Goal: Task Accomplishment & Management: Complete application form

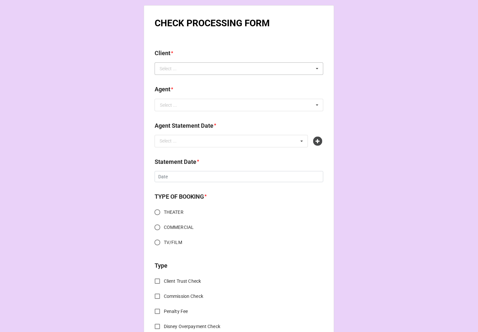
click at [196, 72] on div "Select ... No results found." at bounding box center [239, 68] width 169 height 12
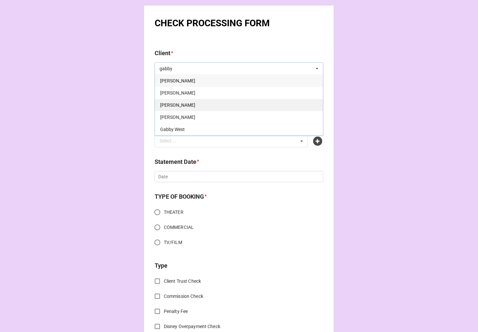
type input "gabby"
click at [226, 103] on div "Gabby Laurendine" at bounding box center [239, 105] width 168 height 12
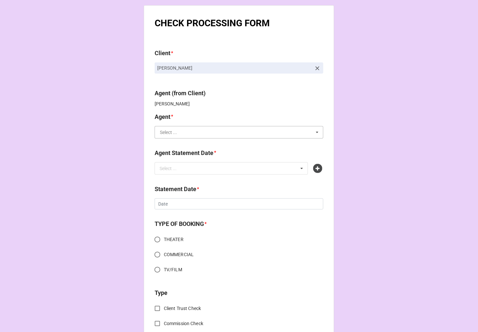
click at [198, 129] on input "text" at bounding box center [239, 132] width 168 height 12
type input "chon"
click at [173, 147] on span "Chondra" at bounding box center [177, 144] width 35 height 5
click at [180, 171] on div "Select ..." at bounding box center [172, 169] width 28 height 8
click at [313, 169] on icon at bounding box center [317, 168] width 9 height 9
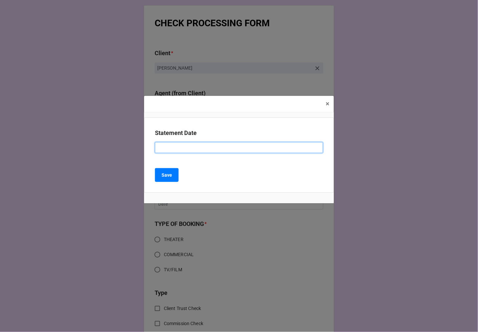
click at [221, 153] on input at bounding box center [239, 147] width 168 height 11
type input "OCTOBER 3, 2025 (GOOGLE SHOOT)"
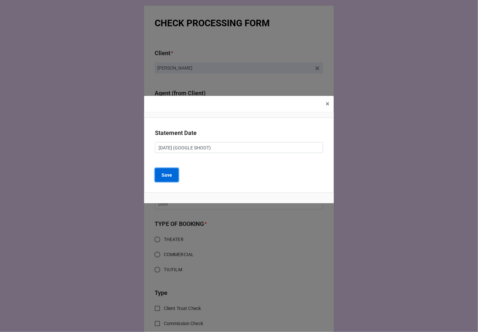
click at [164, 171] on button "Save" at bounding box center [167, 175] width 24 height 14
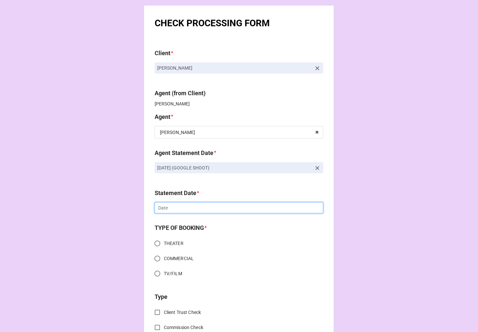
click at [197, 208] on input "text" at bounding box center [239, 207] width 169 height 11
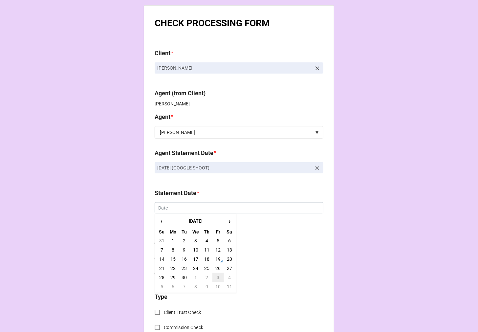
click at [217, 275] on td "3" at bounding box center [218, 277] width 11 height 9
type input "[DATE]"
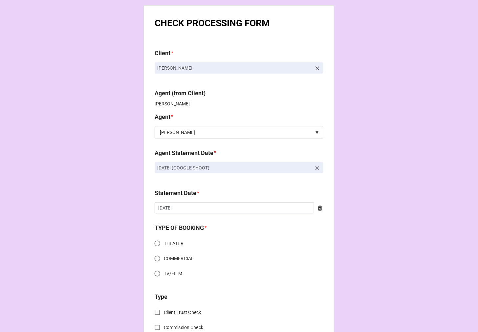
click at [157, 244] on input "THEATER" at bounding box center [157, 243] width 13 height 13
radio input "true"
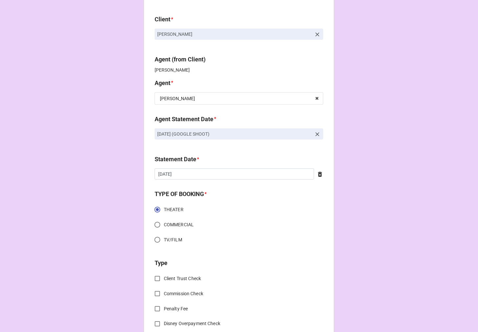
scroll to position [73, 0]
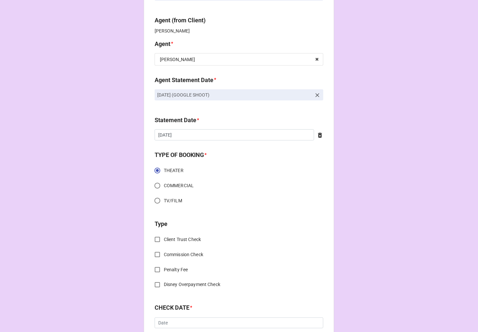
click at [155, 189] on input "COMMERCIAL" at bounding box center [157, 185] width 13 height 13
radio input "true"
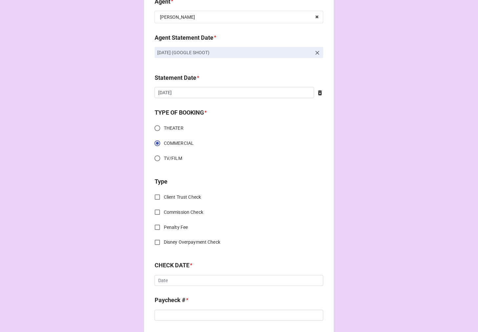
scroll to position [182, 0]
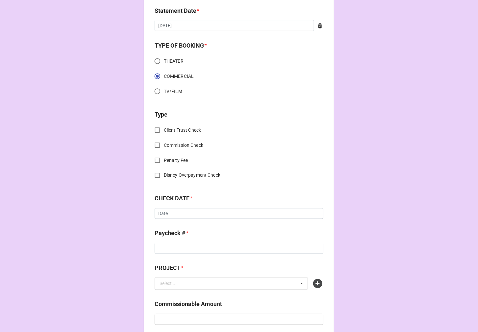
click at [153, 145] on input "Commission Check" at bounding box center [157, 145] width 13 height 13
checkbox input "true"
click at [176, 211] on input "text" at bounding box center [239, 215] width 168 height 12
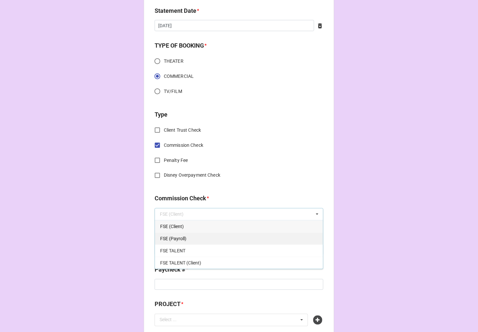
click at [195, 242] on div "FSE (Payroll)" at bounding box center [239, 239] width 168 height 12
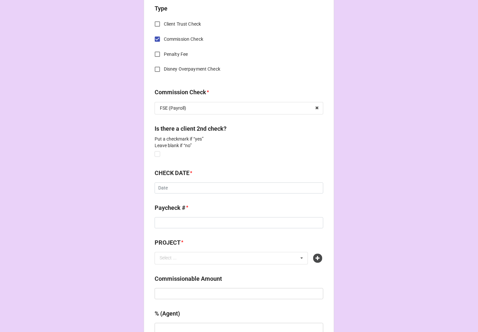
scroll to position [292, 0]
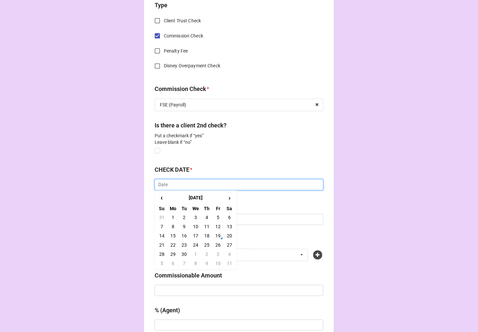
click at [178, 185] on input "text" at bounding box center [239, 184] width 169 height 11
click at [182, 238] on td "16" at bounding box center [184, 236] width 11 height 9
type input "9/16/2025"
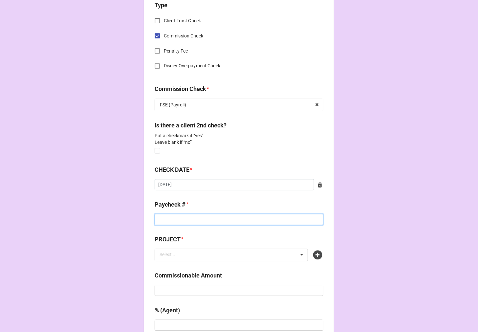
click at [177, 219] on input at bounding box center [239, 219] width 169 height 11
type input "Z"
type input "D"
type input "DIRECT DEPOSIT"
click at [317, 257] on icon at bounding box center [317, 255] width 9 height 9
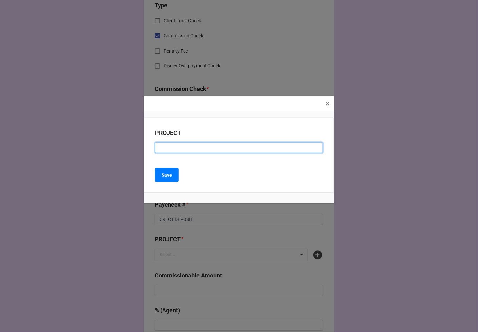
click at [216, 149] on input at bounding box center [239, 147] width 168 height 11
type input "GOOGLE SHOOT"
click at [165, 180] on button "Save" at bounding box center [167, 175] width 24 height 14
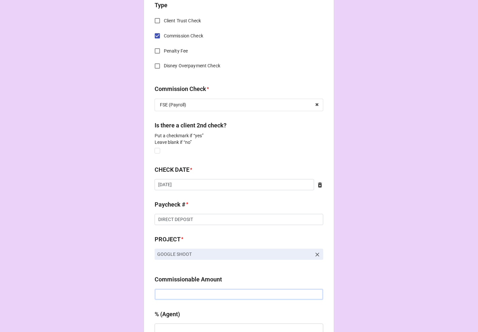
click at [202, 289] on input "text" at bounding box center [239, 294] width 169 height 11
type input "$1,000.00"
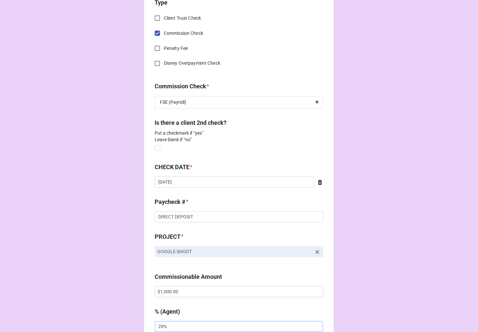
type input "20%"
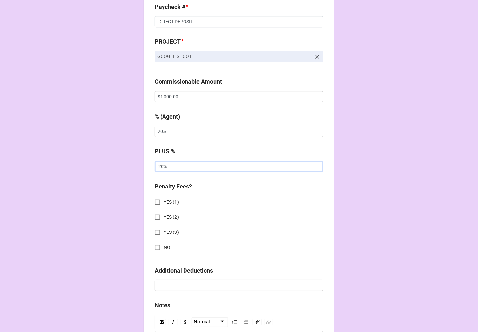
type input "20%"
click at [156, 242] on input "NO" at bounding box center [157, 247] width 13 height 13
checkbox input "true"
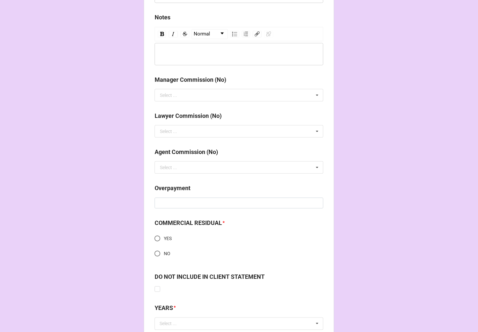
scroll to position [826, 0]
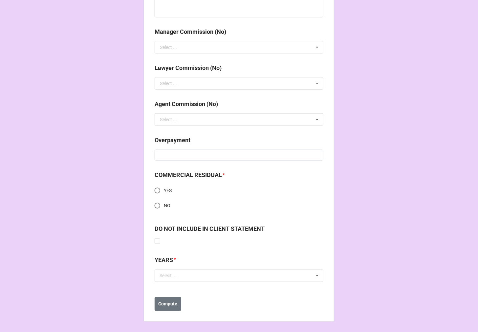
drag, startPoint x: 158, startPoint y: 204, endPoint x: 155, endPoint y: 201, distance: 4.0
click at [156, 202] on input "NO" at bounding box center [157, 205] width 13 height 13
radio input "true"
click at [204, 280] on div "Select ... No results found." at bounding box center [239, 276] width 169 height 12
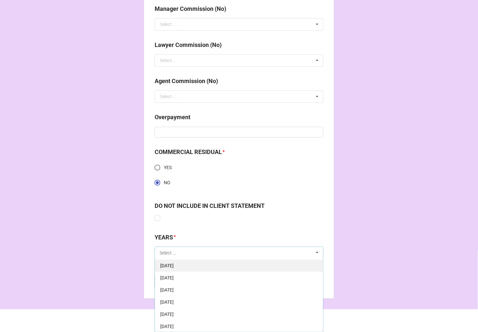
scroll to position [73, 0]
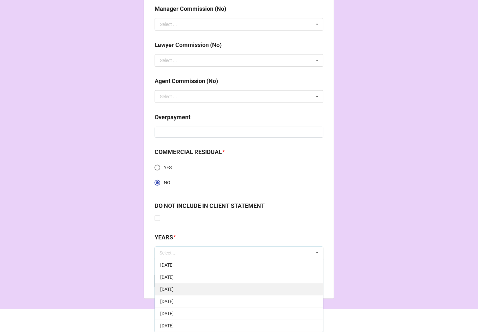
click at [201, 286] on div "[DATE]" at bounding box center [239, 289] width 168 height 12
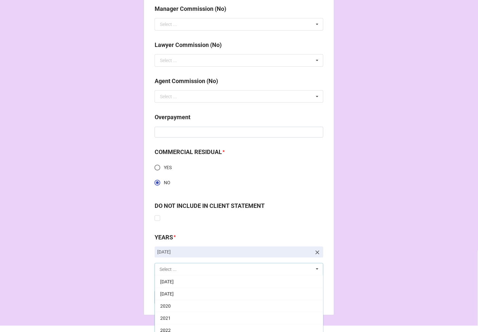
scroll to position [109, 0]
click at [315, 253] on link "[DATE]" at bounding box center [239, 252] width 169 height 11
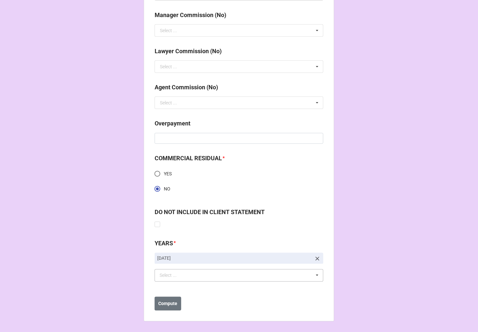
scroll to position [842, 0]
click at [238, 272] on div "Select ... 1-January 2025 2-February 2025 3-March 2025 4-April 2025 5-May 2025 …" at bounding box center [239, 276] width 169 height 12
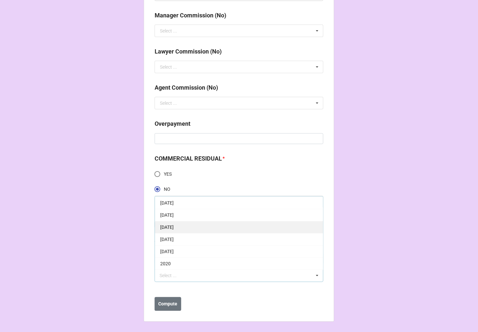
click at [174, 227] on span "[DATE]" at bounding box center [166, 227] width 13 height 5
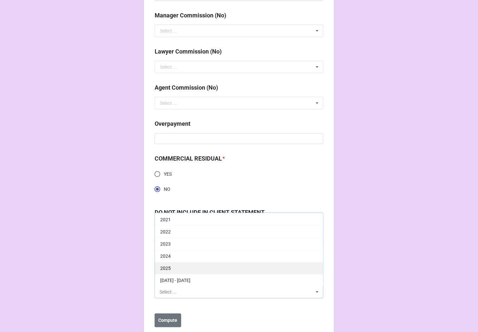
scroll to position [859, 0]
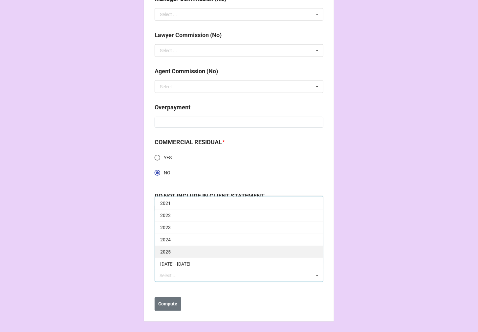
click at [178, 251] on div "2025" at bounding box center [239, 252] width 168 height 12
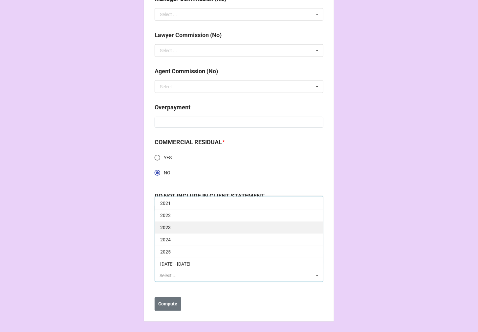
scroll to position [122, 0]
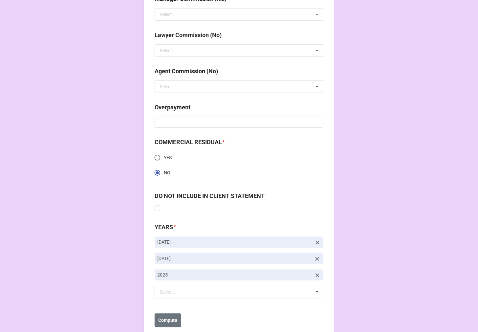
click at [316, 239] on icon at bounding box center [317, 242] width 7 height 7
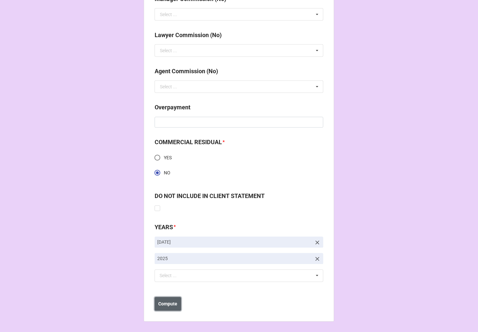
click at [178, 306] on button "Compute" at bounding box center [168, 304] width 27 height 14
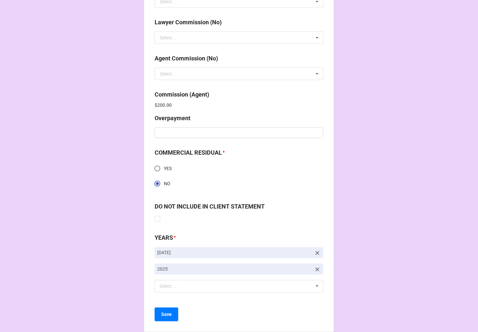
scroll to position [882, 0]
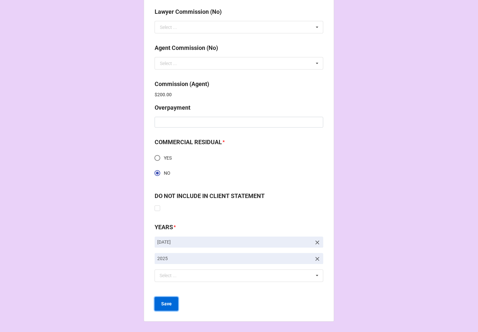
click at [169, 307] on button "Save" at bounding box center [167, 304] width 24 height 14
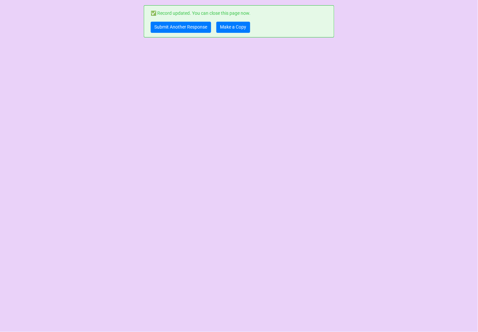
scroll to position [0, 0]
click at [190, 31] on link "Submit Another Response" at bounding box center [181, 27] width 60 height 11
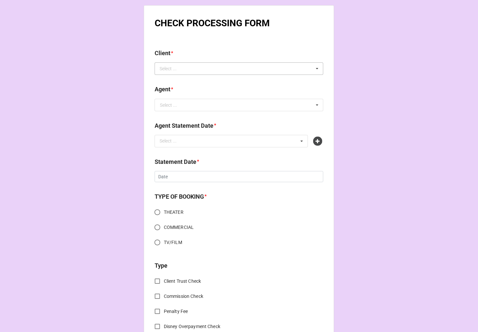
click at [208, 70] on div "Select ... No results found." at bounding box center [239, 68] width 169 height 12
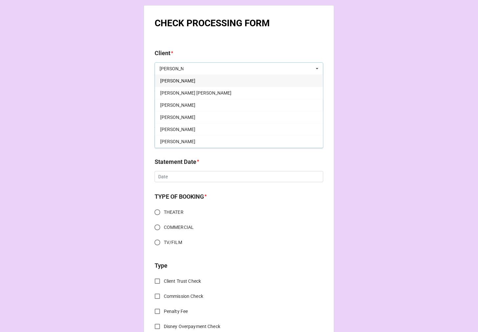
type input "katie"
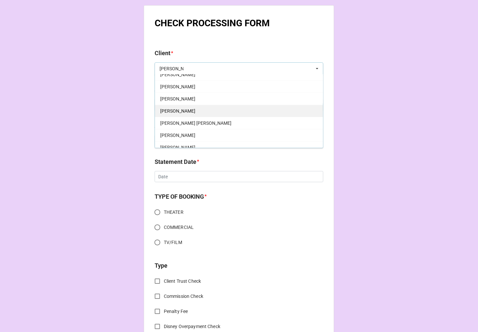
scroll to position [73, 0]
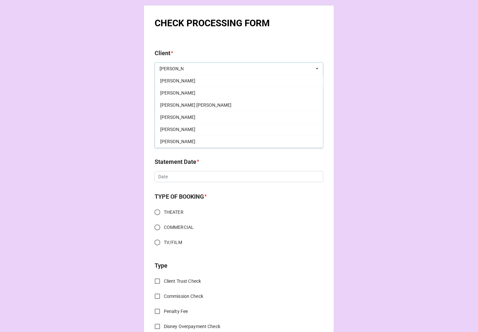
drag, startPoint x: 192, startPoint y: 127, endPoint x: 198, endPoint y: 129, distance: 5.7
click at [192, 127] on div "[PERSON_NAME]" at bounding box center [239, 129] width 168 height 12
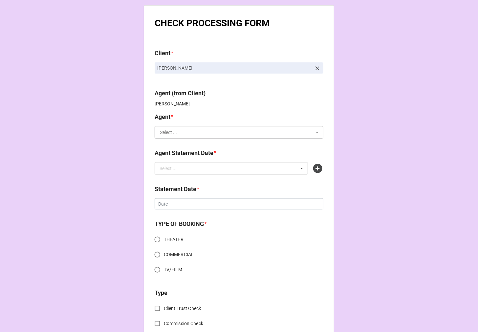
click at [181, 132] on input "text" at bounding box center [239, 132] width 168 height 12
type input "chon"
click at [181, 139] on div "Chondra" at bounding box center [239, 144] width 168 height 12
click at [188, 167] on div "Select ... No results found." at bounding box center [231, 168] width 153 height 12
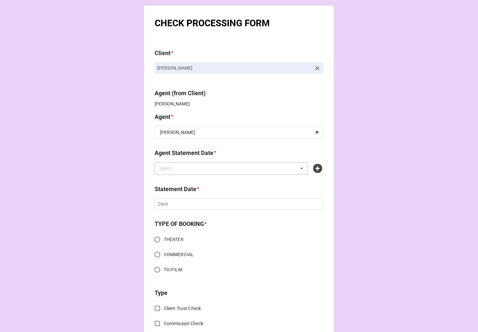
click at [267, 171] on div "Select ... OCTOBER 3, 2025 (GOOGLE SHOOT)" at bounding box center [231, 168] width 153 height 12
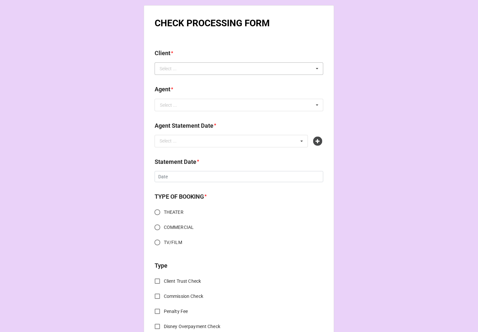
click at [158, 70] on div "Select ..." at bounding box center [172, 69] width 28 height 8
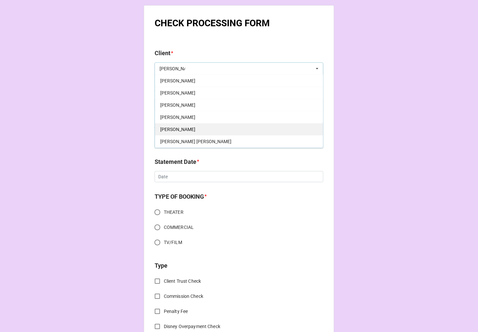
scroll to position [73, 0]
type input "[PERSON_NAME]"
click at [202, 127] on div "[PERSON_NAME]" at bounding box center [239, 129] width 168 height 12
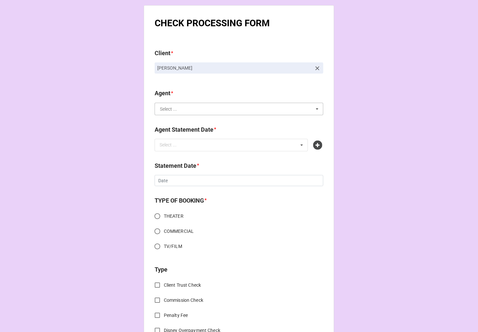
click at [188, 113] on input "text" at bounding box center [239, 109] width 168 height 12
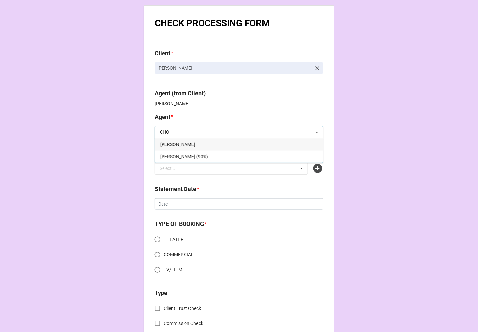
type input "CHO"
click at [176, 145] on span "Chondra" at bounding box center [177, 144] width 35 height 5
click at [186, 168] on div "Select ... No results found." at bounding box center [231, 168] width 153 height 12
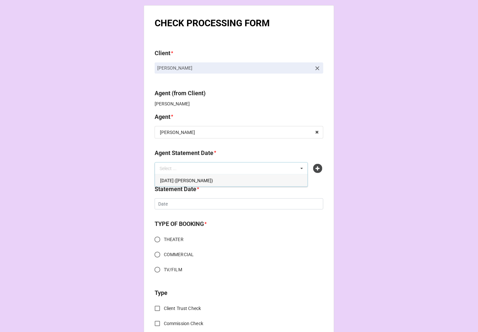
click at [232, 182] on div "OCTOBER 3, 2025 (CHONDRA)" at bounding box center [231, 180] width 153 height 12
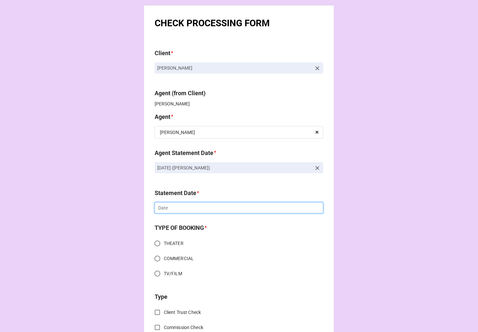
click at [221, 209] on input "text" at bounding box center [239, 207] width 169 height 11
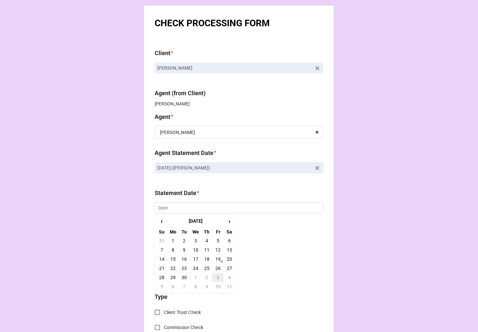
click at [218, 275] on td "3" at bounding box center [218, 277] width 11 height 9
type input "[DATE]"
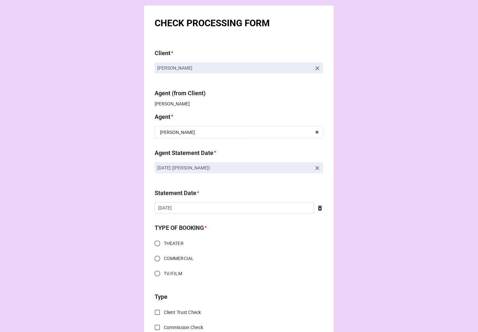
click at [156, 259] on input "COMMERCIAL" at bounding box center [157, 258] width 13 height 13
radio input "true"
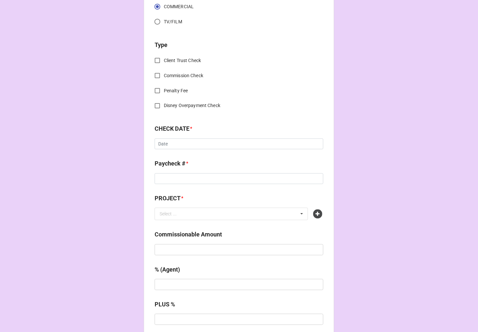
scroll to position [255, 0]
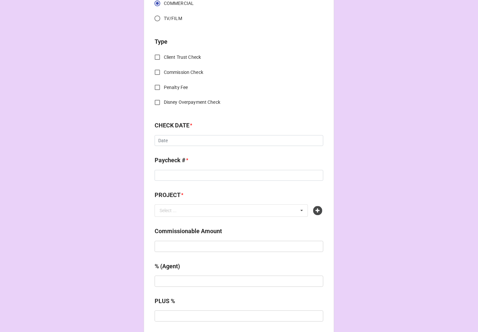
click at [158, 73] on input "Commission Check" at bounding box center [157, 72] width 13 height 13
checkbox input "true"
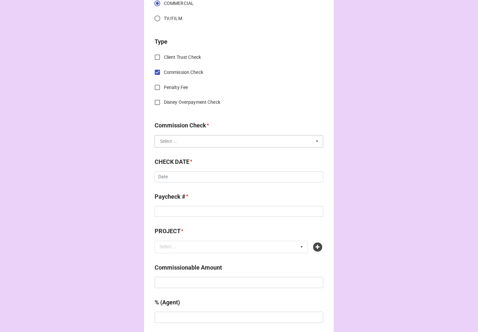
click at [181, 139] on input "text" at bounding box center [239, 142] width 168 height 12
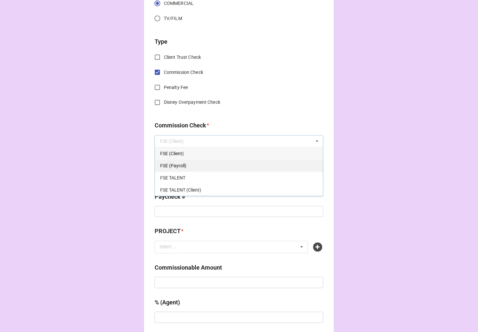
click at [178, 165] on span "FSE (Payroll)" at bounding box center [173, 165] width 26 height 5
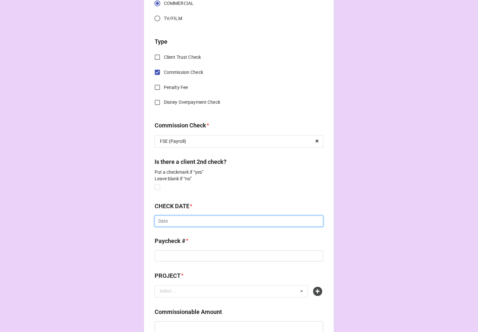
click at [182, 224] on input "text" at bounding box center [239, 221] width 169 height 11
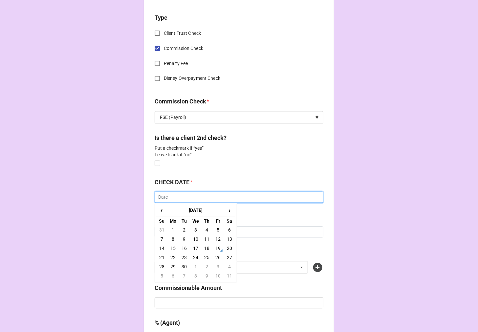
scroll to position [292, 0]
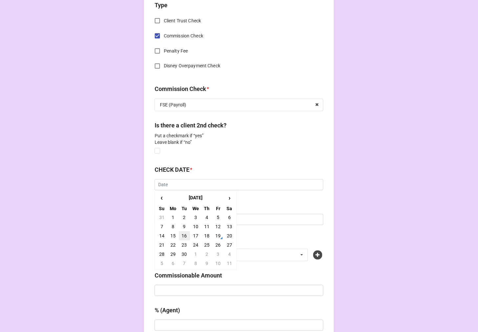
click at [181, 235] on td "16" at bounding box center [184, 236] width 11 height 9
type input "9/16/2025"
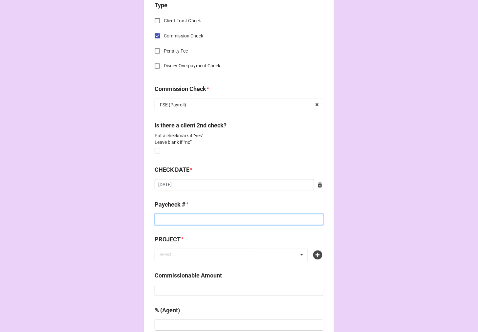
click at [183, 217] on input at bounding box center [239, 219] width 169 height 11
type input "DIRECT DEPOSIT"
click at [317, 255] on icon at bounding box center [317, 255] width 9 height 9
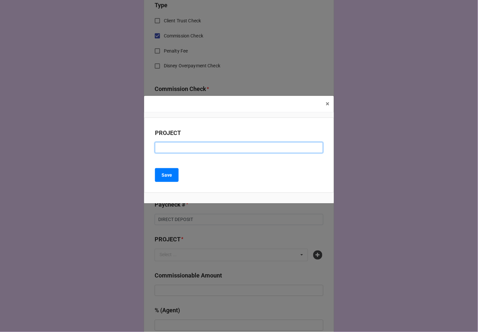
click at [172, 147] on input at bounding box center [239, 147] width 168 height 11
drag, startPoint x: 167, startPoint y: 149, endPoint x: 195, endPoint y: 139, distance: 30.1
click at [167, 149] on input "BG AUGUST 25 SHOOT (COUCH CAMPAIGN)" at bounding box center [239, 147] width 168 height 11
type input "BH AUGUST 25 SHOOT (COUCH CAMPAIGN)"
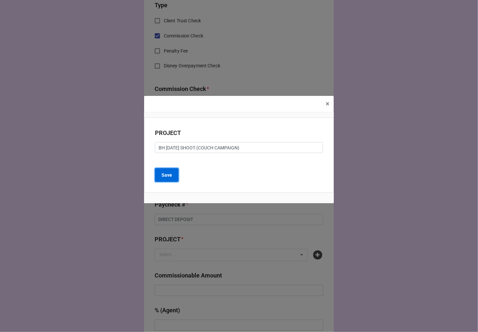
click at [169, 172] on b "Save" at bounding box center [167, 175] width 11 height 7
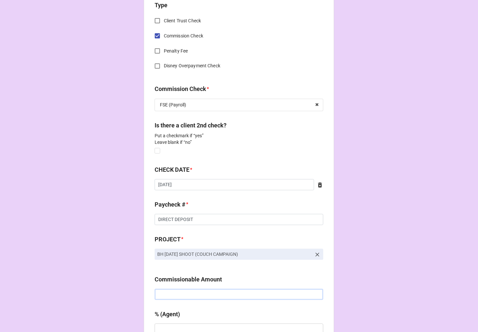
click at [230, 293] on input "text" at bounding box center [239, 294] width 169 height 11
type input "$500.00"
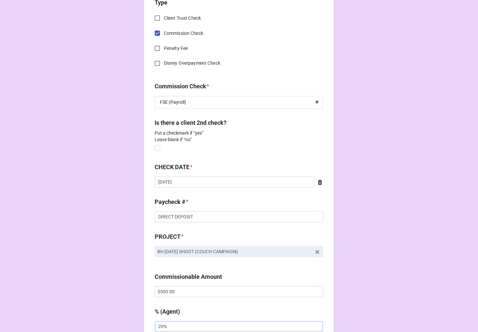
type input "20%"
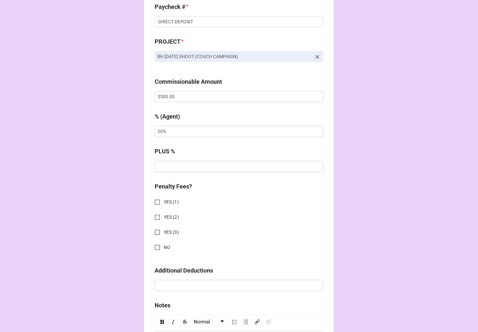
click at [155, 245] on input "NO" at bounding box center [157, 247] width 13 height 13
checkbox input "true"
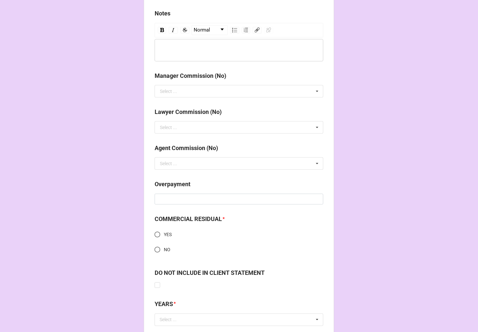
scroll to position [826, 0]
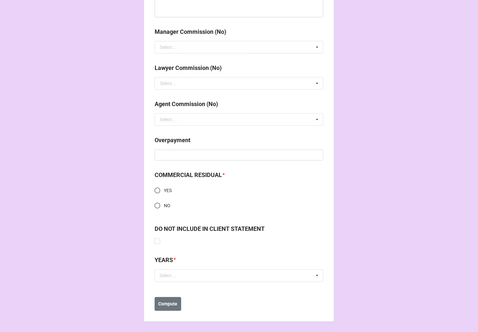
click at [156, 204] on input "NO" at bounding box center [157, 205] width 13 height 13
radio input "true"
click at [211, 273] on div "Select ... No results found." at bounding box center [239, 276] width 169 height 12
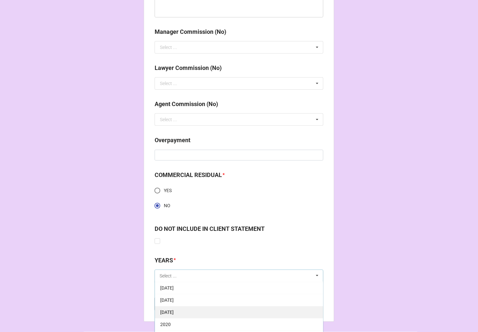
scroll to position [73, 0]
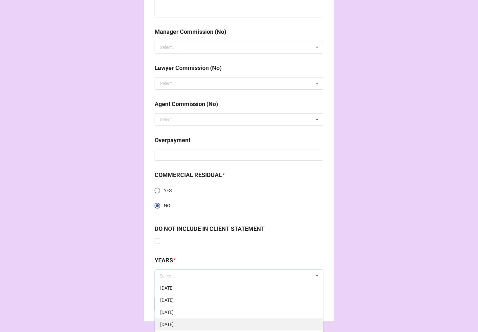
click at [207, 324] on div "[DATE]" at bounding box center [239, 324] width 168 height 12
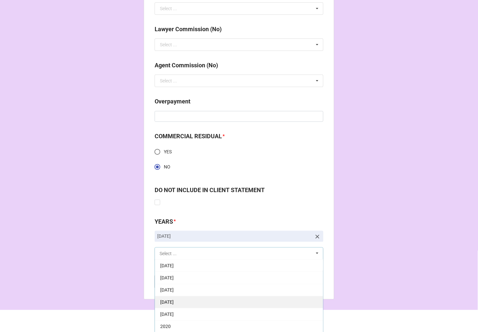
scroll to position [865, 0]
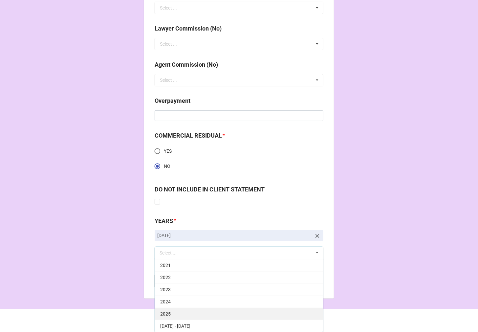
click at [179, 311] on div "2025" at bounding box center [239, 314] width 168 height 12
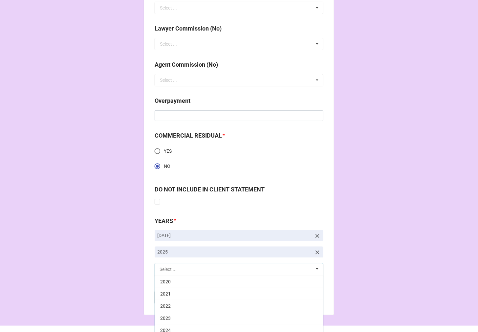
scroll to position [133, 0]
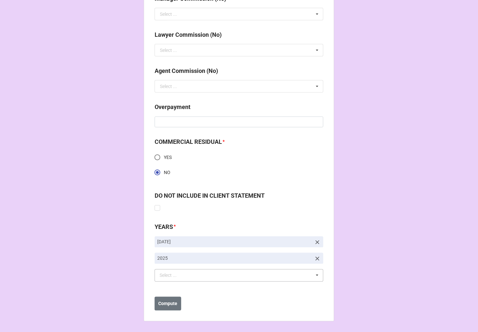
scroll to position [859, 0]
click at [160, 308] on button "Compute" at bounding box center [168, 304] width 27 height 14
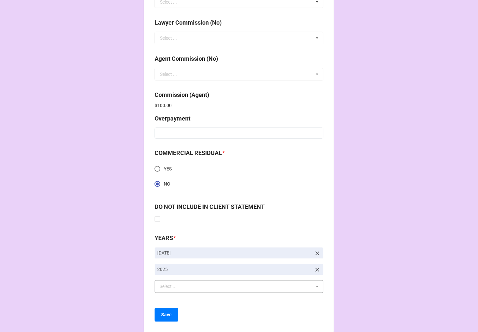
scroll to position [882, 0]
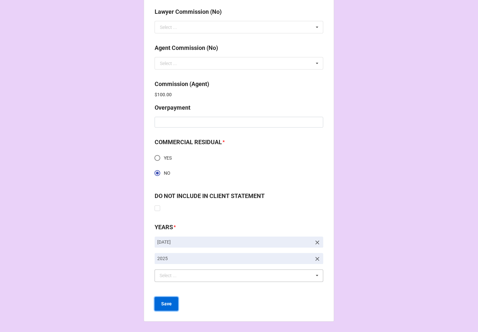
click at [167, 309] on button "Save" at bounding box center [167, 304] width 24 height 14
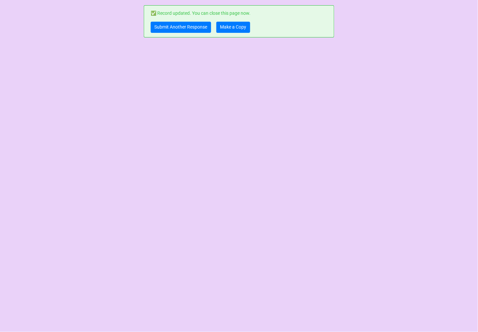
scroll to position [0, 0]
click at [192, 26] on link "Submit Another Response" at bounding box center [181, 27] width 60 height 11
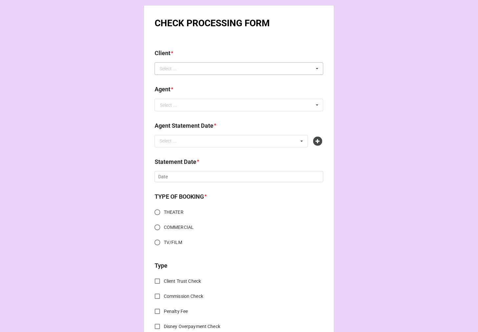
click at [175, 65] on div "Select ..." at bounding box center [172, 69] width 28 height 8
paste input "[PERSON_NAME]"
type input "[PERSON_NAME]"
click at [184, 80] on span "[PERSON_NAME]" at bounding box center [177, 80] width 35 height 5
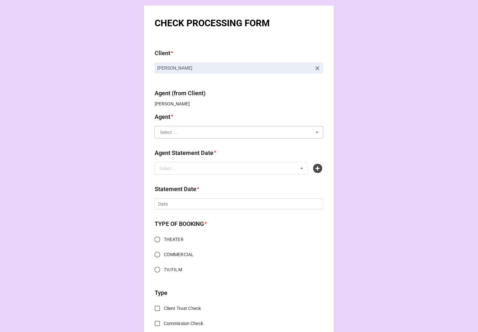
click at [185, 132] on input "text" at bounding box center [239, 132] width 168 height 12
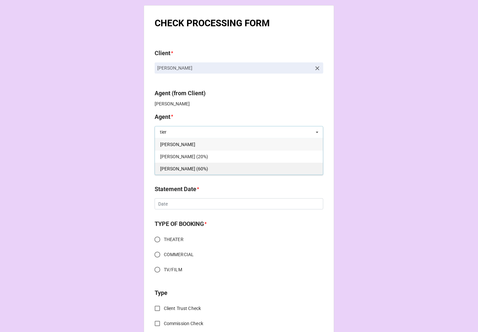
type input "tier"
click at [252, 169] on div "[PERSON_NAME] (60%)" at bounding box center [239, 169] width 168 height 12
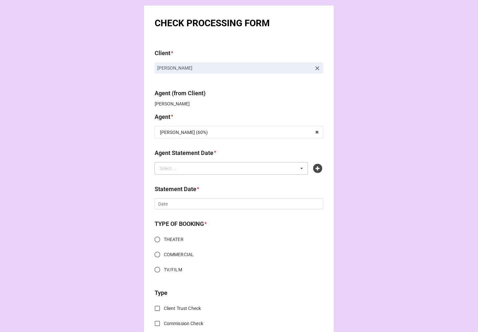
click at [207, 169] on div "Select ... No results found." at bounding box center [231, 168] width 153 height 12
click at [316, 168] on icon at bounding box center [317, 168] width 9 height 9
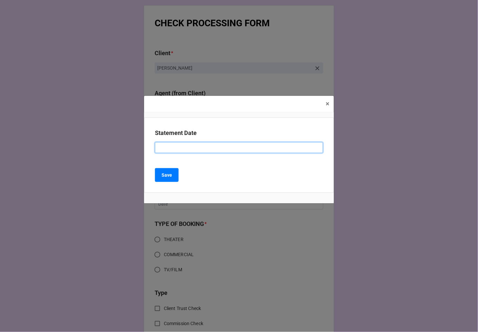
click at [209, 150] on input at bounding box center [239, 147] width 168 height 11
type input "OCTOBER 3, 2025 (TIERA)"
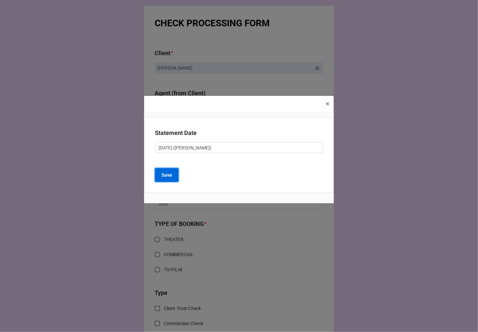
click at [169, 175] on b "Save" at bounding box center [167, 175] width 11 height 7
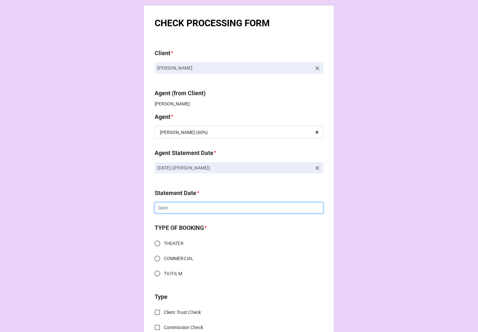
click at [201, 208] on input "text" at bounding box center [239, 207] width 169 height 11
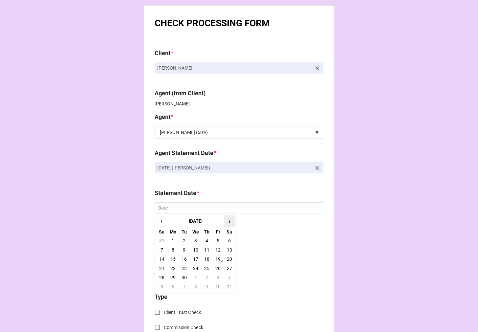
click at [231, 221] on span "›" at bounding box center [229, 221] width 11 height 11
click at [217, 243] on td "3" at bounding box center [218, 240] width 11 height 9
type input "[DATE]"
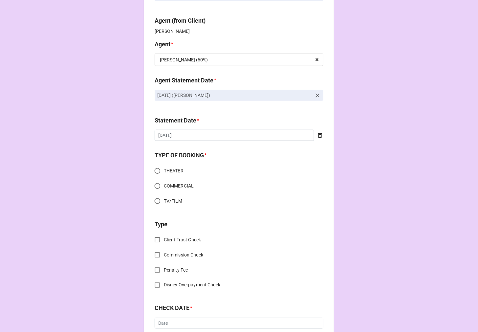
scroll to position [73, 0]
click at [155, 172] on input "THEATER" at bounding box center [157, 170] width 13 height 13
radio input "true"
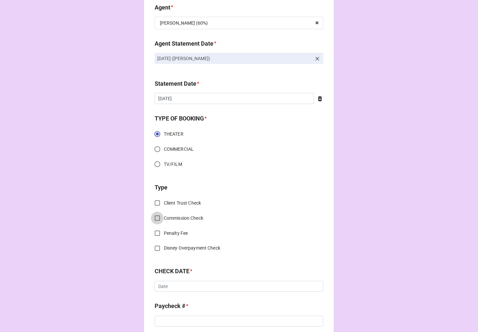
drag, startPoint x: 158, startPoint y: 215, endPoint x: 164, endPoint y: 214, distance: 6.7
click at [158, 214] on input "Commission Check" at bounding box center [157, 218] width 13 height 13
checkbox input "true"
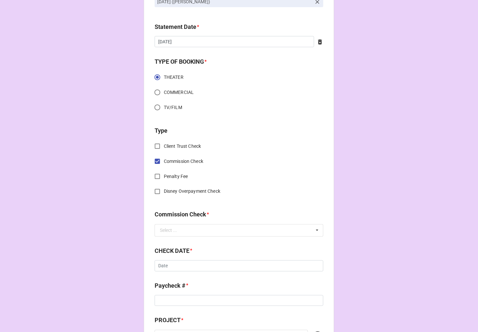
scroll to position [182, 0]
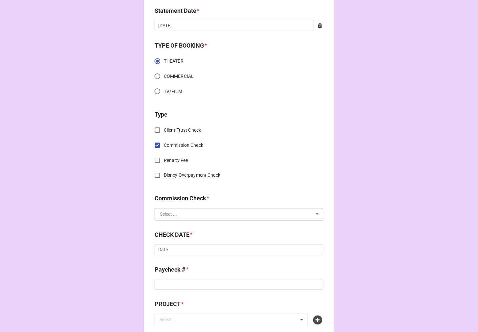
click at [205, 209] on input "text" at bounding box center [239, 215] width 168 height 12
click at [211, 224] on div "FSE (Client)" at bounding box center [239, 226] width 168 height 12
click at [185, 257] on div "CHECK DATE * ‹ September 2025 › Su Mo Tu We Th Fr Sa 31 1 2 3 4 5 6 7 8 9 10 11…" at bounding box center [239, 246] width 169 height 30
click at [188, 254] on input "text" at bounding box center [239, 249] width 169 height 11
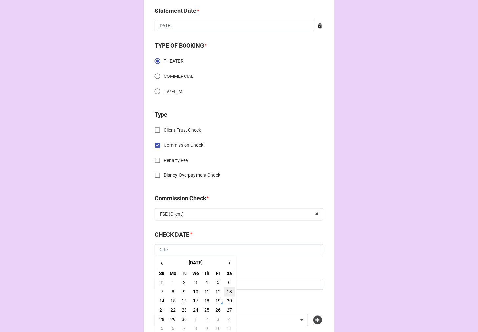
click at [228, 291] on td "13" at bounding box center [229, 291] width 11 height 9
type input "[DATE]"
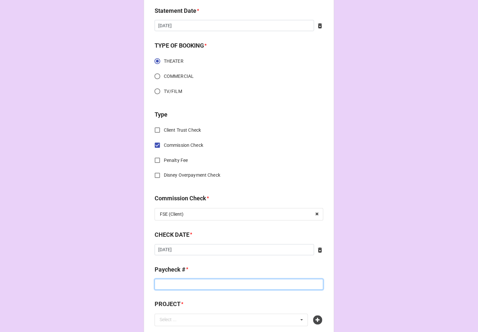
click at [163, 285] on input at bounding box center [239, 284] width 169 height 11
type input "z"
type input "ZELLE"
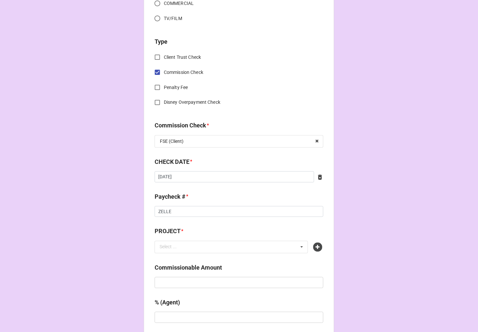
scroll to position [36, 0]
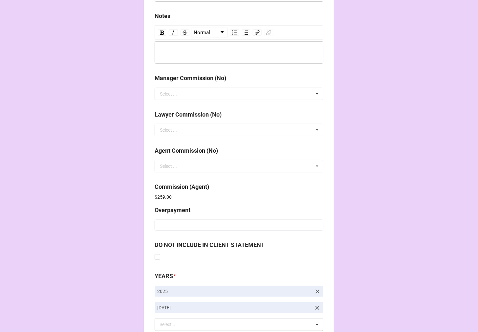
scroll to position [784, 0]
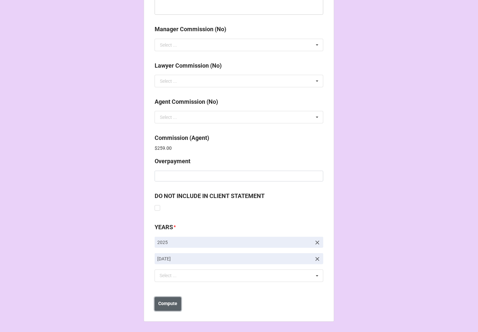
click at [161, 304] on b "Compute" at bounding box center [168, 304] width 19 height 7
click at [172, 304] on button "Save" at bounding box center [167, 304] width 24 height 14
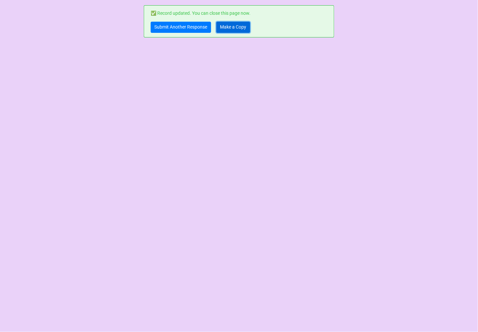
click at [239, 28] on link "Make a Copy" at bounding box center [233, 27] width 34 height 11
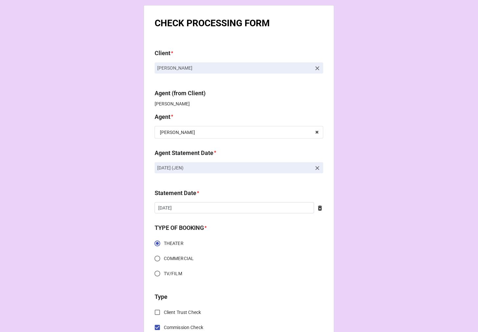
click at [317, 169] on icon at bounding box center [317, 168] width 7 height 7
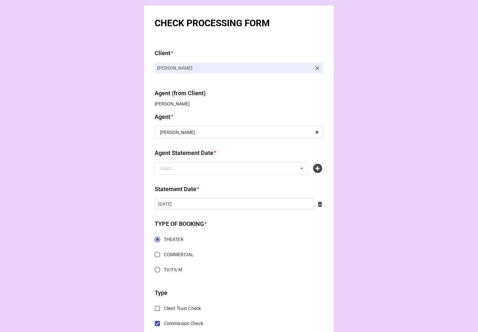
click at [317, 169] on icon at bounding box center [317, 168] width 9 height 9
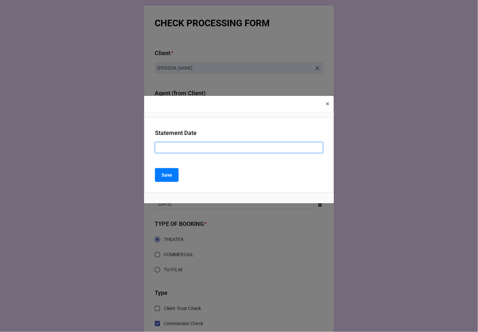
click at [190, 147] on input at bounding box center [239, 147] width 168 height 11
type input "[DATE] (JEN)"
click at [171, 174] on b "Save" at bounding box center [167, 175] width 11 height 7
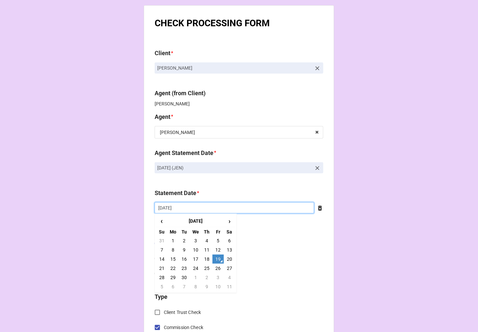
click at [202, 204] on input "[DATE]" at bounding box center [235, 207] width 160 height 11
click at [218, 277] on td "3" at bounding box center [218, 277] width 11 height 9
type input "[DATE]"
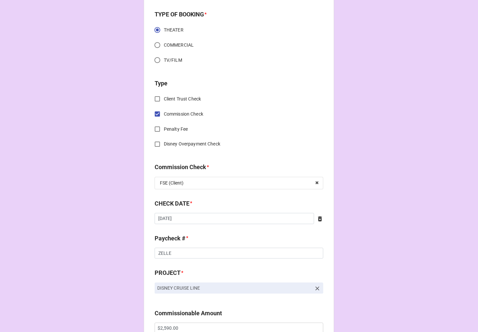
scroll to position [219, 0]
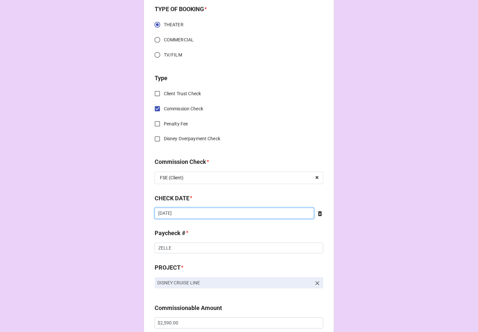
click at [216, 215] on input "[DATE]" at bounding box center [235, 213] width 160 height 11
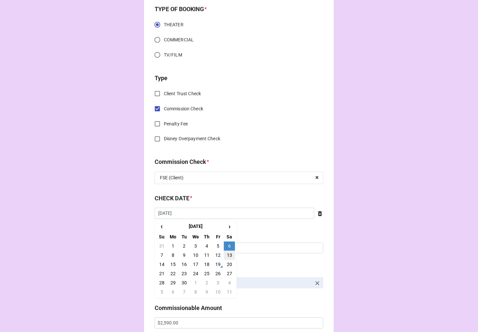
click at [229, 257] on td "13" at bounding box center [229, 255] width 11 height 9
type input "[DATE]"
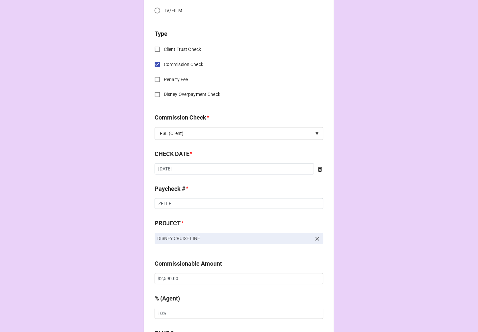
scroll to position [328, 0]
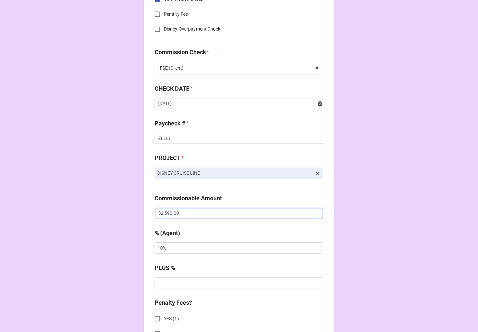
drag, startPoint x: 188, startPoint y: 212, endPoint x: 116, endPoint y: 208, distance: 72.4
click at [124, 209] on div "CHECK PROCESSING FORM Client * [PERSON_NAME] Agent (from Client) [PERSON_NAME] …" at bounding box center [239, 218] width 478 height 1093
paste input "11,176.63"
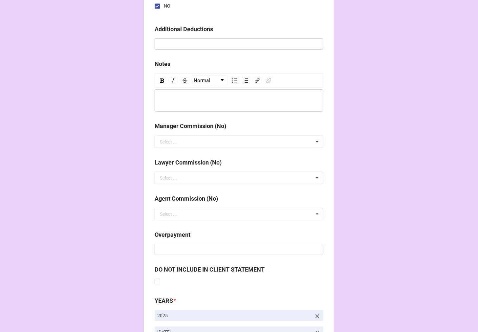
scroll to position [760, 0]
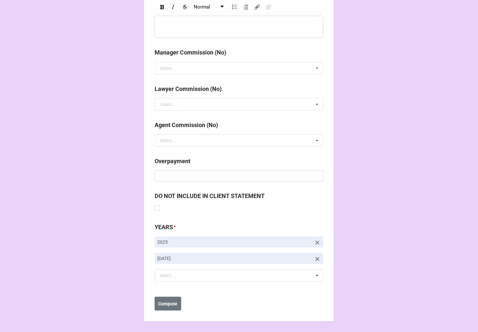
type input "$11,176.63"
drag, startPoint x: 318, startPoint y: 257, endPoint x: 314, endPoint y: 257, distance: 3.6
click at [317, 257] on icon at bounding box center [317, 259] width 7 height 7
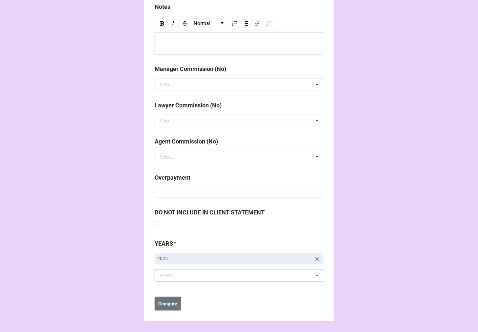
click at [202, 281] on div "Select ... No results found." at bounding box center [239, 275] width 169 height 12
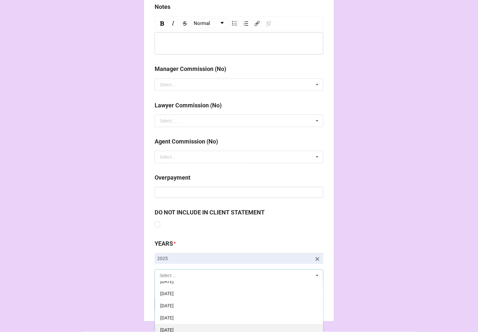
scroll to position [73, 0]
click at [174, 322] on span "[DATE]" at bounding box center [166, 324] width 13 height 5
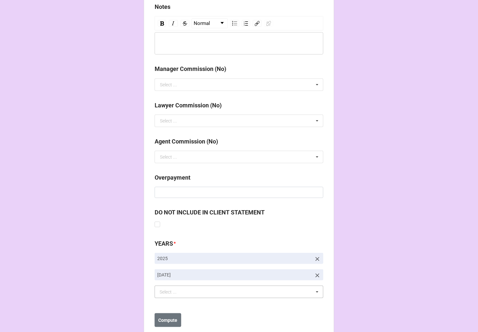
click at [166, 323] on b "Compute" at bounding box center [168, 320] width 19 height 7
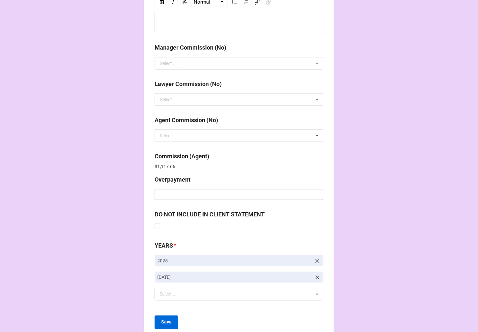
scroll to position [784, 0]
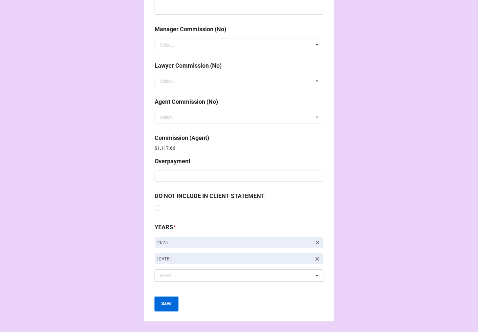
click at [163, 303] on b "Save" at bounding box center [166, 304] width 11 height 7
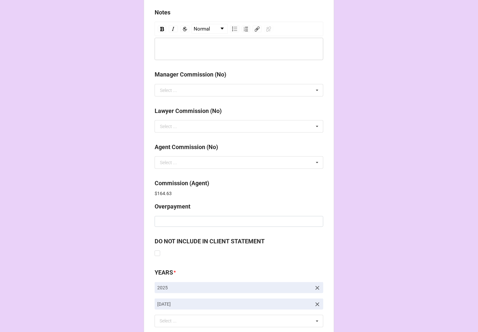
scroll to position [784, 0]
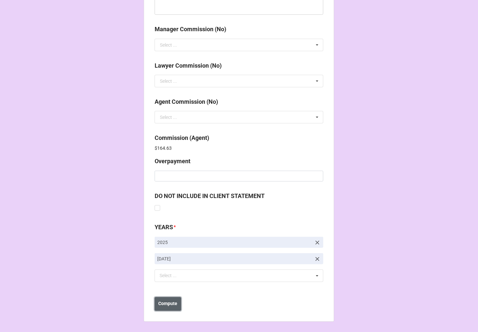
click at [171, 302] on b "Compute" at bounding box center [168, 304] width 19 height 7
click at [166, 307] on button "Save" at bounding box center [167, 304] width 24 height 14
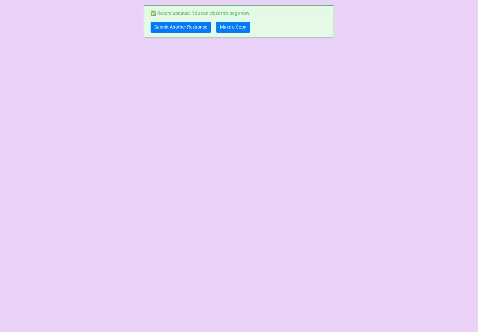
scroll to position [0, 0]
click at [242, 25] on link "Make a Copy" at bounding box center [233, 27] width 34 height 11
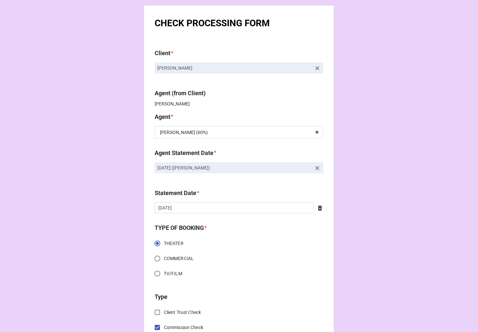
click at [315, 166] on icon at bounding box center [317, 168] width 7 height 7
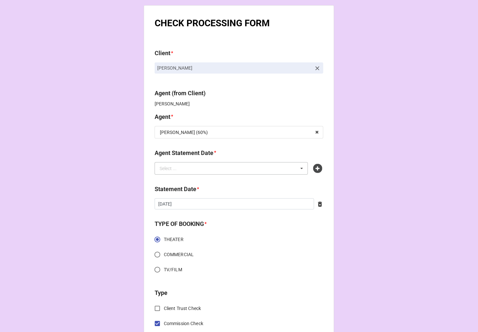
click at [269, 168] on div "Select ... No results found." at bounding box center [231, 168] width 153 height 12
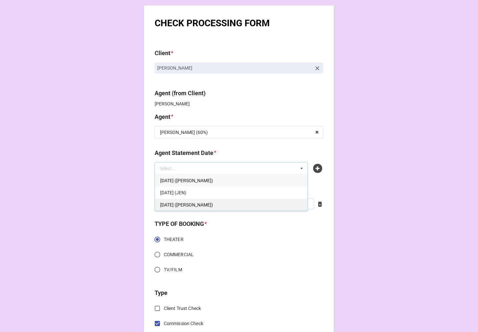
click at [230, 208] on div "[DATE] ([PERSON_NAME])" at bounding box center [231, 205] width 153 height 12
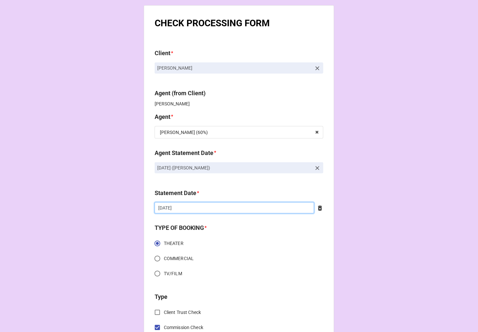
click at [248, 208] on input "[DATE]" at bounding box center [235, 207] width 160 height 11
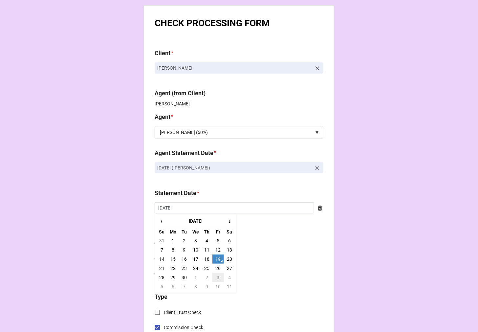
click at [216, 278] on td "3" at bounding box center [218, 277] width 11 height 9
type input "[DATE]"
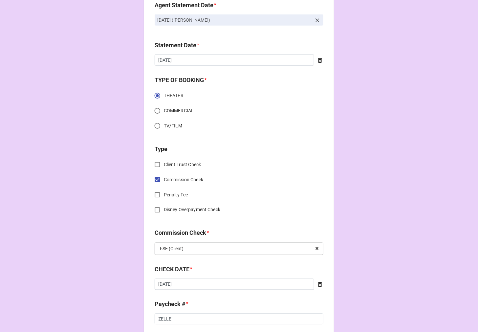
scroll to position [182, 0]
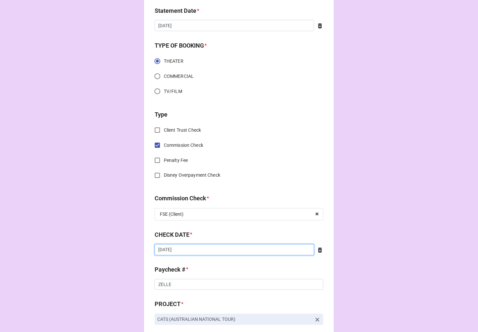
click at [188, 252] on input "9/4/2025" at bounding box center [235, 249] width 160 height 11
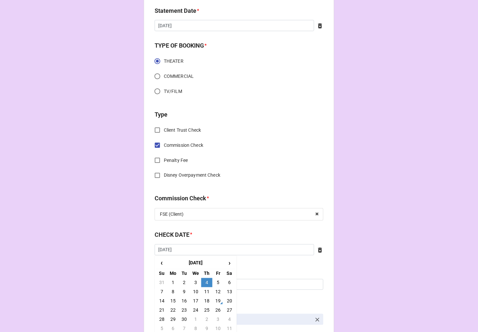
click at [227, 291] on td "13" at bounding box center [229, 291] width 11 height 9
type input "9/13/2025"
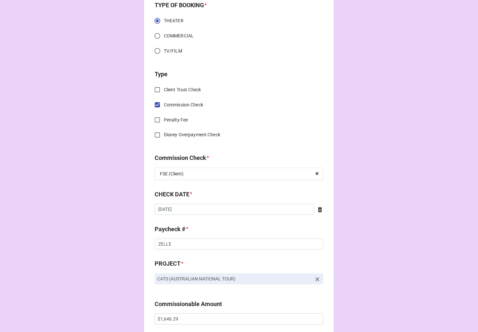
scroll to position [292, 0]
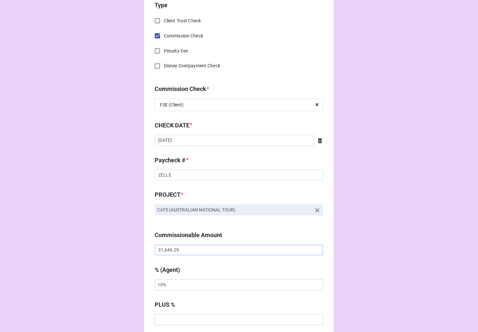
drag, startPoint x: 186, startPoint y: 249, endPoint x: 103, endPoint y: 244, distance: 83.2
click at [103, 246] on div "CHECK PROCESSING FORM Client * Gabriyel Thomas Agent (from Client) Tiera Agent …" at bounding box center [239, 254] width 478 height 1093
paste input "223.91"
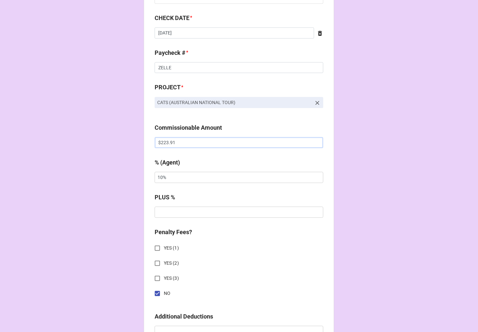
scroll to position [401, 0]
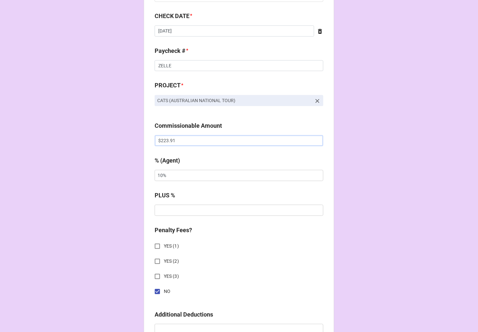
type input "$223.91"
drag, startPoint x: 170, startPoint y: 176, endPoint x: 152, endPoint y: 174, distance: 17.8
click at [155, 175] on input "10%" at bounding box center [239, 175] width 169 height 11
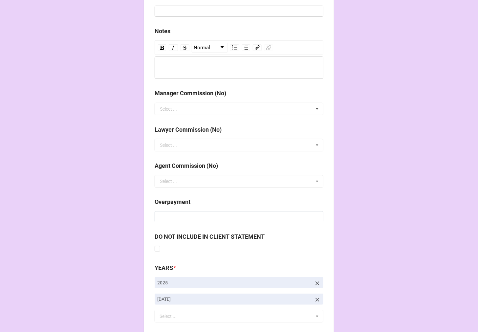
scroll to position [760, 0]
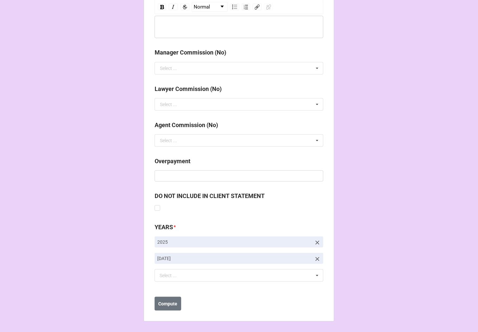
click at [316, 256] on icon at bounding box center [317, 259] width 7 height 7
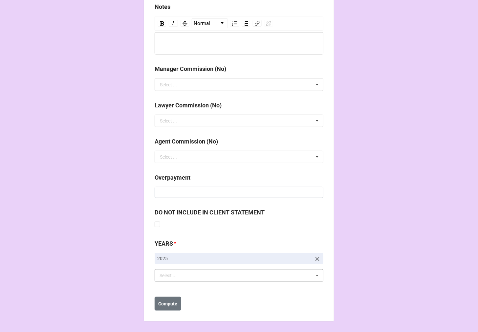
click at [215, 272] on div "Select ... No results found." at bounding box center [239, 275] width 169 height 12
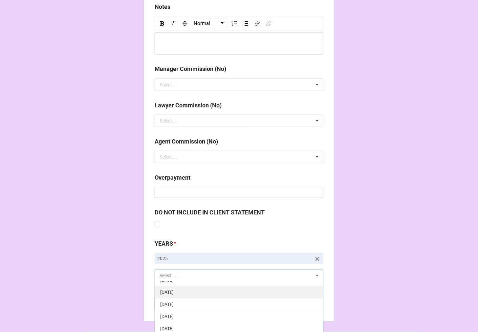
scroll to position [73, 0]
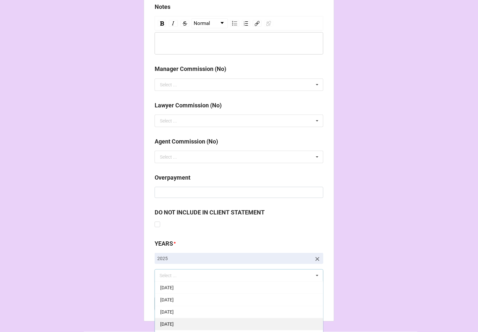
click at [200, 327] on div "10-October 2025" at bounding box center [239, 324] width 168 height 12
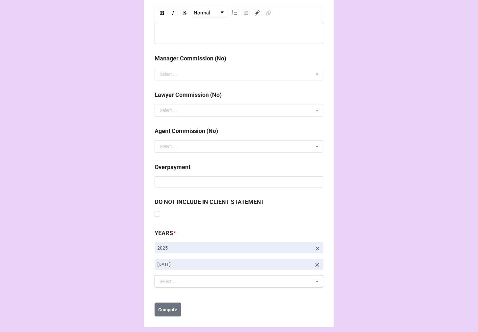
scroll to position [760, 0]
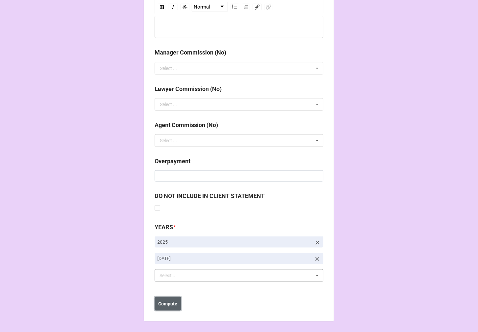
click at [172, 302] on b "Compute" at bounding box center [168, 304] width 19 height 7
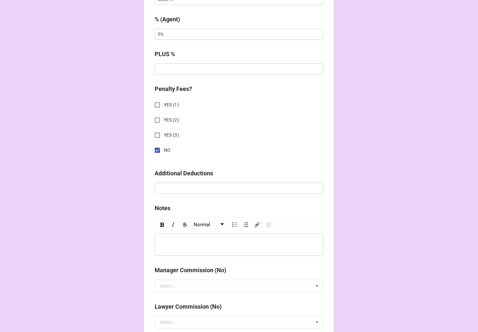
scroll to position [541, 0]
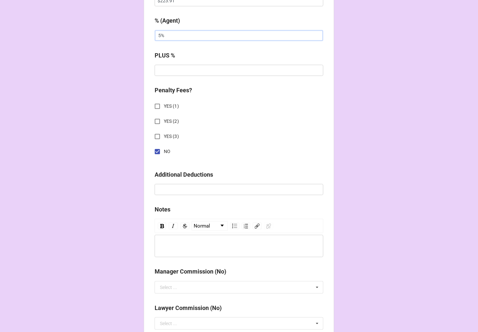
drag, startPoint x: 172, startPoint y: 38, endPoint x: 121, endPoint y: 33, distance: 51.5
click at [121, 33] on div "CHECK PROCESSING FORM Client * Gabriyel Thomas Agent (from Client) Tiera Agent …" at bounding box center [239, 17] width 478 height 1116
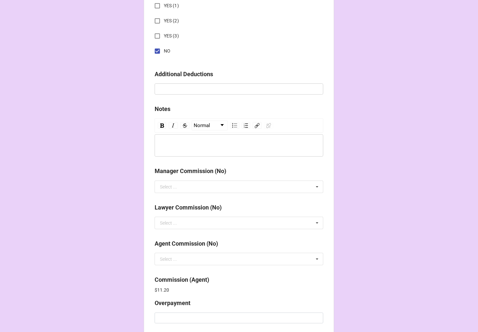
scroll to position [784, 0]
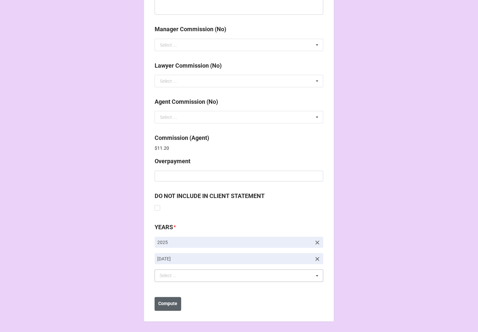
type input "10%"
click at [172, 306] on b "Compute" at bounding box center [168, 304] width 19 height 7
click at [169, 301] on b "Save" at bounding box center [166, 304] width 11 height 7
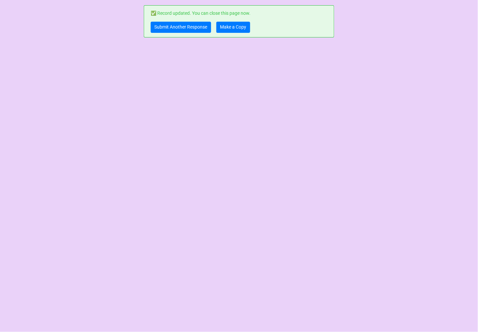
scroll to position [0, 0]
click at [239, 31] on link "Make a Copy" at bounding box center [233, 27] width 34 height 11
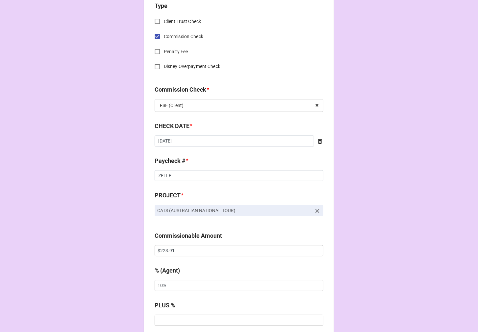
scroll to position [292, 0]
drag, startPoint x: 190, startPoint y: 248, endPoint x: 71, endPoint y: 246, distance: 118.6
click at [72, 246] on div "CHECK PROCESSING FORM Client * [PERSON_NAME] Agent (from Client) [PERSON_NAME] …" at bounding box center [239, 254] width 478 height 1093
paste input "909.80"
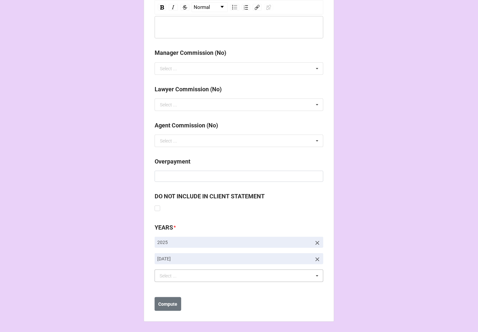
scroll to position [760, 0]
type input "$909.80"
click at [172, 301] on b "Compute" at bounding box center [168, 304] width 19 height 7
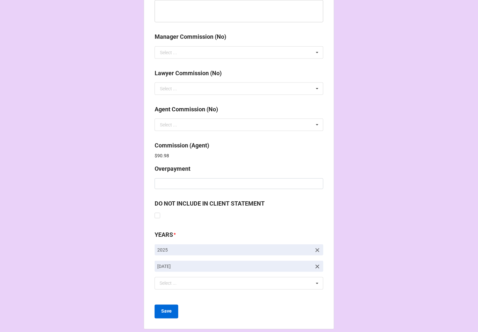
scroll to position [784, 0]
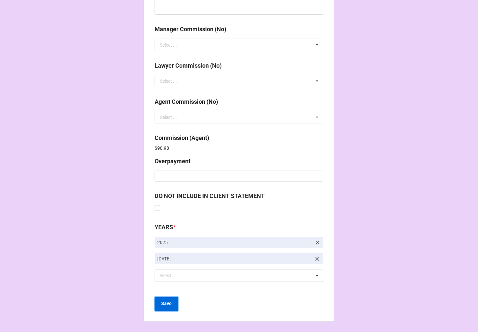
click at [172, 301] on button "Save" at bounding box center [167, 304] width 24 height 14
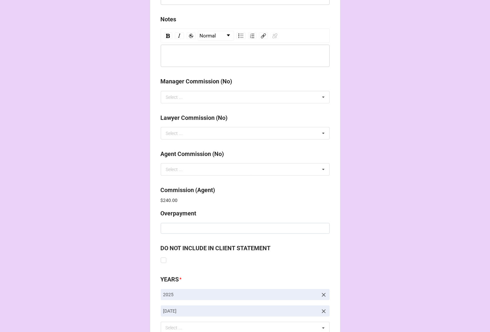
scroll to position [784, 0]
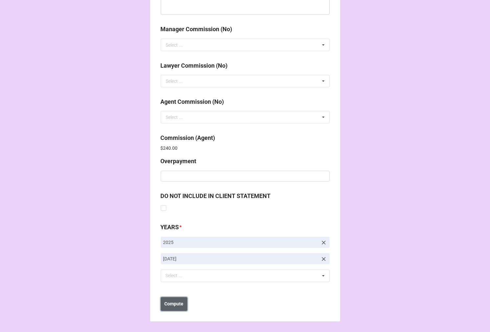
click at [177, 302] on b "Compute" at bounding box center [173, 304] width 19 height 7
click at [176, 306] on button "Save" at bounding box center [173, 304] width 24 height 14
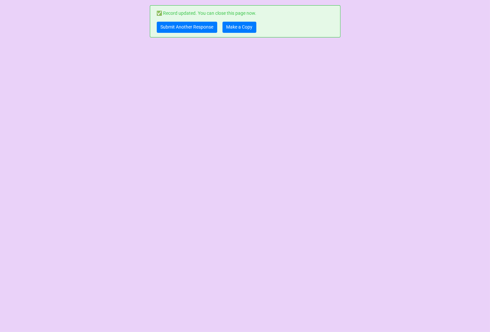
scroll to position [0, 0]
click at [240, 25] on link "Make a Copy" at bounding box center [239, 27] width 34 height 11
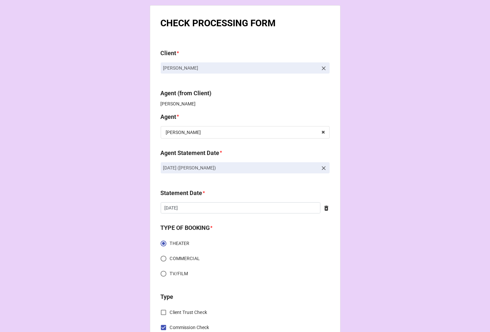
click at [320, 169] on icon at bounding box center [323, 168] width 7 height 7
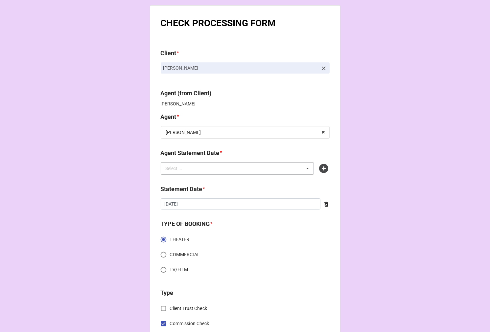
click at [288, 169] on div "Select ... No results found." at bounding box center [237, 168] width 153 height 12
type input "karen"
click at [313, 150] on b "Agent Statement Date *" at bounding box center [245, 153] width 169 height 11
click at [323, 169] on icon at bounding box center [323, 168] width 9 height 9
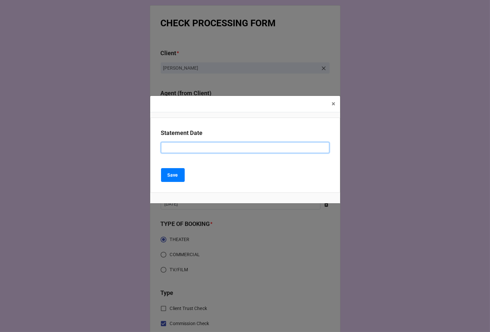
click at [214, 147] on input at bounding box center [245, 147] width 168 height 11
type input "OCTOBER 3, 2025 (KAREN)"
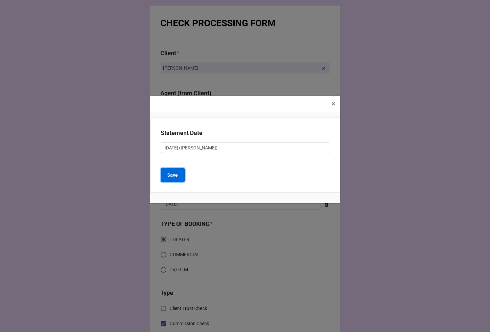
click at [179, 172] on button "Save" at bounding box center [173, 175] width 24 height 14
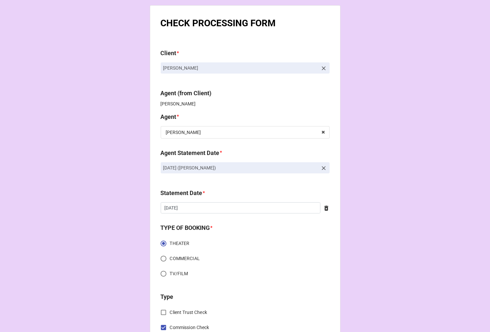
click at [325, 211] on icon at bounding box center [326, 208] width 4 height 5
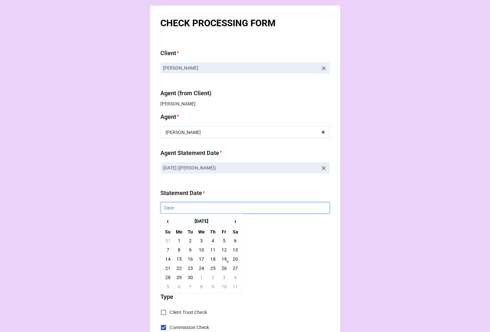
click at [284, 211] on input "text" at bounding box center [245, 207] width 169 height 11
click at [220, 276] on td "3" at bounding box center [223, 277] width 11 height 9
type input "[DATE]"
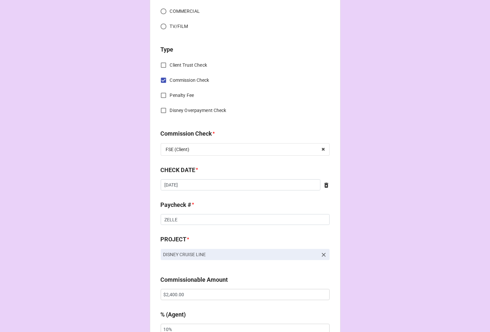
scroll to position [255, 0]
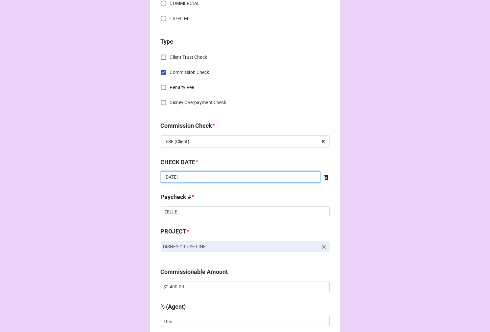
click at [241, 178] on input "7/7/2025" at bounding box center [241, 176] width 160 height 11
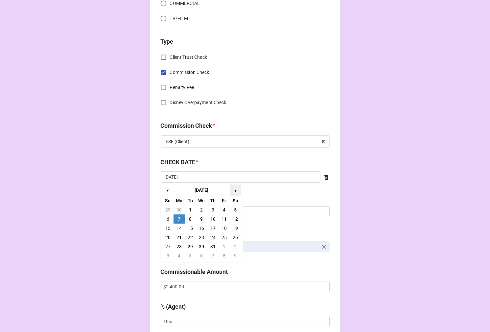
click at [230, 193] on span "›" at bounding box center [235, 190] width 11 height 11
click at [236, 190] on span "›" at bounding box center [235, 190] width 11 height 11
click at [232, 219] on td "13" at bounding box center [235, 218] width 11 height 9
type input "9/13/2025"
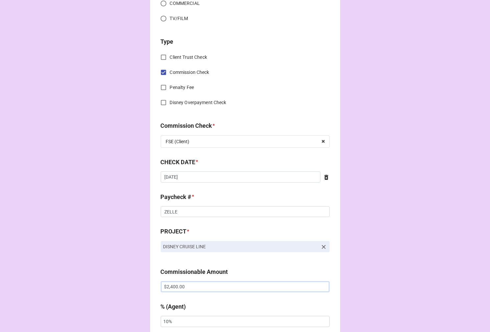
drag, startPoint x: 185, startPoint y: 293, endPoint x: 139, endPoint y: 286, distance: 46.5
click at [145, 288] on div "CHECK PROCESSING FORM Client * Samantha O'Donnell Agent (from Client) Karen Age…" at bounding box center [245, 291] width 490 height 1093
paste input "1,354"
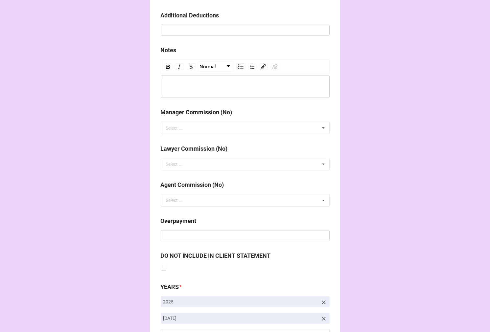
scroll to position [760, 0]
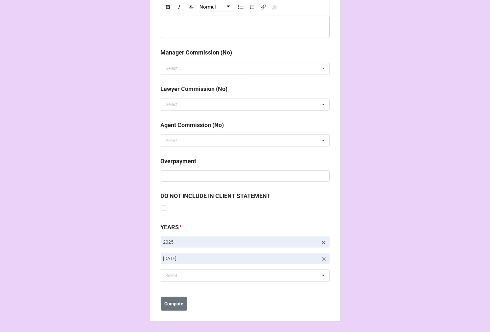
type input "$1,354.00"
click at [324, 257] on icon at bounding box center [323, 259] width 7 height 7
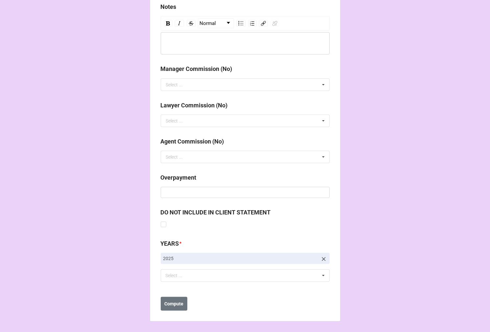
scroll to position [744, 0]
click at [206, 277] on div "Select ... No results found." at bounding box center [245, 275] width 169 height 12
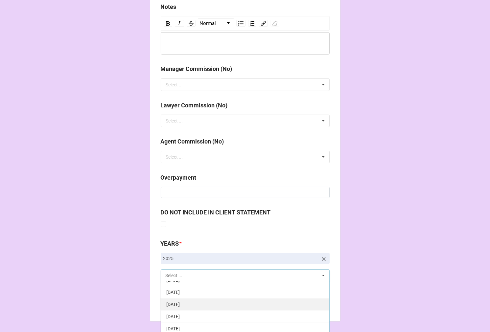
scroll to position [73, 0]
click at [259, 313] on div "[DATE]" at bounding box center [245, 312] width 168 height 12
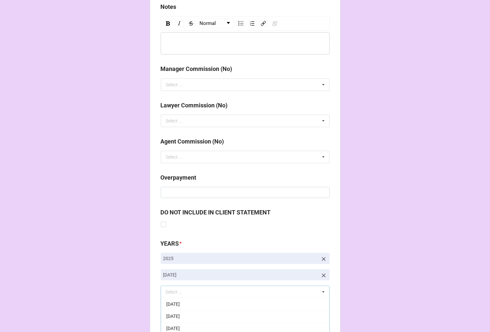
click at [321, 274] on icon at bounding box center [323, 275] width 7 height 7
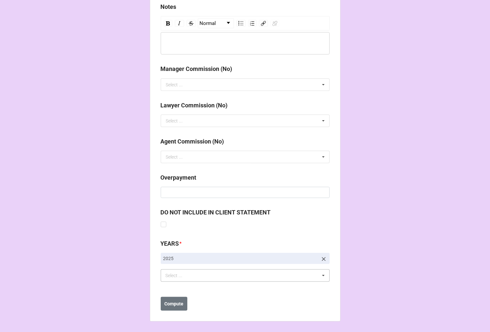
click at [298, 278] on div "Select ... 1-January 2025 2-February 2025 3-March 2025 4-April 2025 5-May 2025 …" at bounding box center [245, 275] width 169 height 12
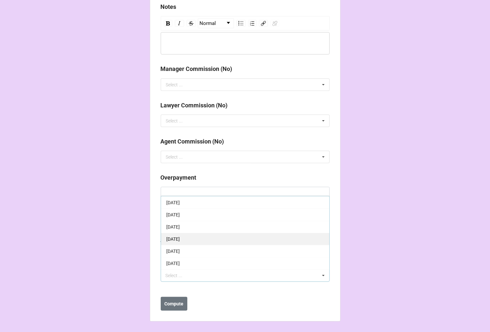
click at [199, 239] on div "[DATE]" at bounding box center [245, 239] width 168 height 12
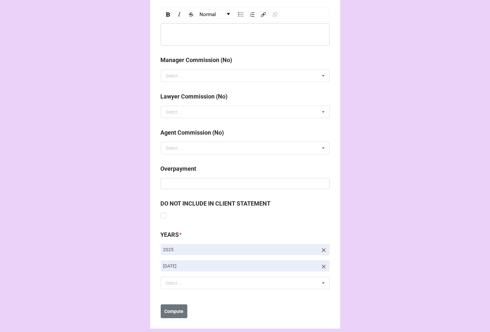
scroll to position [760, 0]
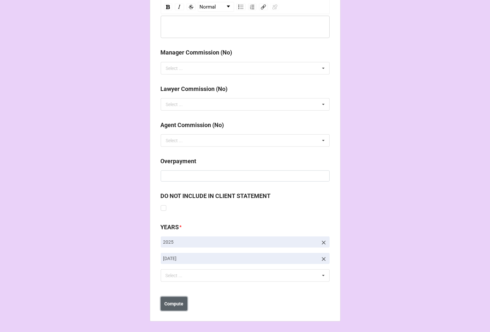
click at [178, 305] on b "Compute" at bounding box center [173, 304] width 19 height 7
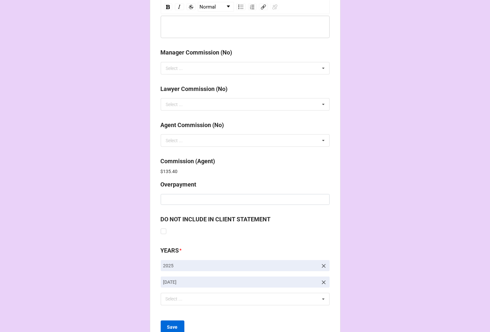
scroll to position [784, 0]
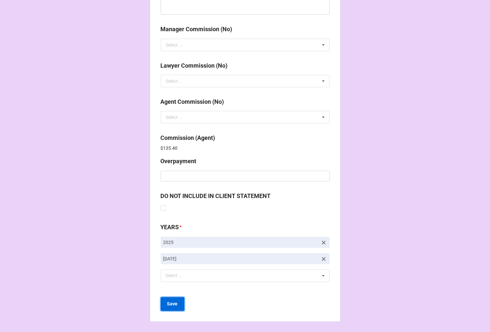
click at [174, 306] on b "Save" at bounding box center [172, 304] width 11 height 7
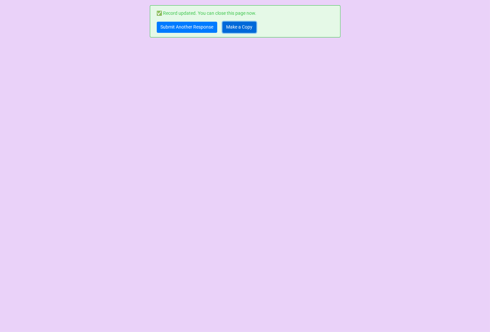
click at [247, 28] on link "Make a Copy" at bounding box center [239, 27] width 34 height 11
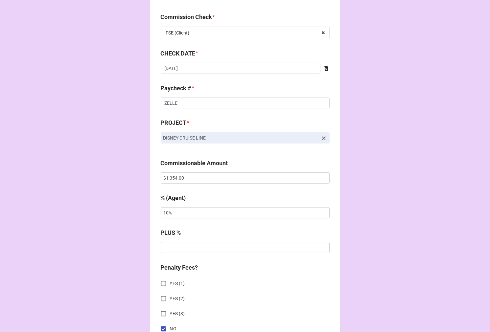
scroll to position [365, 0]
drag, startPoint x: 197, startPoint y: 181, endPoint x: 100, endPoint y: 172, distance: 98.2
click at [106, 175] on div "CHECK PROCESSING FORM Client * Samantha O'Donnell Agent (from Client) Karen Age…" at bounding box center [245, 181] width 490 height 1093
paste input "5,416"
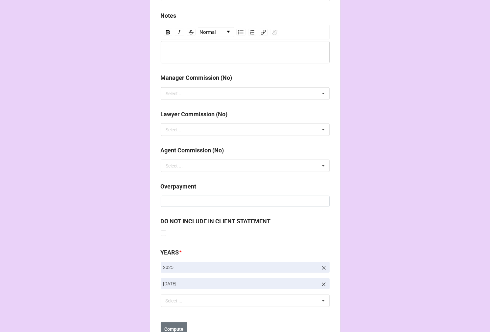
scroll to position [760, 0]
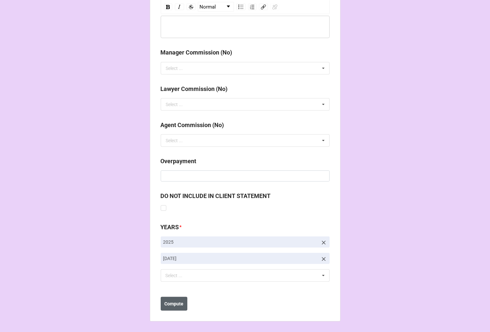
type input "$5,416.00"
click at [171, 305] on b "Compute" at bounding box center [173, 304] width 19 height 7
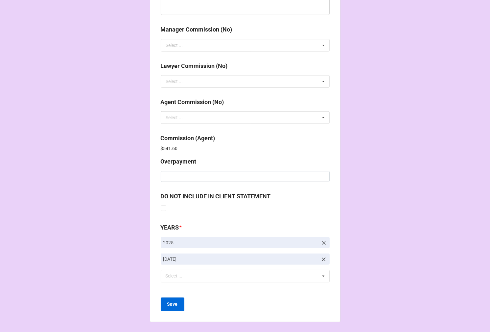
scroll to position [784, 0]
click at [165, 307] on button "Save" at bounding box center [173, 304] width 24 height 14
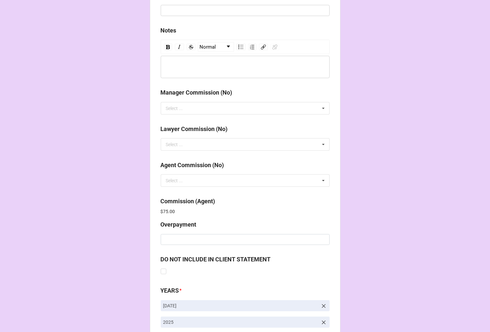
scroll to position [784, 0]
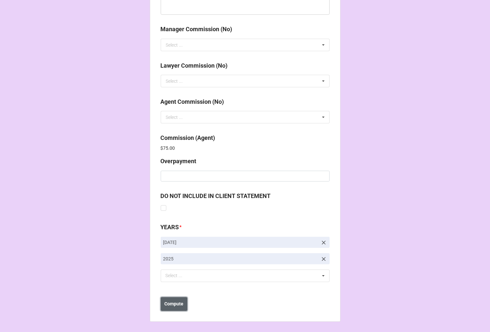
click at [183, 304] on button "Compute" at bounding box center [174, 304] width 27 height 14
click at [174, 303] on b "Save" at bounding box center [172, 304] width 11 height 7
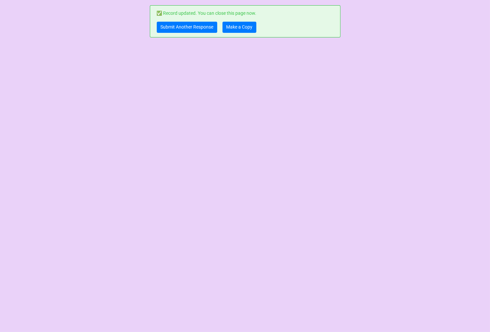
scroll to position [0, 0]
click at [249, 28] on link "Make a Copy" at bounding box center [239, 27] width 34 height 11
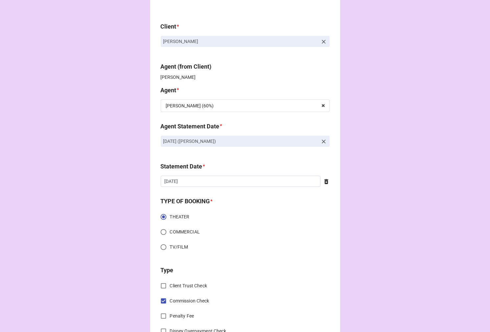
scroll to position [73, 0]
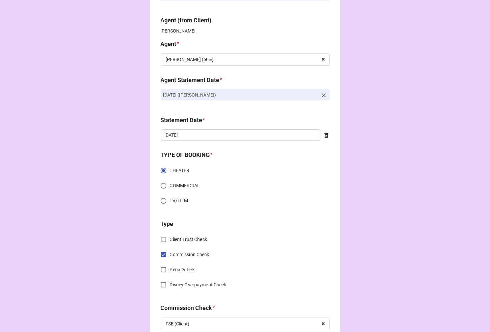
click at [325, 94] on icon at bounding box center [323, 95] width 7 height 7
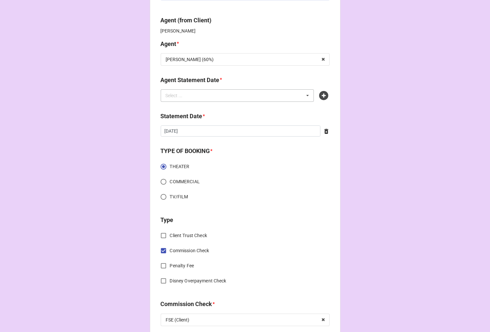
click at [260, 96] on div "Select ... No results found." at bounding box center [237, 95] width 153 height 12
type input "tier"
click at [231, 107] on div "[DATE] ([PERSON_NAME])" at bounding box center [237, 108] width 153 height 12
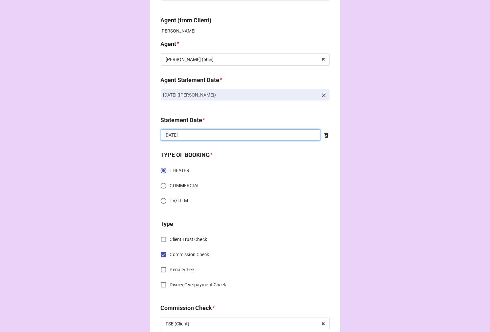
click at [196, 138] on input "[DATE]" at bounding box center [241, 134] width 160 height 11
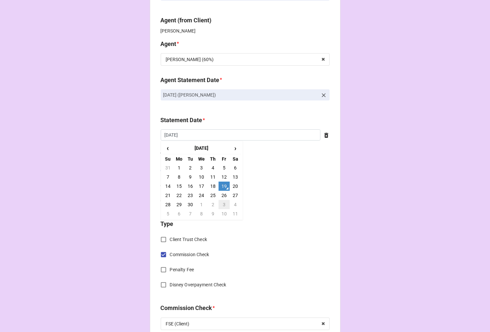
click at [223, 201] on td "3" at bounding box center [223, 204] width 11 height 9
type input "[DATE]"
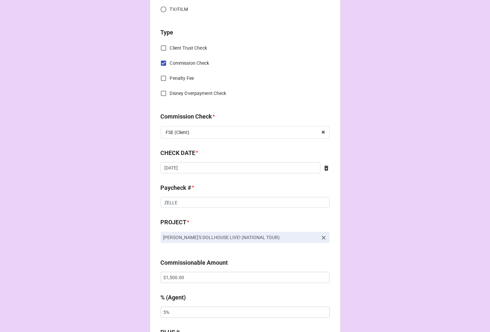
scroll to position [292, 0]
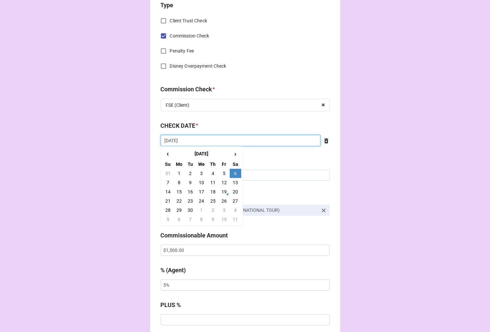
click at [227, 141] on input "[DATE]" at bounding box center [241, 140] width 160 height 11
click at [234, 184] on td "13" at bounding box center [235, 182] width 11 height 9
type input "[DATE]"
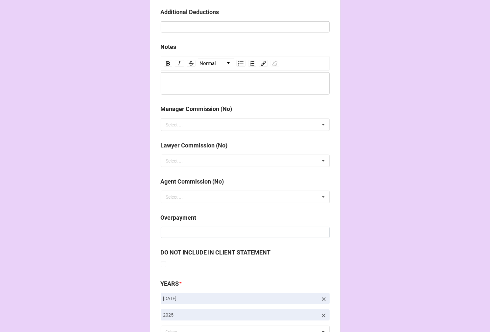
scroll to position [760, 0]
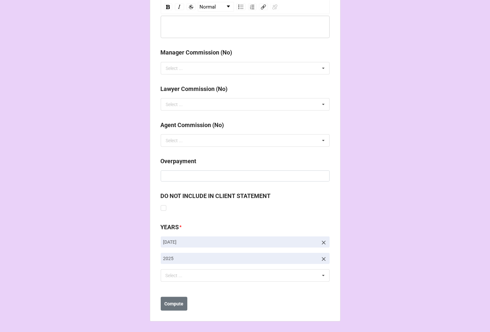
click at [321, 241] on icon at bounding box center [323, 242] width 7 height 7
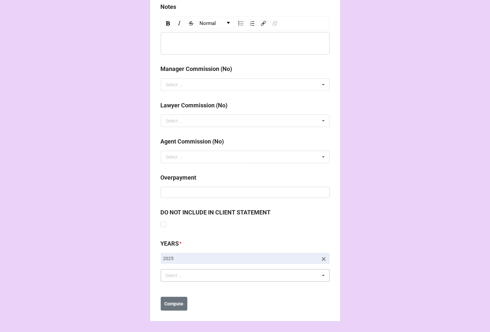
click at [178, 274] on div "Select ..." at bounding box center [178, 276] width 28 height 8
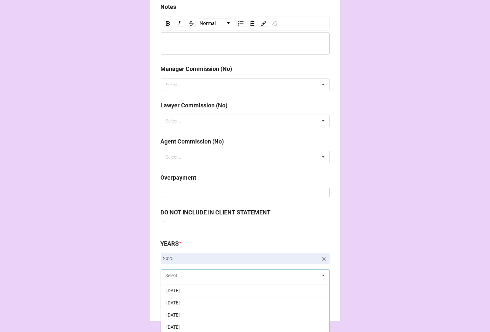
scroll to position [73, 0]
click at [200, 320] on div "[DATE]" at bounding box center [245, 324] width 168 height 12
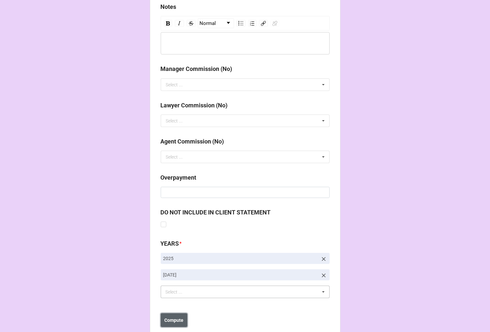
click at [174, 319] on b "Compute" at bounding box center [173, 320] width 19 height 7
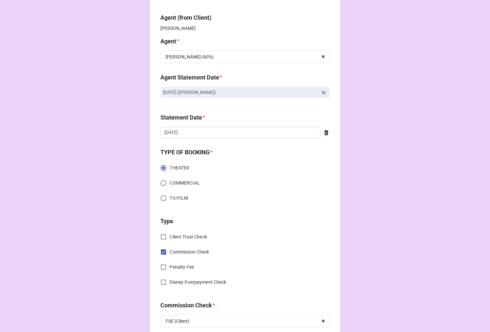
scroll to position [0, 0]
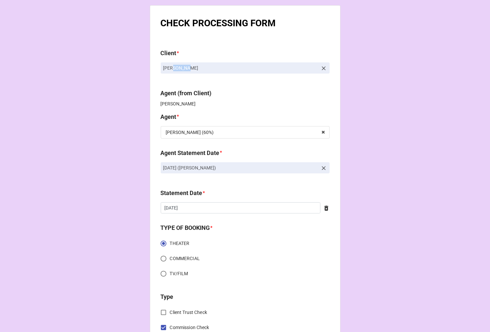
drag, startPoint x: 201, startPoint y: 66, endPoint x: 163, endPoint y: 68, distance: 38.1
click at [165, 68] on p "[PERSON_NAME]" at bounding box center [240, 68] width 154 height 7
click at [163, 71] on p "[PERSON_NAME]" at bounding box center [240, 68] width 154 height 7
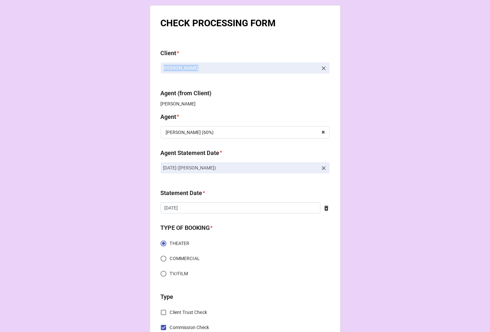
copy link "[PERSON_NAME]"
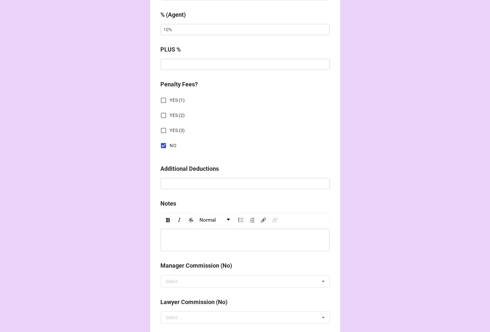
scroll to position [784, 0]
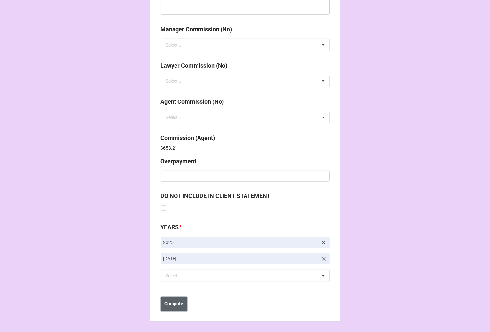
click at [179, 308] on button "Compute" at bounding box center [174, 304] width 27 height 14
click at [175, 306] on b "Save" at bounding box center [172, 304] width 11 height 7
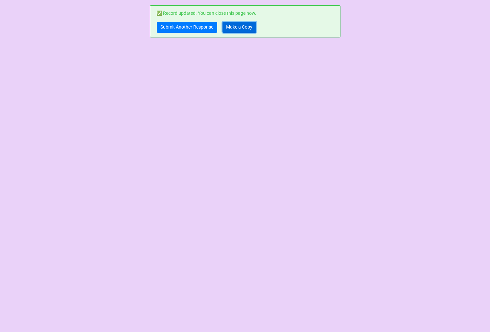
click at [241, 27] on link "Make a Copy" at bounding box center [239, 27] width 34 height 11
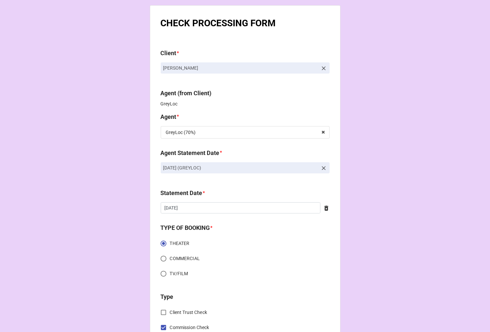
click at [324, 166] on icon at bounding box center [323, 168] width 7 height 7
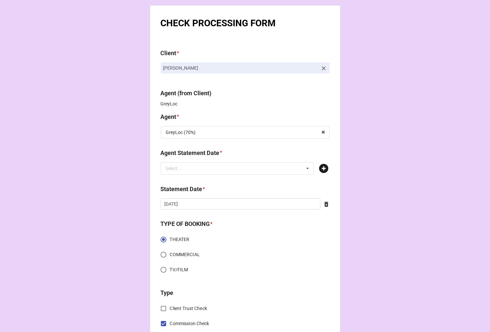
click at [319, 169] on icon at bounding box center [323, 168] width 9 height 9
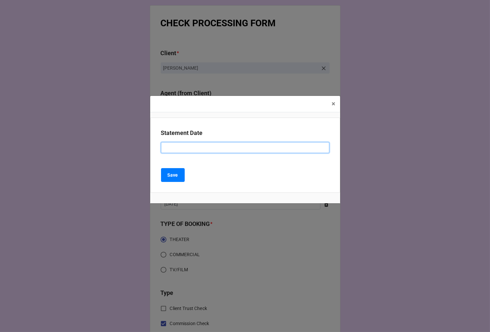
click at [208, 152] on input at bounding box center [245, 147] width 168 height 11
type input "[DATE] (GREYLOC)"
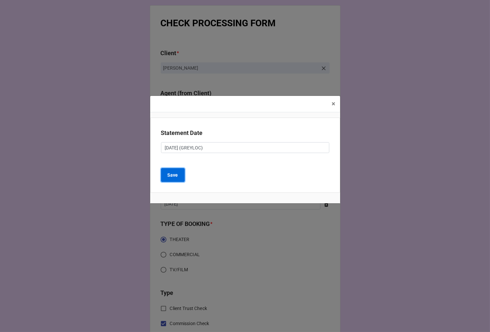
click at [177, 172] on b "Save" at bounding box center [173, 175] width 11 height 7
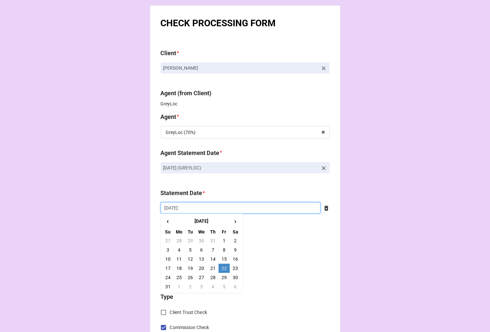
click at [225, 204] on input "[DATE]" at bounding box center [241, 207] width 160 height 11
click at [235, 221] on span "›" at bounding box center [235, 221] width 11 height 11
click at [221, 277] on td "3" at bounding box center [223, 277] width 11 height 9
type input "[DATE]"
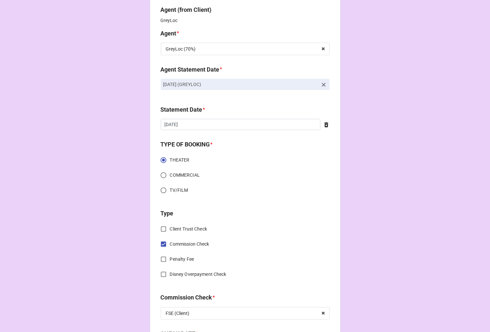
scroll to position [219, 0]
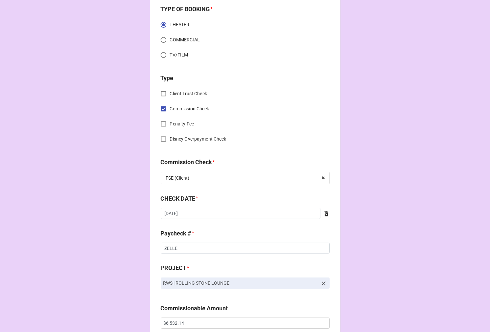
click at [323, 214] on icon at bounding box center [326, 214] width 7 height 7
click at [224, 209] on input "text" at bounding box center [245, 213] width 169 height 11
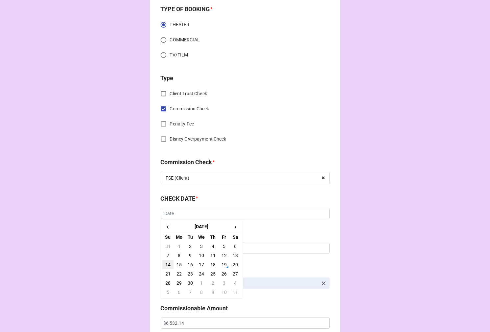
click at [166, 261] on td "14" at bounding box center [167, 264] width 11 height 9
type input "[DATE]"
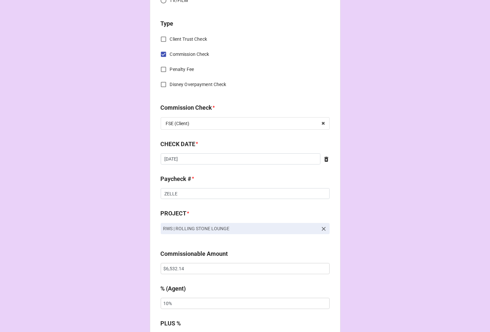
scroll to position [328, 0]
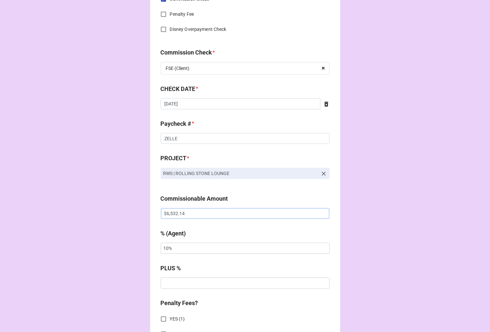
drag, startPoint x: 205, startPoint y: 217, endPoint x: 124, endPoint y: 208, distance: 81.0
click at [139, 212] on div "CHECK PROCESSING FORM Client * [PERSON_NAME] Agent (from Client) GreyLoc Agent …" at bounding box center [245, 218] width 490 height 1093
paste input "4,214.29"
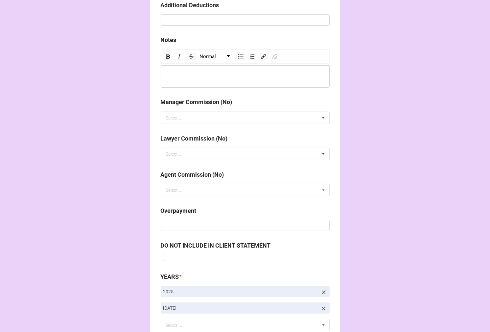
scroll to position [760, 0]
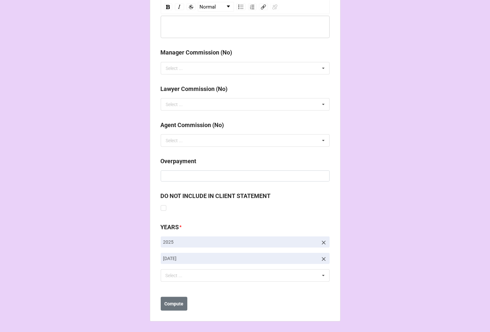
type input "$4,214.29"
click at [323, 258] on icon at bounding box center [323, 259] width 7 height 7
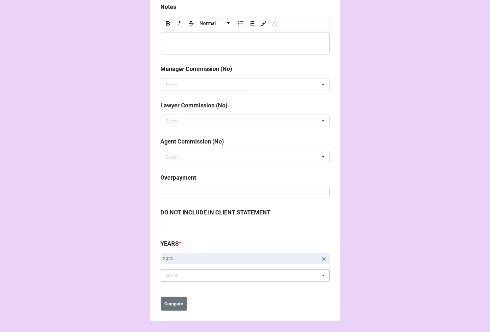
click at [219, 270] on div "Select ... No results found." at bounding box center [245, 275] width 169 height 12
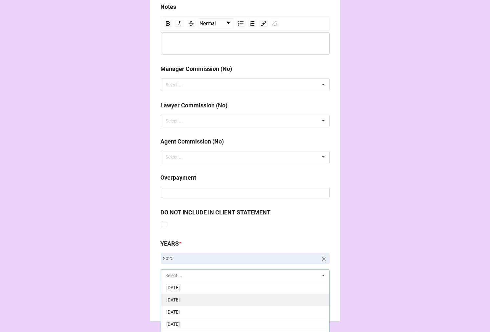
scroll to position [73, 0]
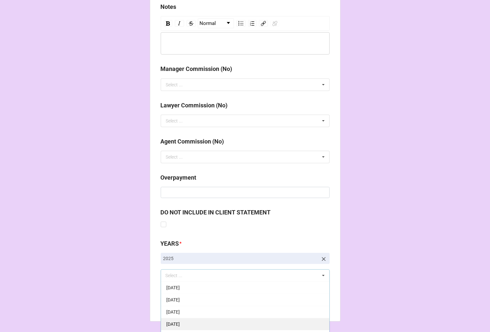
click at [180, 323] on span "[DATE]" at bounding box center [172, 324] width 13 height 5
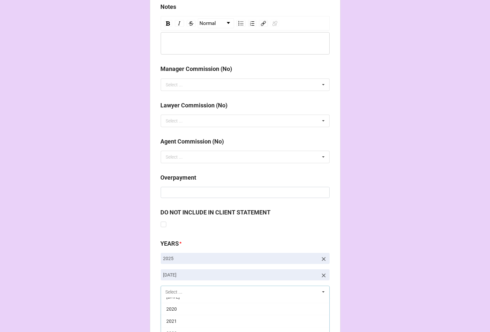
scroll to position [133, 0]
drag, startPoint x: 342, startPoint y: 251, endPoint x: 334, endPoint y: 256, distance: 9.7
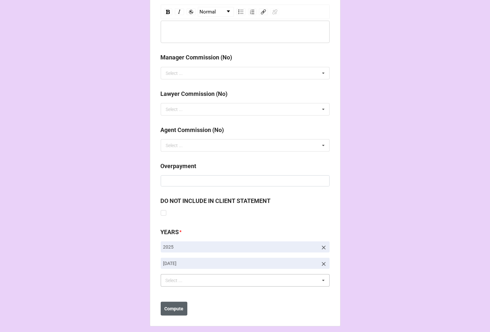
scroll to position [760, 0]
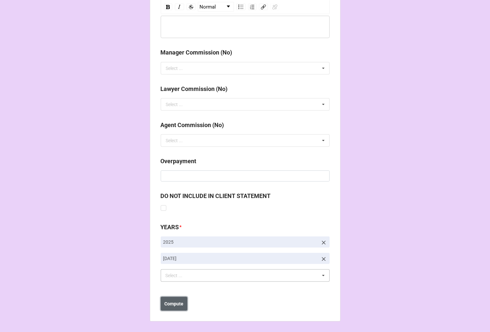
click at [169, 306] on b "Compute" at bounding box center [173, 304] width 19 height 7
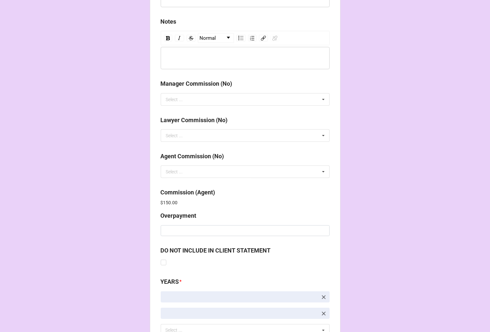
scroll to position [784, 0]
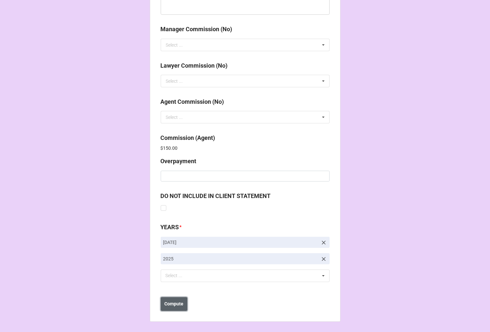
click at [178, 299] on button "Compute" at bounding box center [174, 304] width 27 height 14
click at [170, 299] on button "Save" at bounding box center [173, 304] width 24 height 14
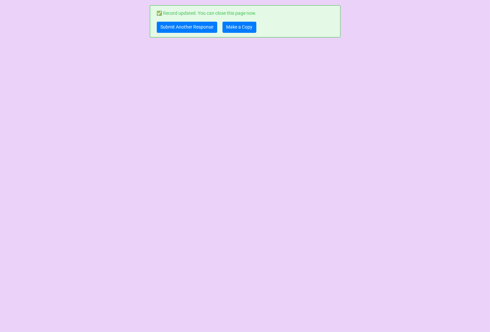
scroll to position [0, 0]
click at [234, 28] on link "Make a Copy" at bounding box center [239, 27] width 34 height 11
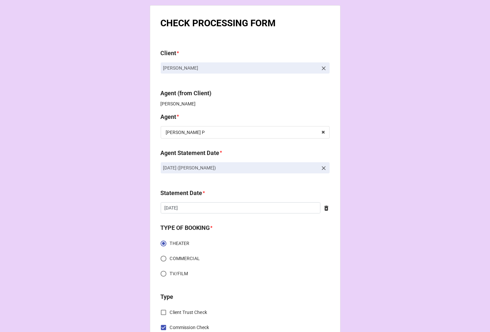
click at [321, 166] on icon at bounding box center [323, 168] width 7 height 7
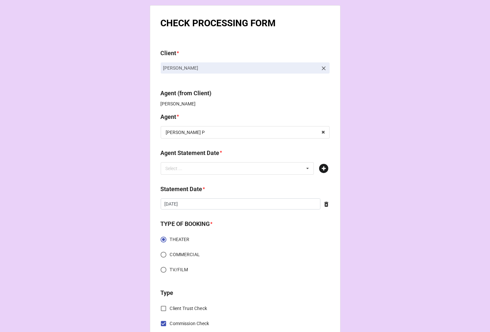
click at [321, 169] on icon at bounding box center [323, 168] width 9 height 9
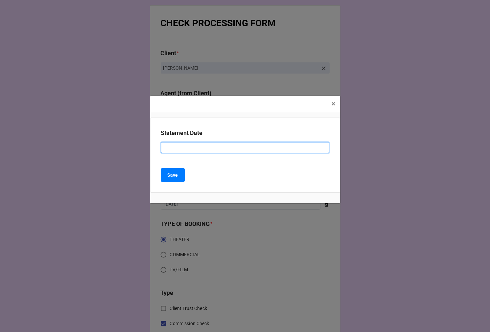
click at [192, 142] on input at bounding box center [245, 147] width 168 height 11
paste input ""SEPTEMBER 19, 2025 (KELLIE P)""
drag, startPoint x: 195, startPoint y: 150, endPoint x: 115, endPoint y: 119, distance: 85.8
click at [118, 128] on div "× Close Statement Date "SEPTEMBER 19, 2025 (KELLIE P)" Save" at bounding box center [245, 166] width 490 height 332
type input "OCTOBER 3, 2025 (KELLIE P)"
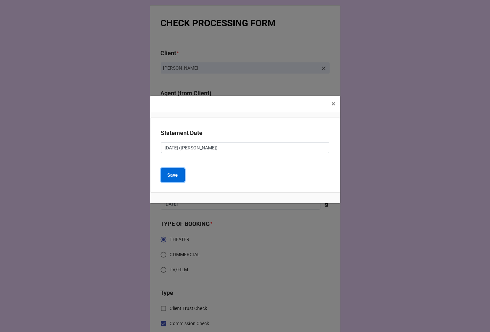
click at [181, 176] on button "Save" at bounding box center [173, 175] width 24 height 14
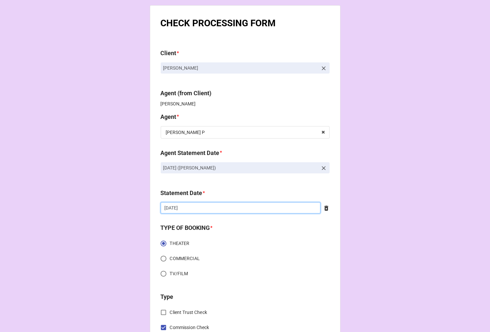
click at [208, 211] on input "[DATE]" at bounding box center [241, 207] width 160 height 11
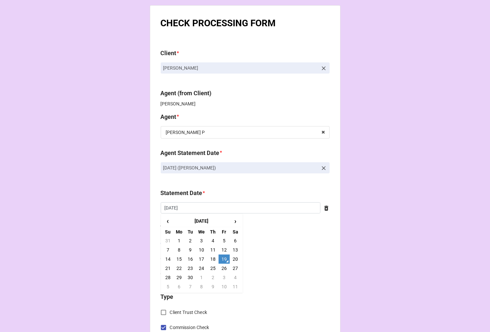
click at [218, 276] on td "3" at bounding box center [223, 277] width 11 height 9
type input "10/3/2025"
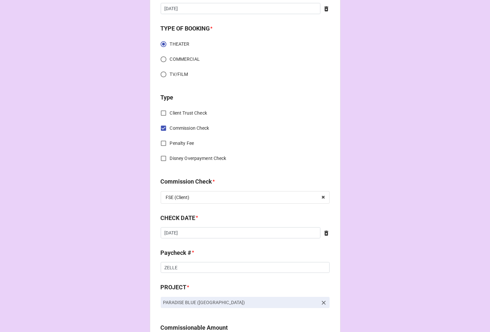
scroll to position [219, 0]
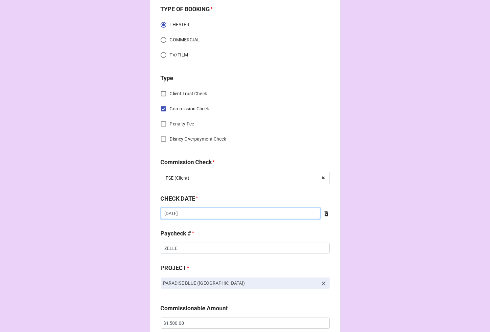
click at [216, 213] on input "[DATE]" at bounding box center [241, 213] width 160 height 11
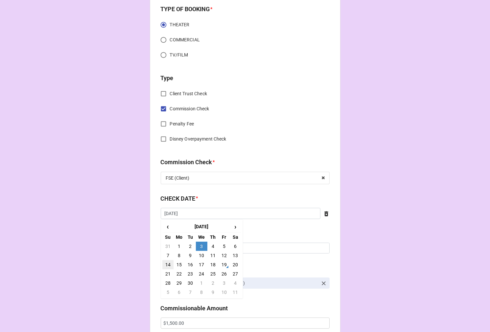
click at [162, 263] on td "14" at bounding box center [167, 264] width 11 height 9
type input "9/14/2025"
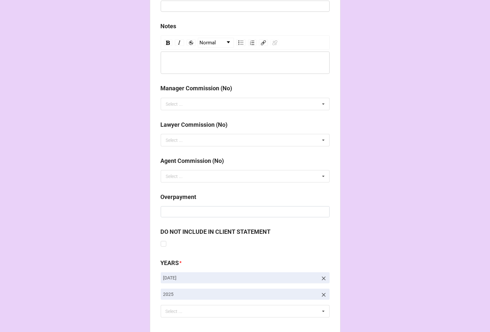
scroll to position [760, 0]
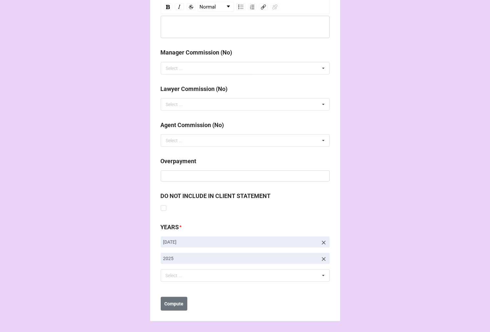
click at [325, 241] on icon at bounding box center [323, 242] width 7 height 7
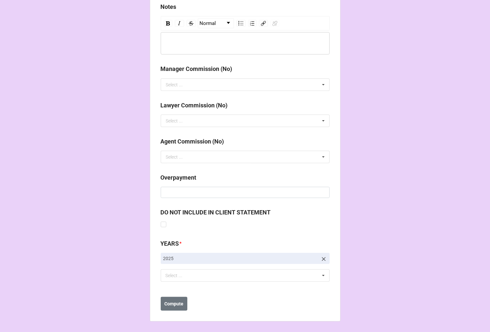
scroll to position [744, 0]
click at [201, 276] on div "Select ... No results found." at bounding box center [245, 275] width 169 height 12
type input "OCT"
drag, startPoint x: 189, startPoint y: 289, endPoint x: 184, endPoint y: 311, distance: 22.3
click at [180, 289] on span "10-October 2025" at bounding box center [172, 287] width 13 height 5
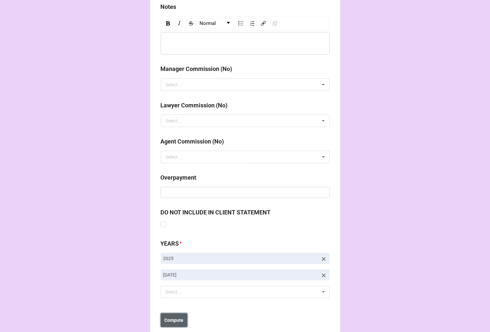
click at [164, 324] on button "Compute" at bounding box center [174, 320] width 27 height 14
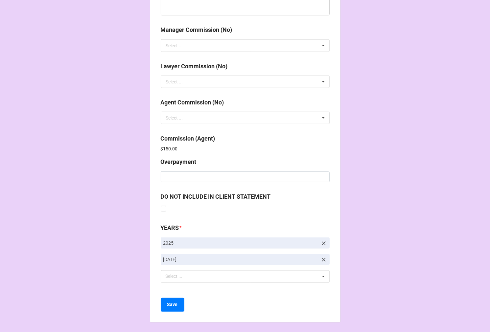
scroll to position [784, 0]
click at [175, 301] on b "Save" at bounding box center [172, 304] width 11 height 7
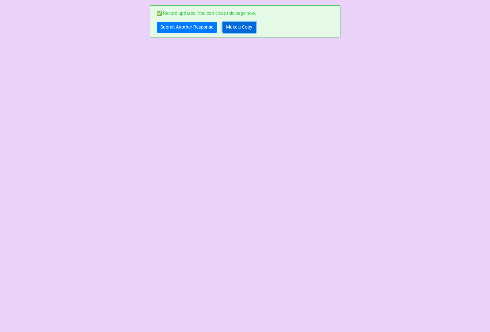
click at [236, 29] on link "Make a Copy" at bounding box center [239, 27] width 34 height 11
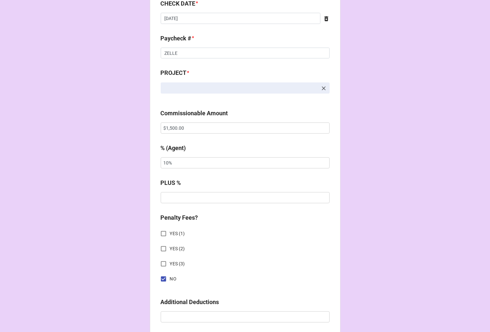
scroll to position [474, 0]
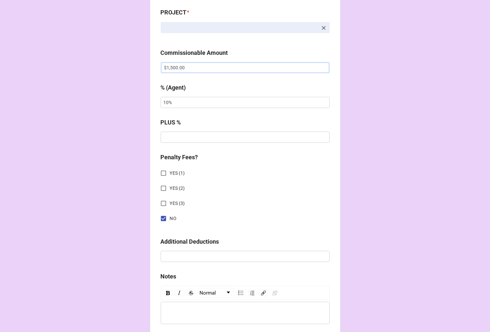
drag, startPoint x: 194, startPoint y: 68, endPoint x: 1, endPoint y: 59, distance: 193.7
click at [11, 67] on div "CHECK PROCESSING FORM Client * Agent (from Client) Kellie Agent * Kellie P Jodi…" at bounding box center [245, 72] width 490 height 1093
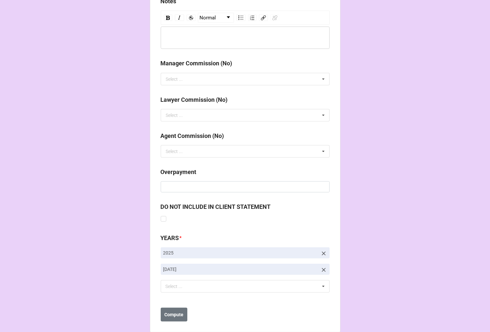
scroll to position [760, 0]
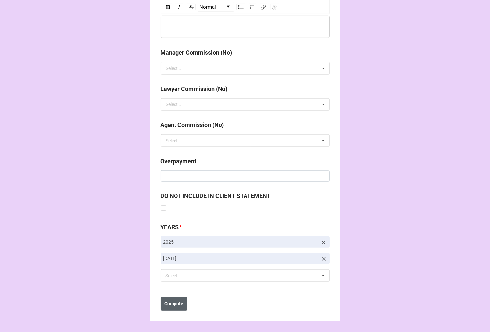
type input "$2,000.00"
click at [174, 303] on b "Compute" at bounding box center [173, 304] width 19 height 7
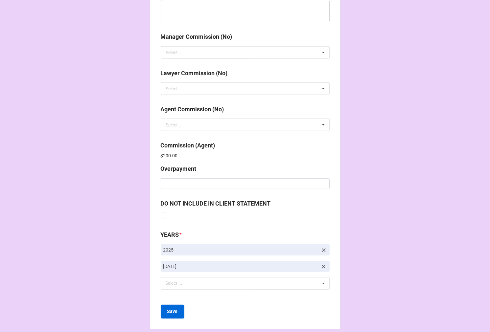
scroll to position [784, 0]
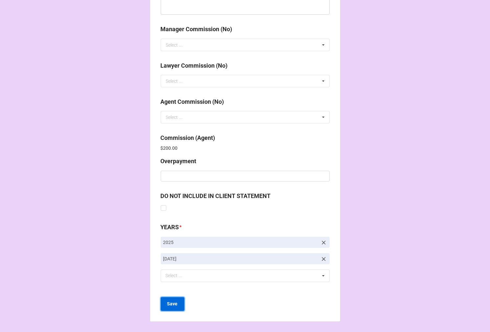
click at [176, 304] on button "Save" at bounding box center [173, 304] width 24 height 14
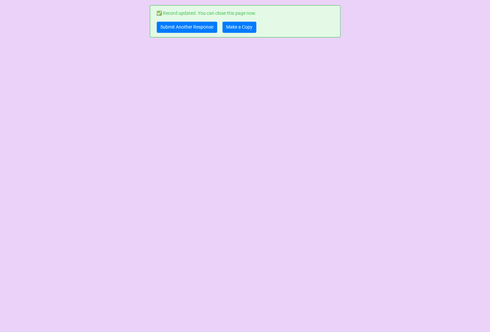
scroll to position [0, 0]
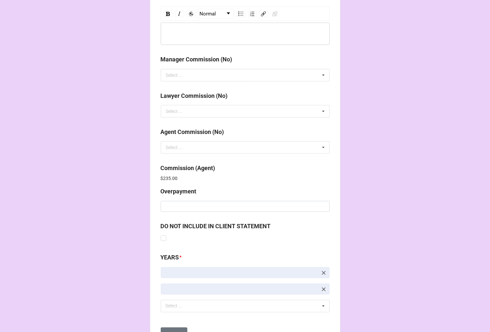
scroll to position [784, 0]
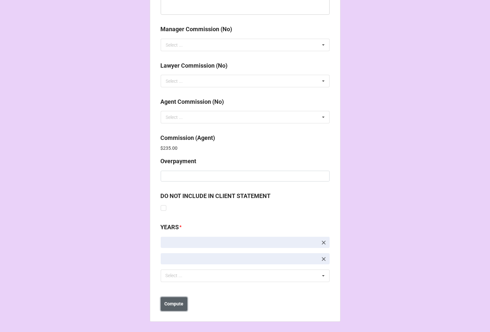
click at [165, 304] on b "Compute" at bounding box center [173, 304] width 19 height 7
click at [174, 305] on b "Save" at bounding box center [172, 304] width 11 height 7
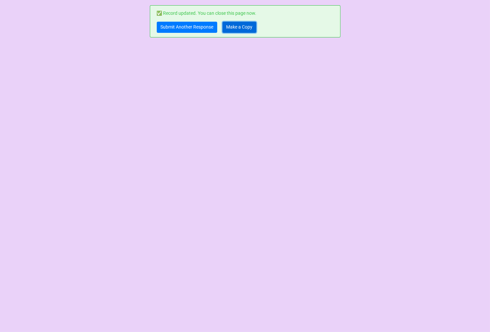
click at [234, 28] on link "Make a Copy" at bounding box center [239, 27] width 34 height 11
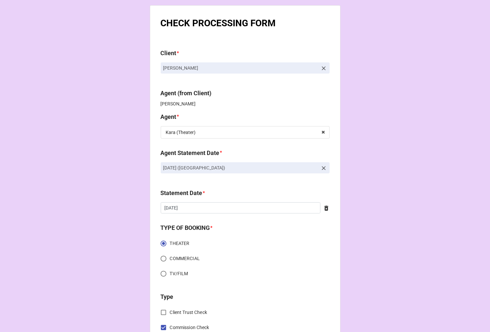
drag, startPoint x: 299, startPoint y: 162, endPoint x: 116, endPoint y: 179, distance: 183.4
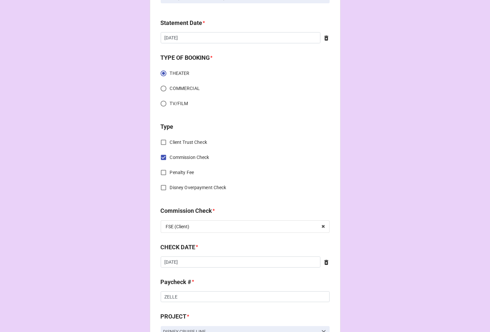
scroll to position [328, 0]
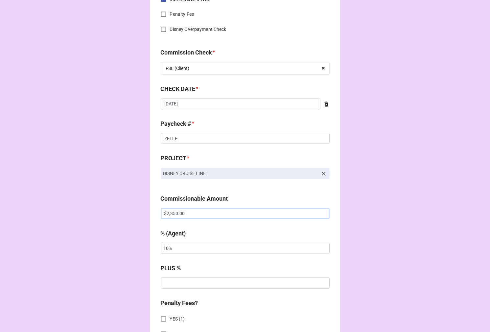
drag, startPoint x: 178, startPoint y: 216, endPoint x: 91, endPoint y: 215, distance: 87.4
click at [92, 215] on div "CHECK PROCESSING FORM Client * [PERSON_NAME] Agent (from Client) Kara Agent * […" at bounding box center [245, 218] width 490 height 1093
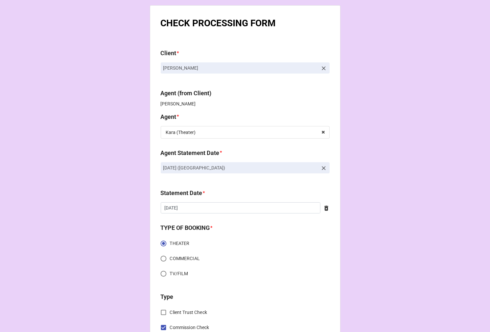
drag, startPoint x: 281, startPoint y: 171, endPoint x: 126, endPoint y: 170, distance: 154.4
copy p "[DATE] ([GEOGRAPHIC_DATA])"
click at [317, 167] on link "[DATE] ([GEOGRAPHIC_DATA])" at bounding box center [245, 167] width 169 height 11
click at [326, 169] on link "[DATE] ([GEOGRAPHIC_DATA])" at bounding box center [245, 167] width 169 height 11
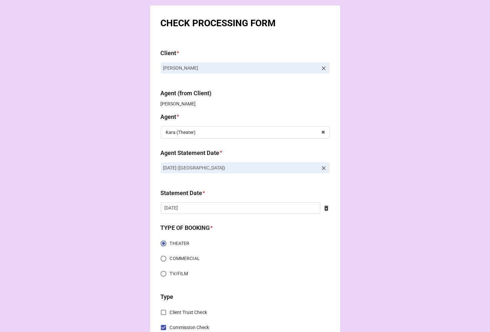
click at [324, 169] on icon at bounding box center [323, 168] width 7 height 7
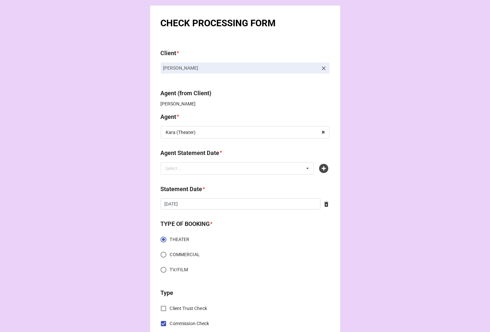
click at [324, 169] on icon at bounding box center [323, 168] width 9 height 9
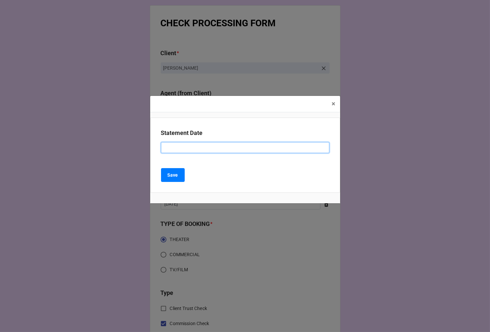
click at [196, 145] on input at bounding box center [245, 147] width 168 height 11
paste input "[DATE] ([GEOGRAPHIC_DATA])"
drag, startPoint x: 194, startPoint y: 149, endPoint x: 148, endPoint y: 109, distance: 60.3
click at [125, 135] on div "× Close Statement Date [DATE] (KARA - THEATER) Save" at bounding box center [245, 166] width 490 height 332
type input "[DATE] (KARA - THEATER)"
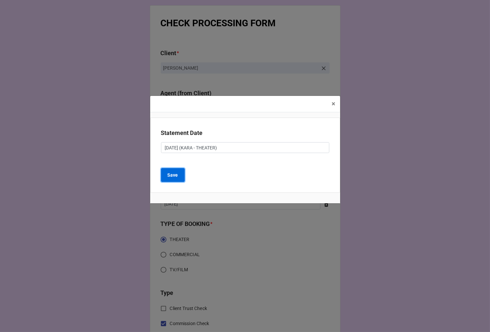
click at [174, 178] on b "Save" at bounding box center [173, 175] width 11 height 7
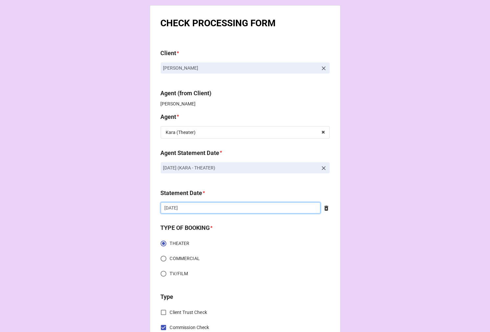
click at [200, 205] on input "[DATE]" at bounding box center [241, 207] width 160 height 11
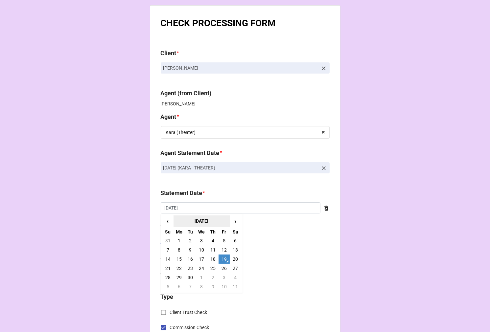
click at [226, 224] on th "[DATE]" at bounding box center [201, 221] width 56 height 12
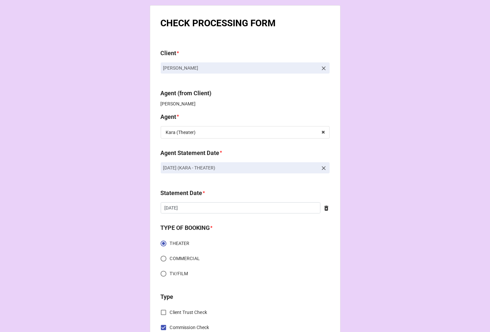
click at [327, 207] on icon at bounding box center [326, 208] width 7 height 7
click at [297, 208] on input "text" at bounding box center [245, 207] width 169 height 11
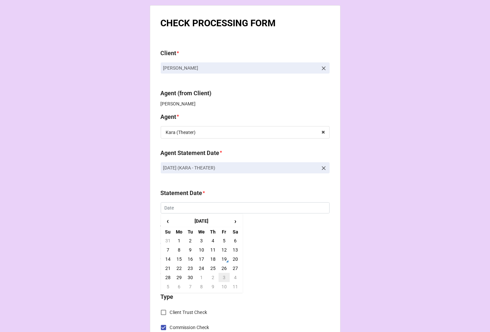
click at [222, 280] on td "3" at bounding box center [223, 277] width 11 height 9
type input "[DATE]"
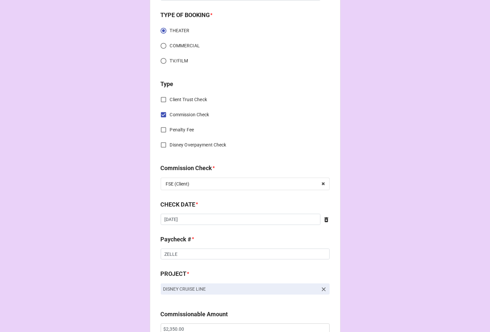
scroll to position [255, 0]
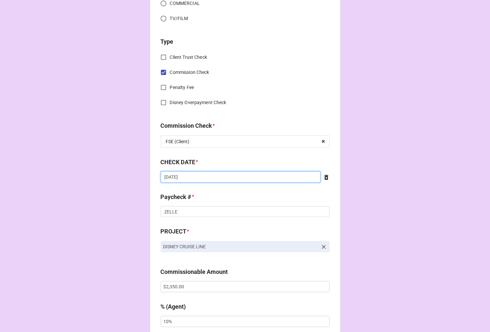
click at [200, 176] on input "[DATE]" at bounding box center [241, 176] width 160 height 11
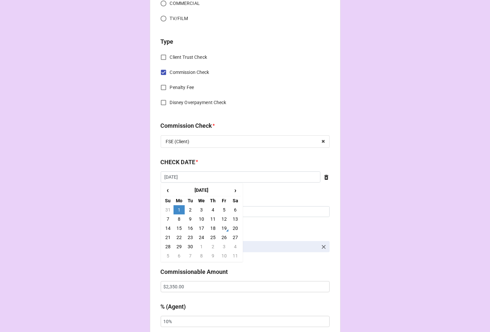
click at [178, 228] on td "15" at bounding box center [178, 228] width 11 height 9
type input "[DATE]"
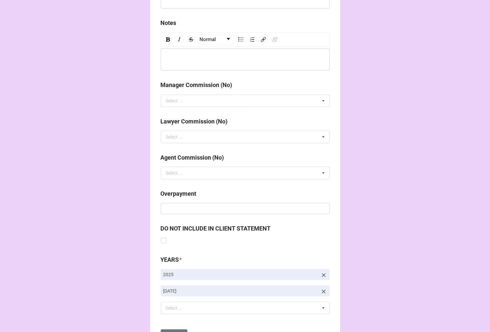
scroll to position [760, 0]
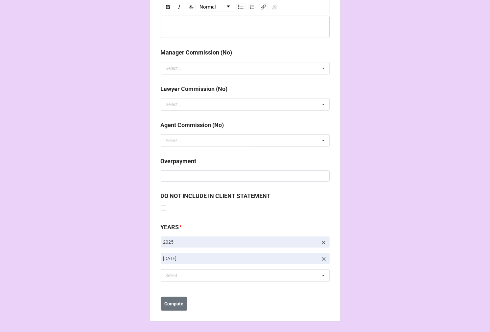
click at [323, 258] on icon at bounding box center [324, 259] width 4 height 4
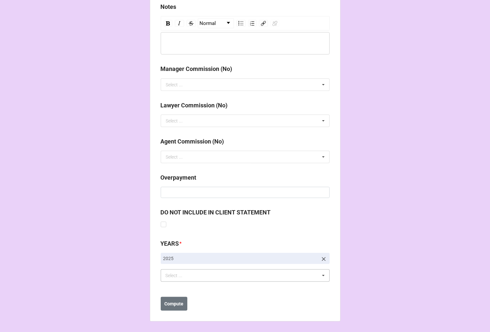
click at [248, 271] on div "Select ... No results found." at bounding box center [245, 275] width 169 height 12
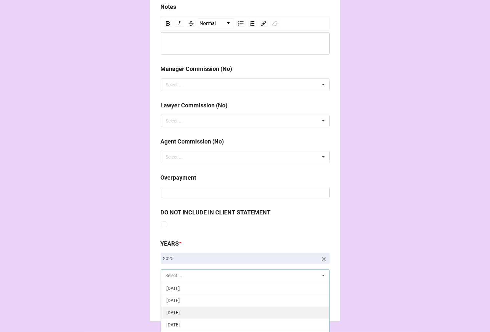
scroll to position [73, 0]
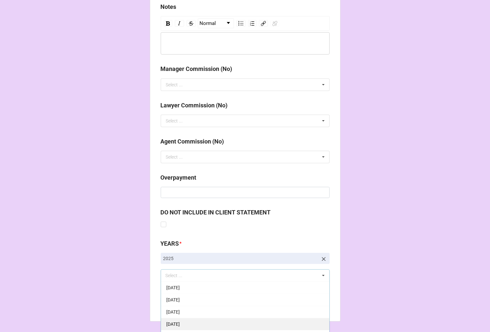
click at [205, 319] on div "[DATE]" at bounding box center [245, 324] width 168 height 12
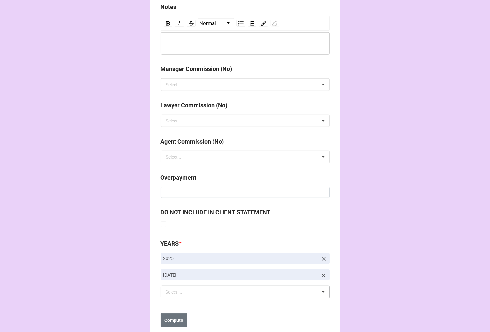
click at [177, 319] on b "Compute" at bounding box center [173, 320] width 19 height 7
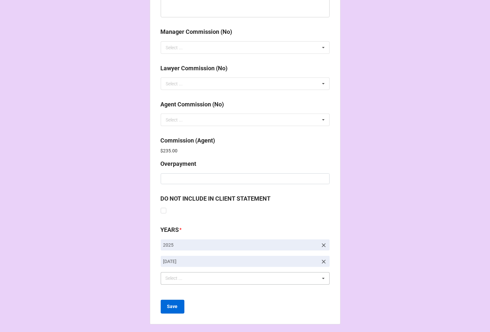
scroll to position [784, 0]
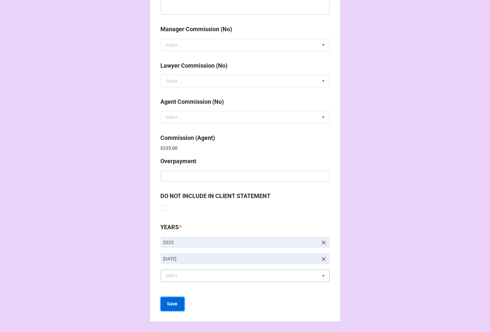
click at [168, 306] on b "Save" at bounding box center [172, 304] width 11 height 7
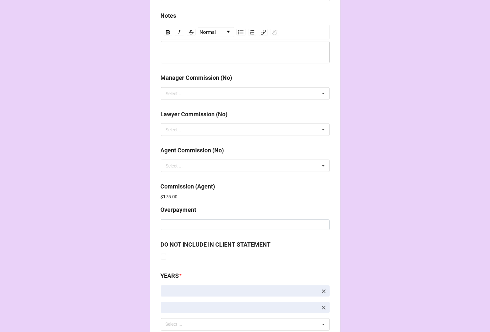
scroll to position [784, 0]
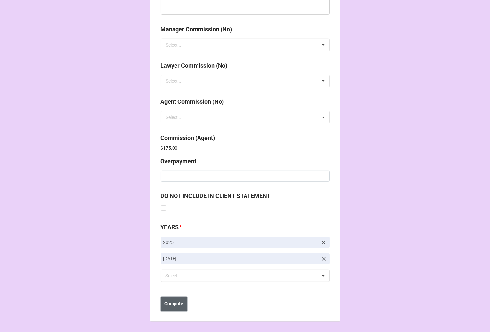
click at [178, 301] on b "Compute" at bounding box center [173, 304] width 19 height 7
click at [176, 305] on button "Save" at bounding box center [173, 304] width 24 height 14
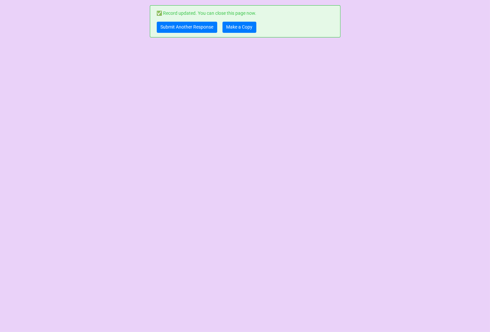
scroll to position [0, 0]
click at [242, 25] on link "Make a Copy" at bounding box center [239, 27] width 34 height 11
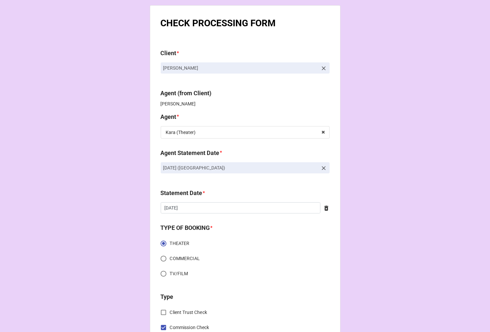
click at [323, 166] on icon at bounding box center [323, 168] width 7 height 7
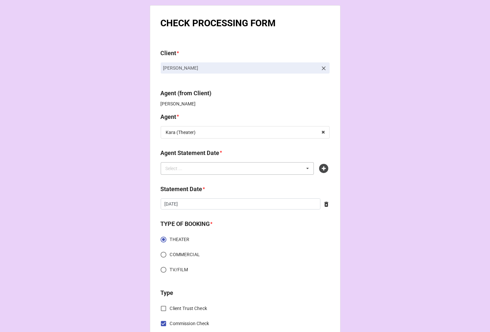
click at [284, 174] on div "Select ... No results found." at bounding box center [237, 168] width 153 height 12
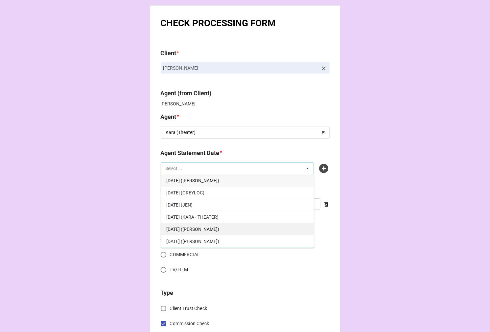
scroll to position [12, 0]
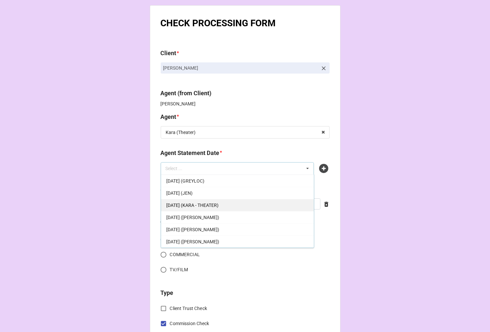
click at [218, 205] on span "[DATE] (KARA - THEATER)" at bounding box center [192, 205] width 52 height 5
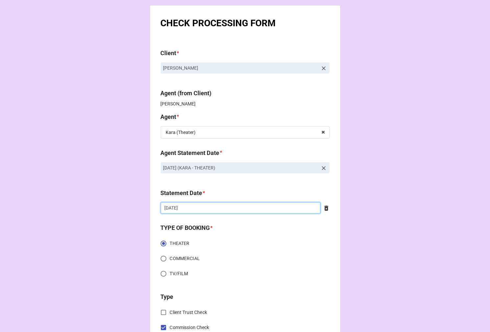
click at [215, 210] on input "[DATE]" at bounding box center [241, 207] width 160 height 11
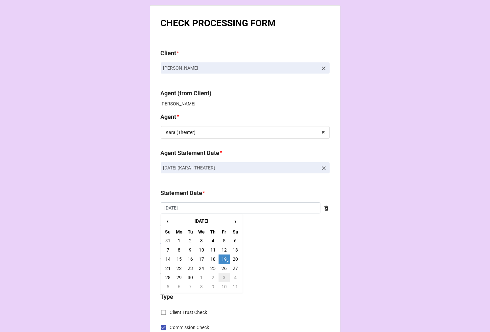
click at [224, 276] on td "3" at bounding box center [223, 277] width 11 height 9
type input "10/3/2025"
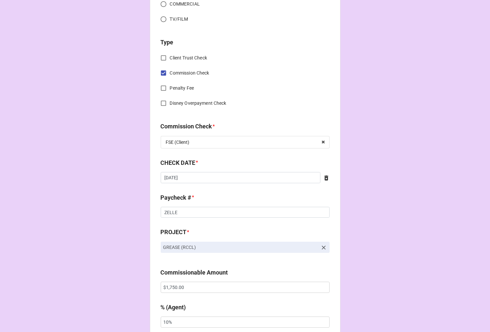
scroll to position [255, 0]
click at [241, 176] on input "[DATE]" at bounding box center [241, 176] width 160 height 11
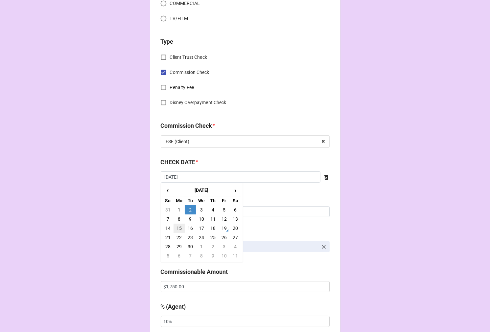
drag, startPoint x: 178, startPoint y: 226, endPoint x: 184, endPoint y: 220, distance: 8.1
click at [178, 226] on td "15" at bounding box center [178, 228] width 11 height 9
type input "9/15/2025"
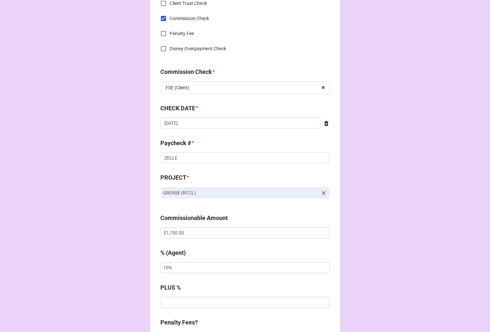
scroll to position [365, 0]
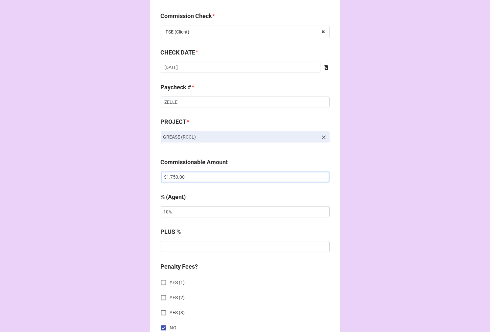
drag, startPoint x: 211, startPoint y: 175, endPoint x: 99, endPoint y: 177, distance: 111.7
click at [100, 176] on div "CHECK PROCESSING FORM Client * Ava Karas Agent (from Client) Kara Agent * Kara …" at bounding box center [245, 181] width 490 height 1093
paste input "4,593.99"
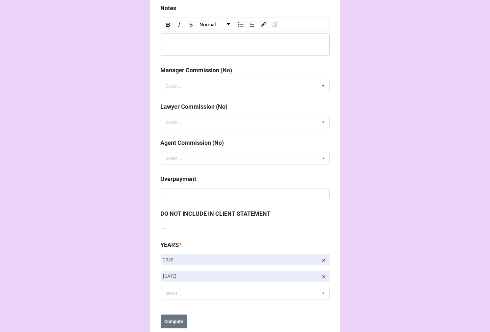
scroll to position [760, 0]
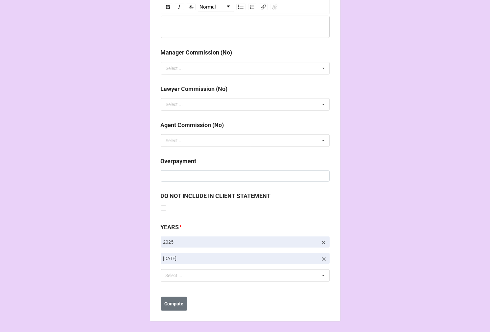
type input "$4,593.99"
click at [323, 258] on icon at bounding box center [324, 259] width 4 height 4
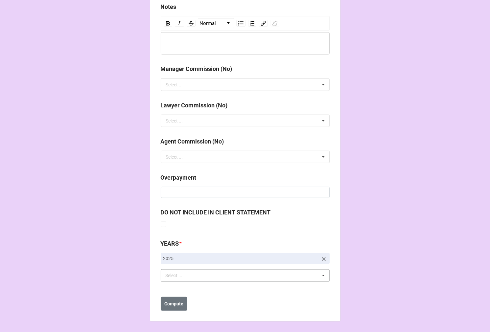
click at [231, 270] on div "Select ... No results found." at bounding box center [245, 275] width 169 height 12
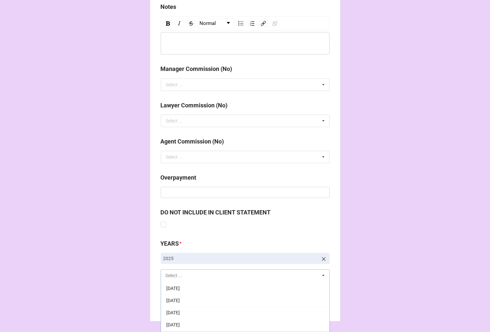
scroll to position [73, 0]
click at [180, 322] on span "10-October 2025" at bounding box center [172, 324] width 13 height 5
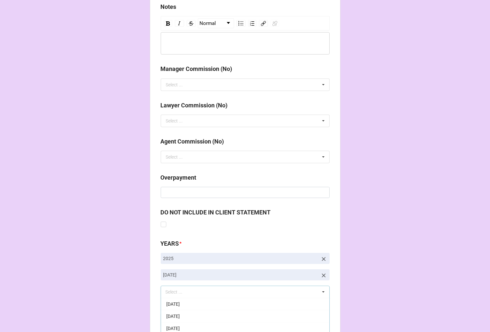
click at [179, 318] on b "Compute" at bounding box center [173, 320] width 19 height 7
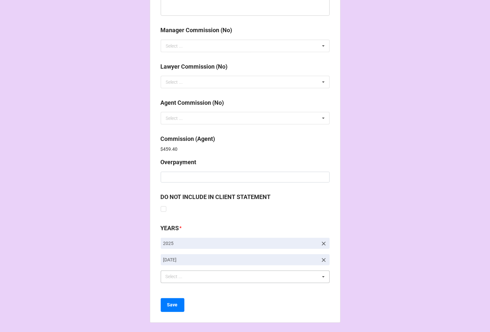
scroll to position [784, 0]
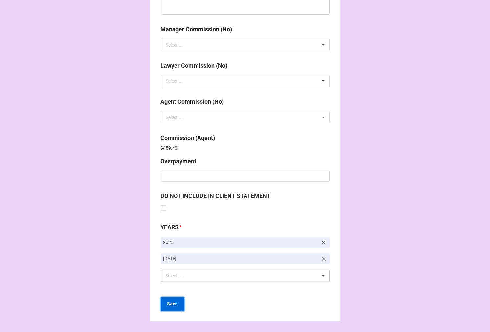
click at [172, 304] on b "Save" at bounding box center [172, 304] width 11 height 7
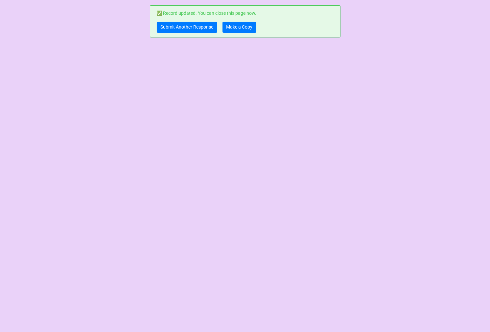
scroll to position [0, 0]
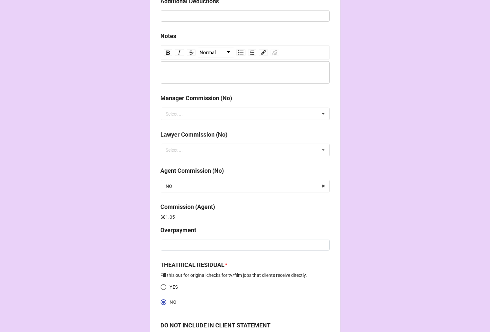
scroll to position [845, 0]
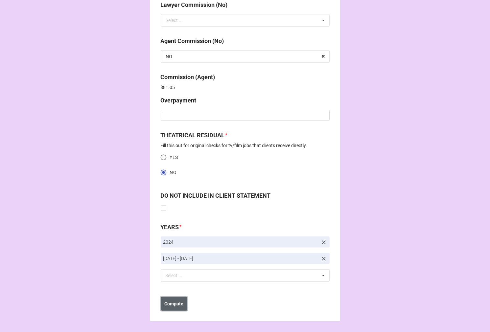
click at [174, 305] on b "Compute" at bounding box center [173, 304] width 19 height 7
click at [172, 306] on b "Save" at bounding box center [172, 304] width 11 height 7
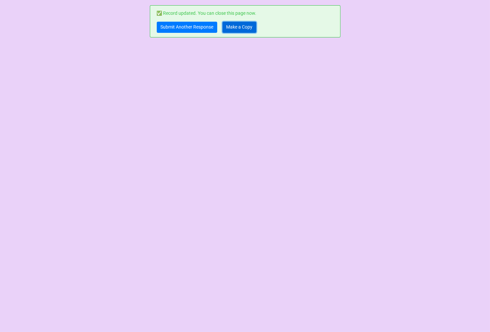
click at [235, 29] on link "Make a Copy" at bounding box center [239, 27] width 34 height 11
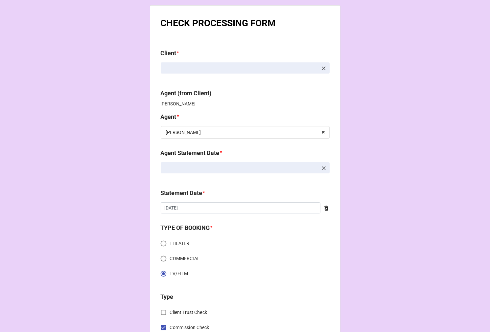
click at [322, 168] on icon at bounding box center [323, 168] width 7 height 7
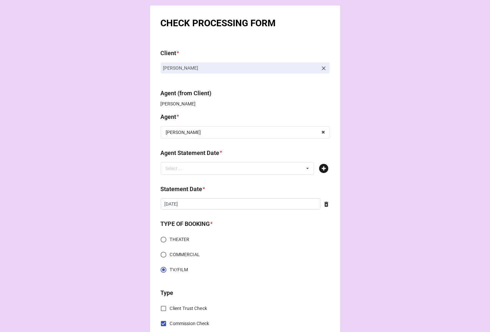
click at [323, 167] on icon at bounding box center [323, 168] width 9 height 9
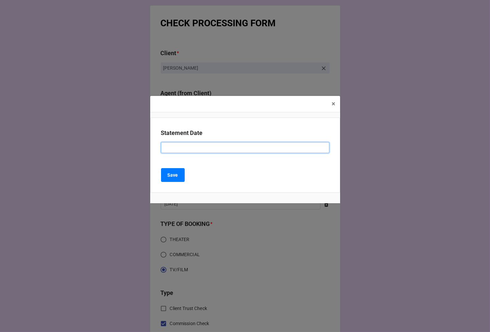
click at [213, 148] on input at bounding box center [245, 147] width 168 height 11
click at [283, 145] on input at bounding box center [245, 147] width 168 height 11
type input "[DATE] ([PERSON_NAME])"
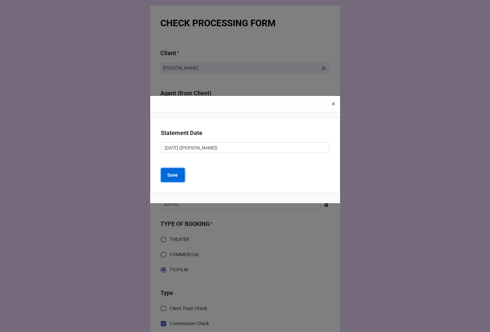
click at [173, 170] on button "Save" at bounding box center [173, 175] width 24 height 14
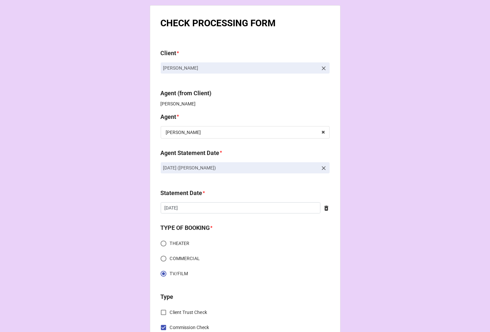
click at [323, 204] on div at bounding box center [324, 207] width 9 height 7
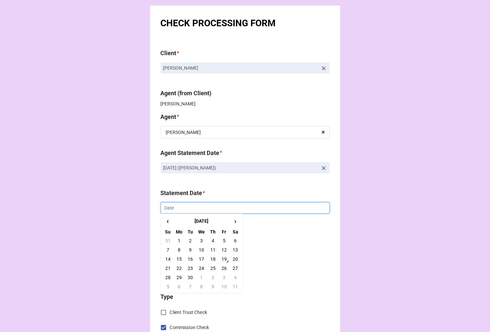
click at [252, 212] on input "text" at bounding box center [245, 207] width 169 height 11
click at [219, 279] on td "3" at bounding box center [223, 277] width 11 height 9
type input "10/3/2025"
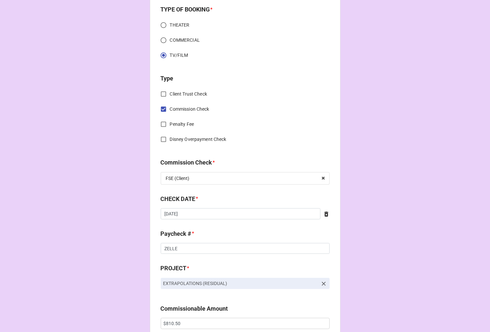
scroll to position [219, 0]
click at [325, 213] on icon at bounding box center [326, 213] width 4 height 5
click at [162, 216] on input "text" at bounding box center [245, 213] width 169 height 11
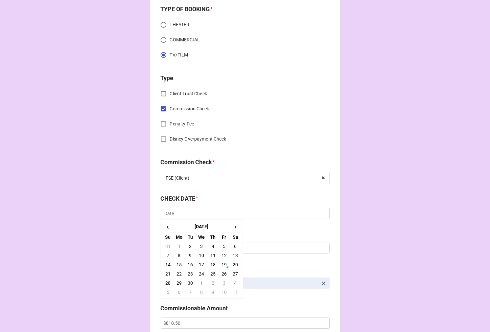
click at [178, 263] on td "15" at bounding box center [178, 264] width 11 height 9
type input "9/15/2025"
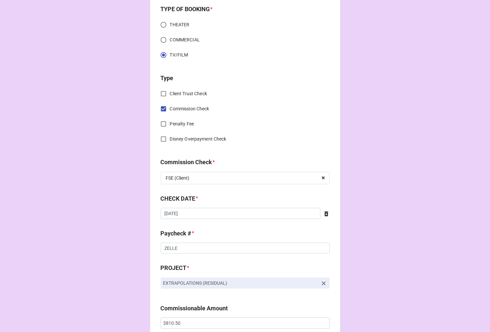
scroll to position [328, 0]
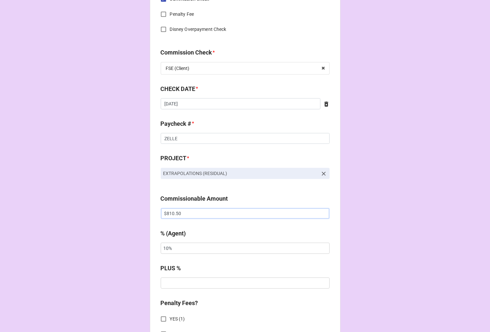
drag, startPoint x: 195, startPoint y: 217, endPoint x: 133, endPoint y: 209, distance: 62.6
click at [150, 209] on div "CHECK PROCESSING FORM Client * Kimberlee Monroe Agent (from Client) Katie Agent…" at bounding box center [245, 246] width 191 height 1138
paste input "528.53"
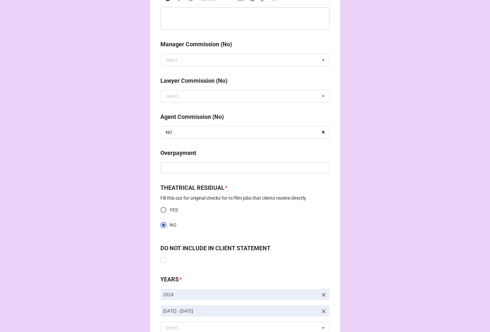
scroll to position [821, 0]
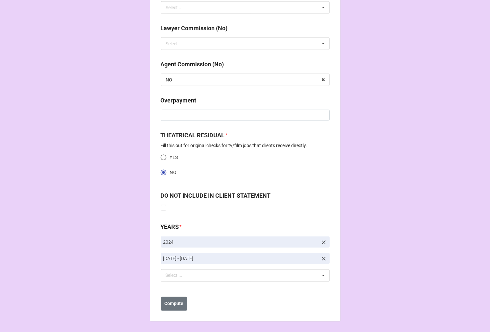
type input "$528.53"
click at [322, 259] on icon at bounding box center [324, 259] width 4 height 4
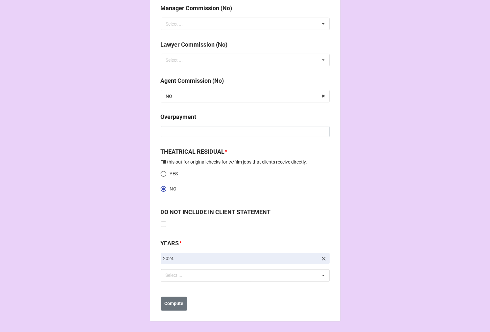
click at [321, 257] on icon at bounding box center [323, 259] width 7 height 7
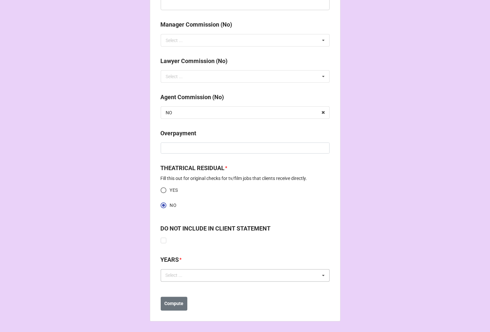
click at [210, 274] on div "Select ... No results found." at bounding box center [245, 275] width 169 height 12
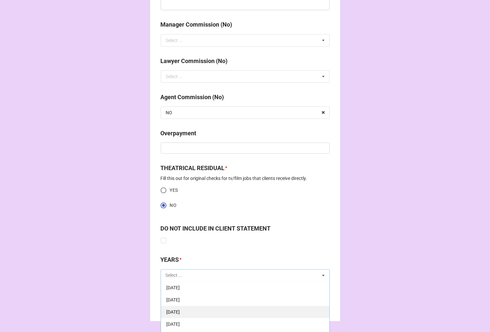
scroll to position [73, 0]
click at [200, 324] on div "[DATE]" at bounding box center [245, 324] width 168 height 12
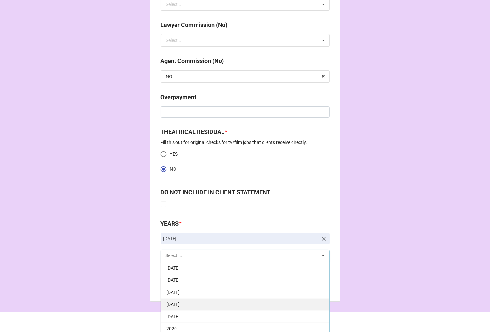
scroll to position [828, 0]
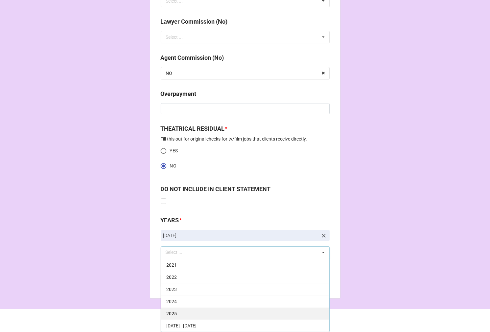
drag, startPoint x: 196, startPoint y: 312, endPoint x: 269, endPoint y: 288, distance: 77.0
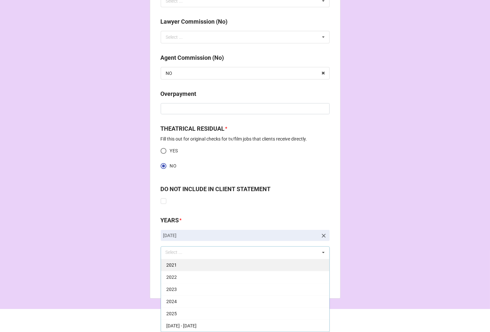
click at [196, 312] on div "2025" at bounding box center [245, 313] width 168 height 12
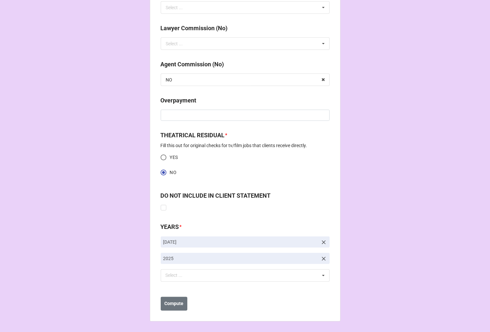
click at [169, 306] on b "Compute" at bounding box center [173, 303] width 19 height 7
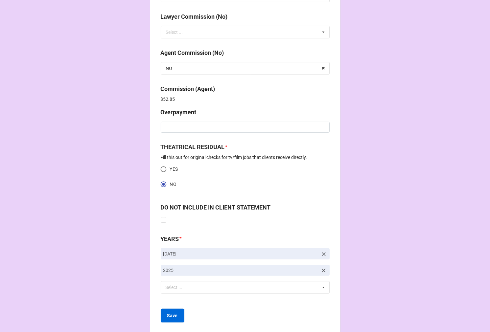
scroll to position [845, 0]
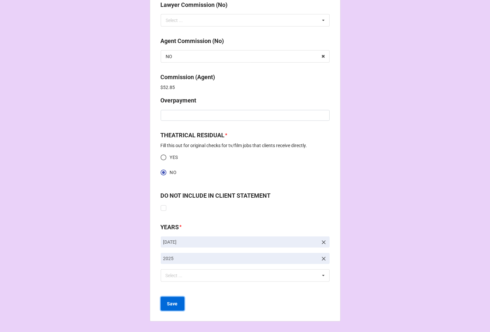
click at [178, 302] on button "Save" at bounding box center [173, 304] width 24 height 14
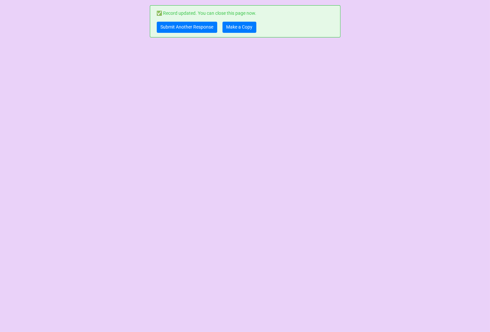
scroll to position [0, 0]
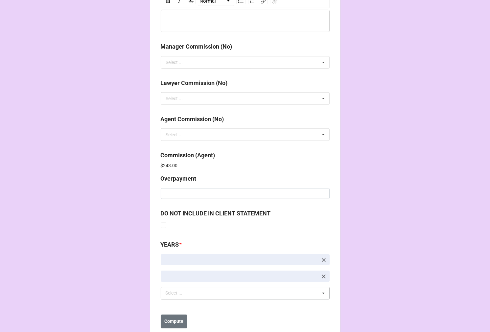
scroll to position [784, 0]
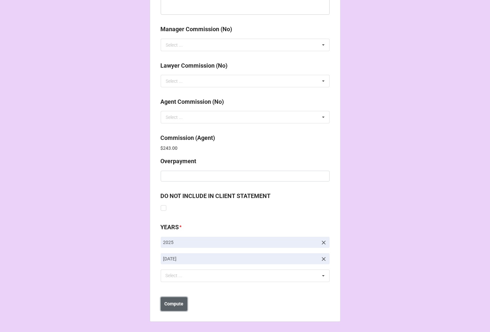
click at [178, 304] on b "Compute" at bounding box center [173, 304] width 19 height 7
drag, startPoint x: 173, startPoint y: 307, endPoint x: 176, endPoint y: 304, distance: 4.5
click at [173, 307] on button "Save" at bounding box center [173, 304] width 24 height 14
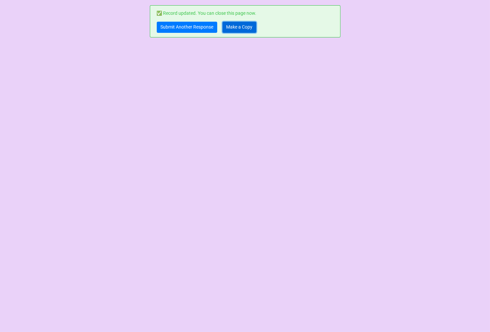
click at [245, 25] on link "Make a Copy" at bounding box center [239, 27] width 34 height 11
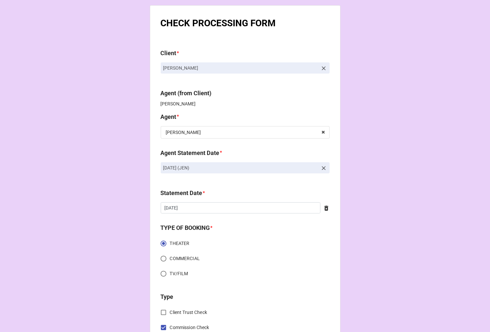
click at [320, 166] on icon at bounding box center [323, 168] width 7 height 7
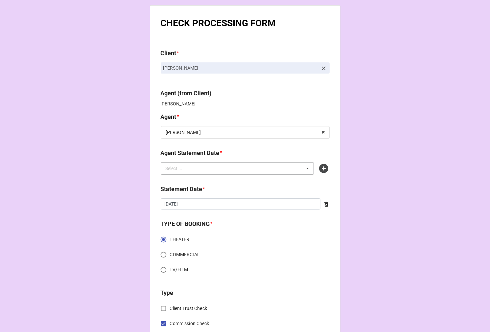
click at [269, 169] on div "Select ... No results found." at bounding box center [237, 168] width 153 height 12
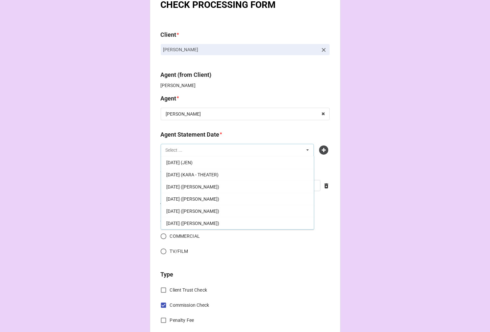
scroll to position [36, 0]
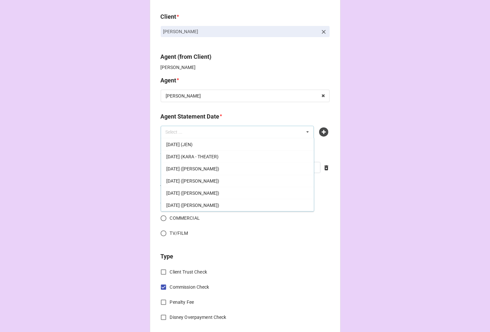
click at [192, 146] on span "[DATE] (JEN)" at bounding box center [179, 144] width 26 height 5
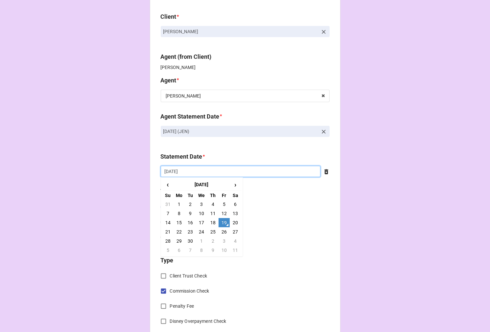
click at [190, 171] on input "[DATE]" at bounding box center [241, 171] width 160 height 11
click at [223, 242] on td "3" at bounding box center [223, 241] width 11 height 9
type input "[DATE]"
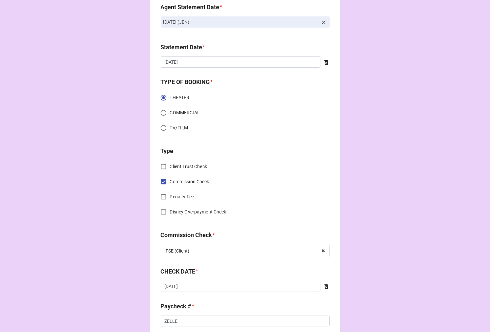
scroll to position [219, 0]
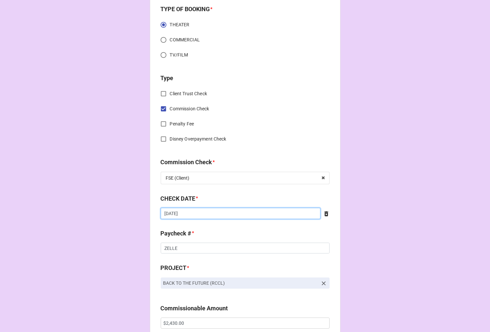
drag, startPoint x: 186, startPoint y: 215, endPoint x: 188, endPoint y: 218, distance: 3.6
click at [188, 218] on input "[DATE]" at bounding box center [241, 213] width 160 height 11
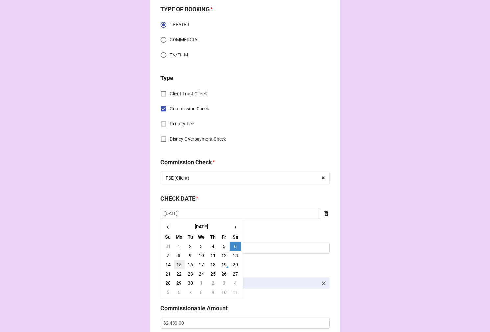
drag, startPoint x: 174, startPoint y: 263, endPoint x: 186, endPoint y: 254, distance: 14.6
click at [173, 263] on td "15" at bounding box center [178, 264] width 11 height 9
type input "[DATE]"
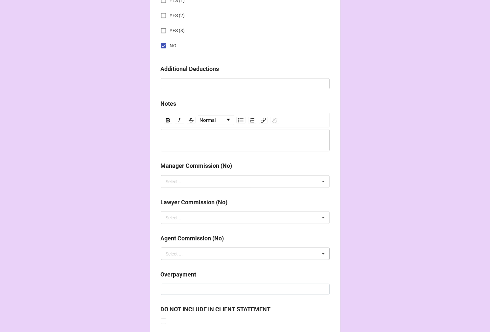
scroll to position [760, 0]
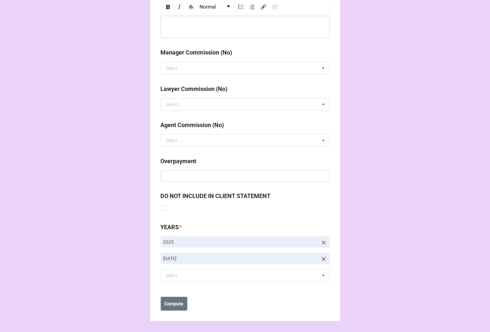
click at [321, 257] on icon at bounding box center [323, 259] width 7 height 7
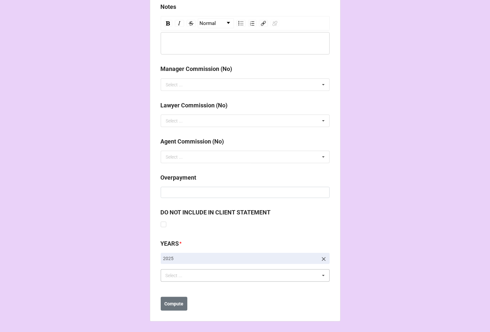
click at [225, 275] on div "Select ... No results found." at bounding box center [245, 275] width 169 height 12
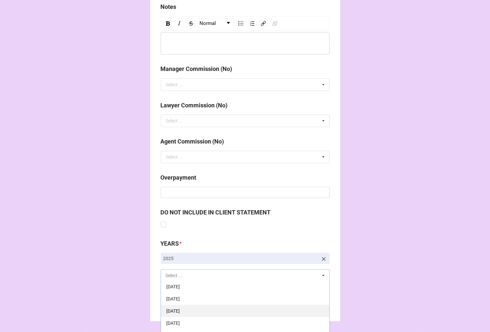
scroll to position [73, 0]
click at [180, 325] on span "[DATE]" at bounding box center [172, 324] width 13 height 5
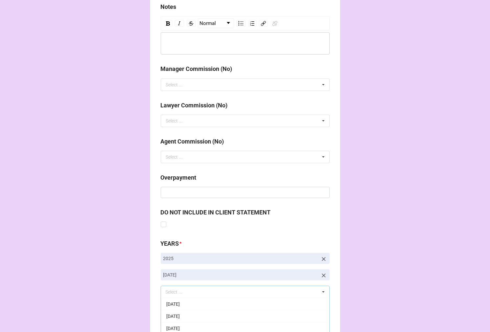
click at [172, 320] on b "Compute" at bounding box center [173, 320] width 19 height 7
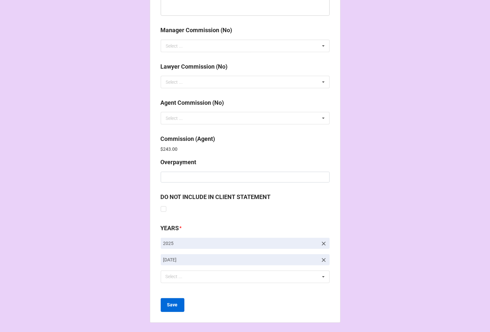
scroll to position [784, 0]
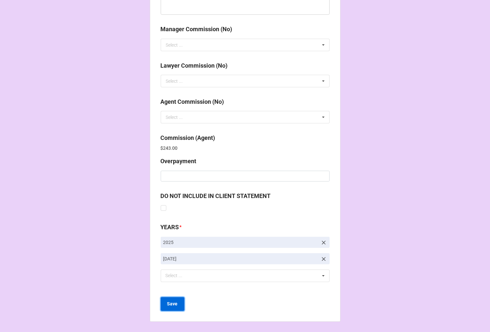
click at [172, 305] on b "Save" at bounding box center [172, 304] width 11 height 7
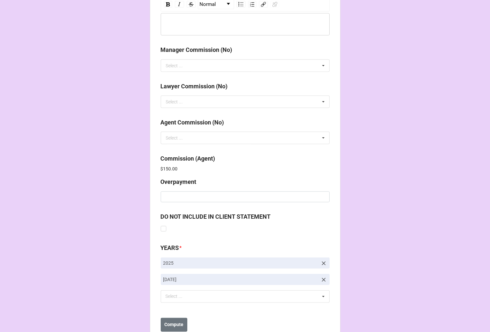
scroll to position [784, 0]
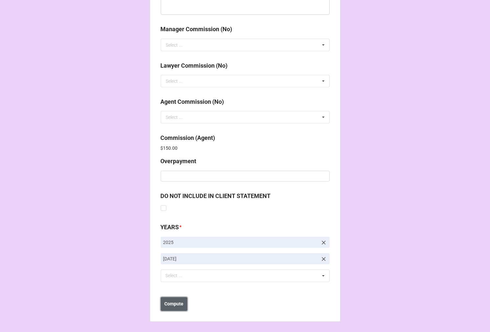
click at [166, 304] on b "Compute" at bounding box center [173, 304] width 19 height 7
click at [171, 306] on b "Save" at bounding box center [172, 304] width 11 height 7
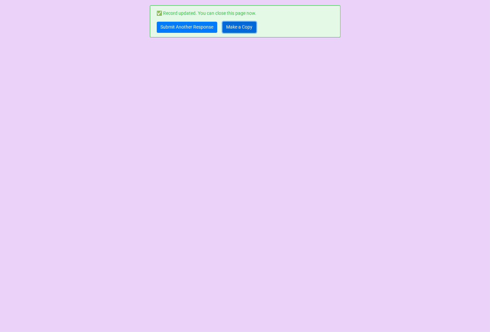
click at [247, 25] on link "Make a Copy" at bounding box center [239, 27] width 34 height 11
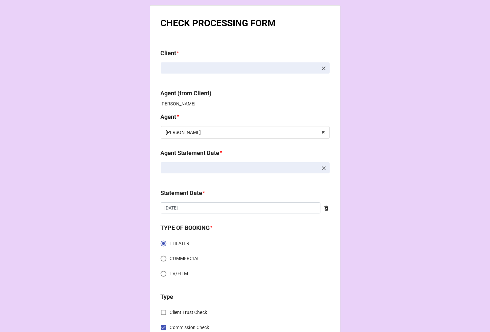
click at [320, 168] on icon at bounding box center [323, 168] width 7 height 7
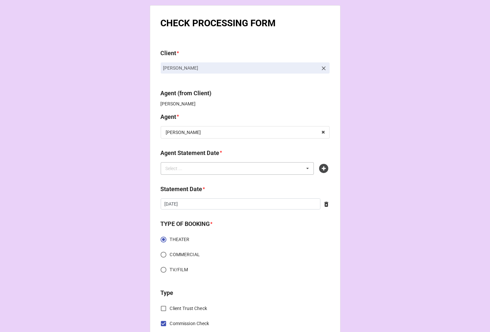
click at [275, 165] on div "Select ... No results found." at bounding box center [237, 168] width 153 height 12
type input "kare"
click at [210, 182] on span "[DATE] ([PERSON_NAME])" at bounding box center [192, 180] width 53 height 5
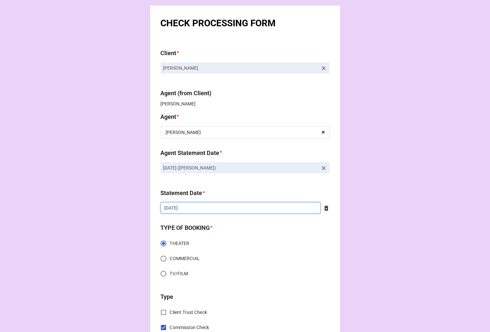
click at [204, 207] on input "[DATE]" at bounding box center [241, 207] width 160 height 11
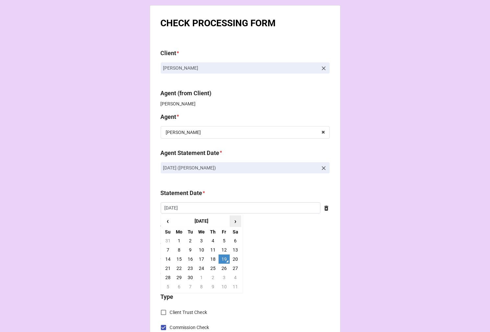
click at [237, 219] on span "›" at bounding box center [235, 221] width 11 height 11
click at [221, 240] on td "3" at bounding box center [223, 240] width 11 height 9
type input "[DATE]"
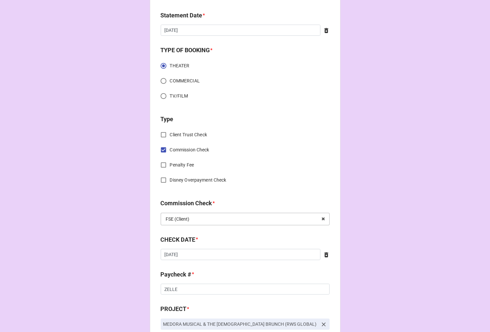
scroll to position [182, 0]
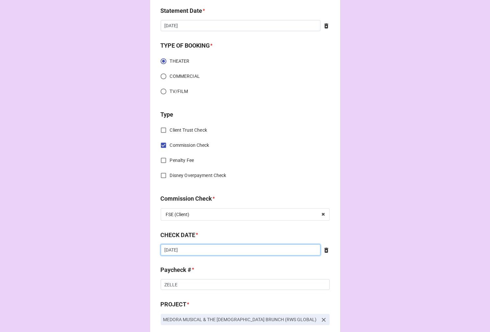
click at [227, 249] on input "[DATE]" at bounding box center [241, 249] width 160 height 11
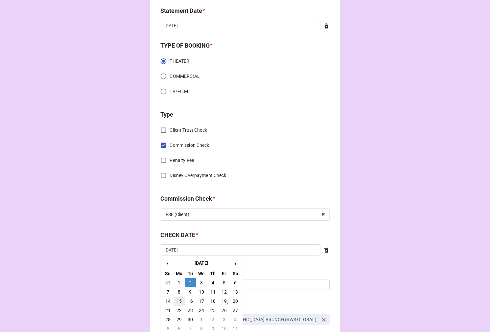
click at [177, 303] on td "15" at bounding box center [178, 301] width 11 height 9
type input "9/15/2025"
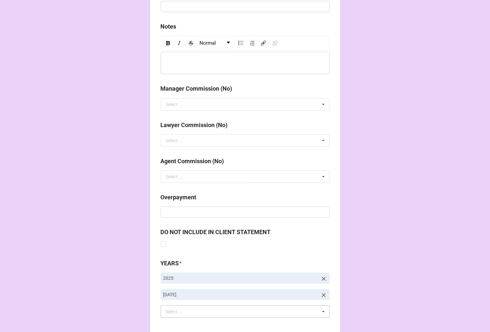
scroll to position [760, 0]
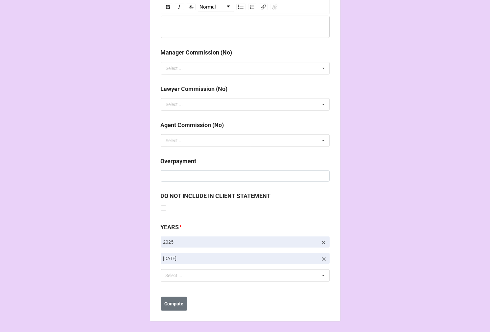
click at [323, 258] on icon at bounding box center [324, 259] width 4 height 4
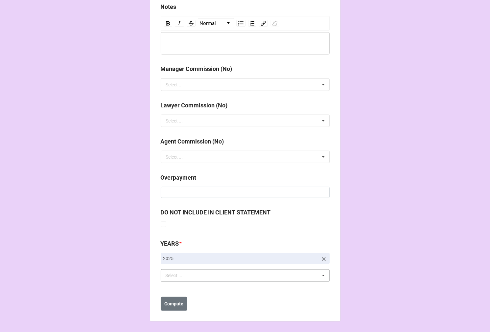
click at [237, 274] on div "Select ... No results found." at bounding box center [245, 275] width 169 height 12
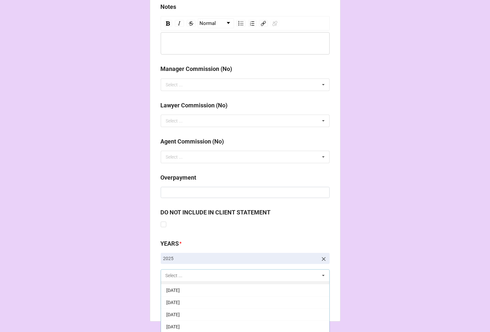
scroll to position [73, 0]
click at [180, 322] on span "10-October 2025" at bounding box center [172, 324] width 13 height 5
drag, startPoint x: 375, startPoint y: 225, endPoint x: 363, endPoint y: 248, distance: 26.2
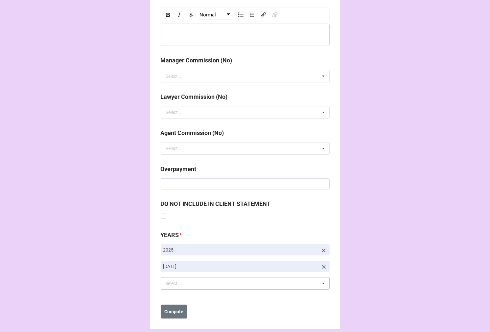
scroll to position [760, 0]
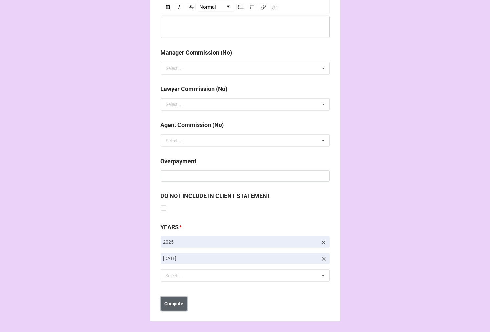
click at [171, 300] on button "Compute" at bounding box center [174, 304] width 27 height 14
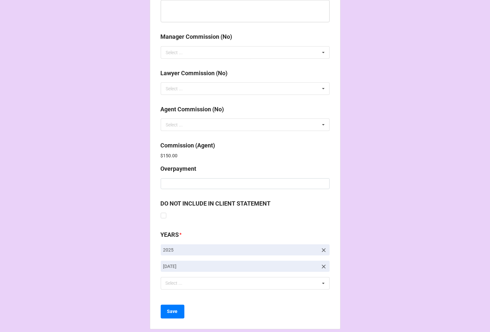
scroll to position [784, 0]
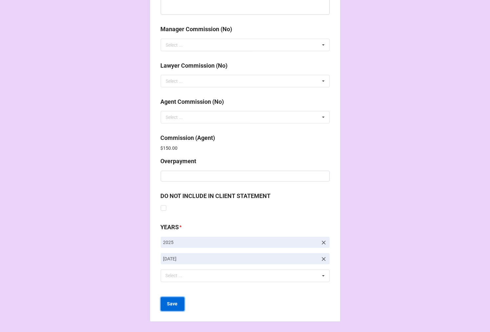
click at [169, 305] on b "Save" at bounding box center [172, 304] width 11 height 7
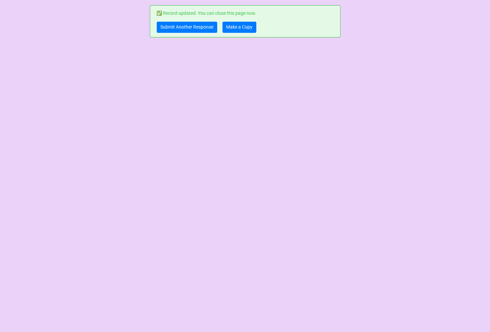
scroll to position [0, 0]
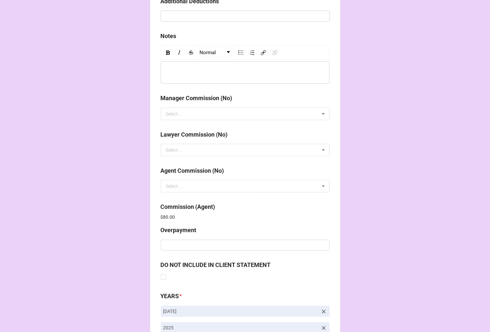
scroll to position [784, 0]
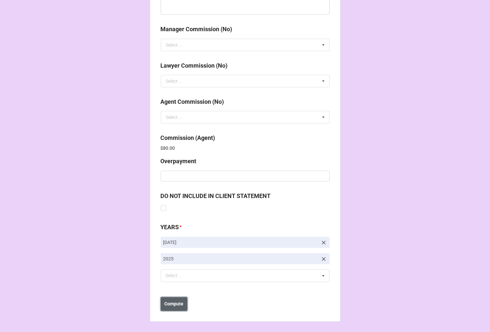
click at [173, 304] on b "Compute" at bounding box center [173, 304] width 19 height 7
click at [171, 306] on button "Save" at bounding box center [173, 304] width 24 height 14
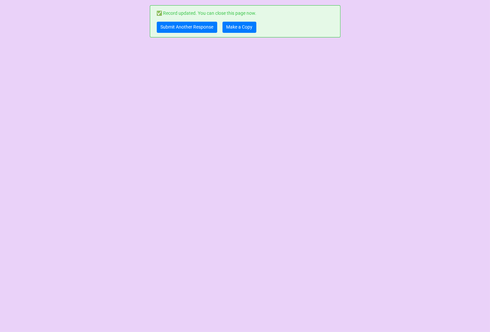
scroll to position [0, 0]
click at [238, 22] on link "Make a Copy" at bounding box center [239, 27] width 34 height 11
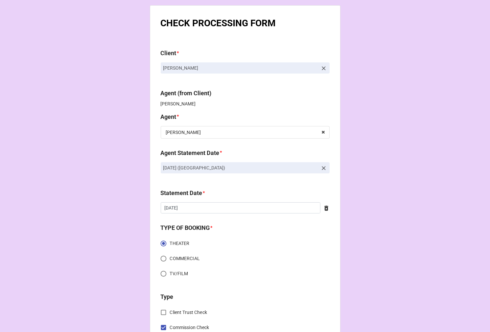
click at [323, 168] on icon at bounding box center [324, 168] width 4 height 4
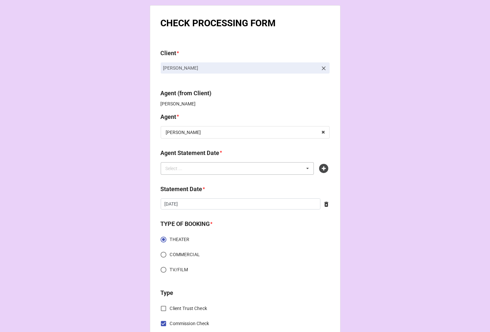
click at [274, 168] on div "Select ... No results found." at bounding box center [237, 168] width 153 height 12
type input "kara"
click at [324, 168] on icon at bounding box center [323, 168] width 9 height 9
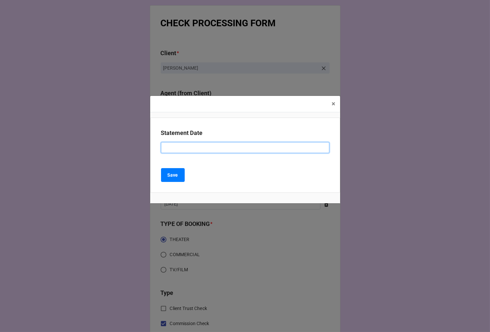
click at [179, 149] on input at bounding box center [245, 147] width 168 height 11
type input "[DATE] (KARA)"
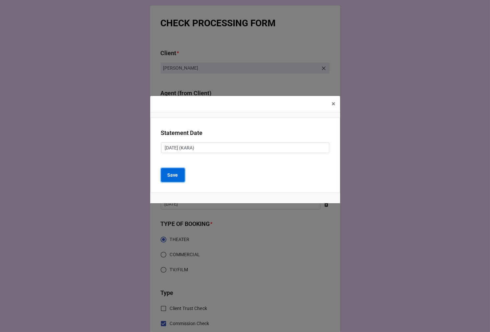
click at [174, 173] on b "Save" at bounding box center [173, 175] width 11 height 7
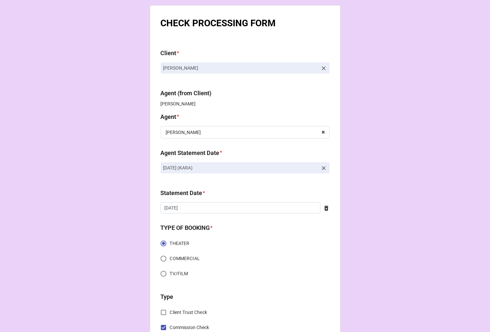
click at [325, 205] on icon at bounding box center [326, 208] width 7 height 7
click at [256, 206] on input "text" at bounding box center [245, 207] width 169 height 11
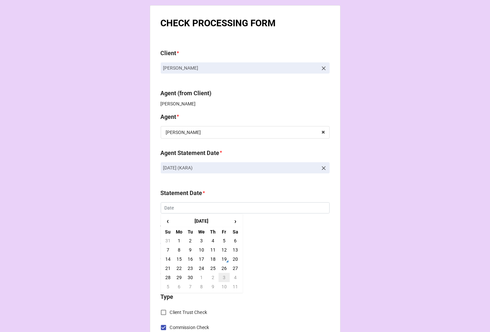
click at [221, 279] on td "3" at bounding box center [223, 277] width 11 height 9
type input "[DATE]"
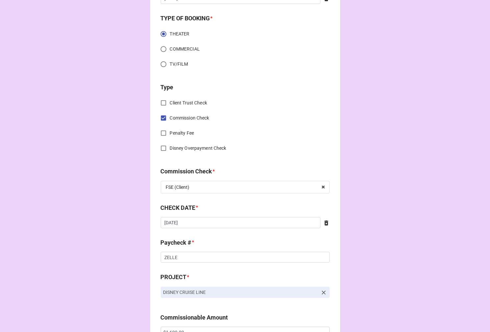
scroll to position [292, 0]
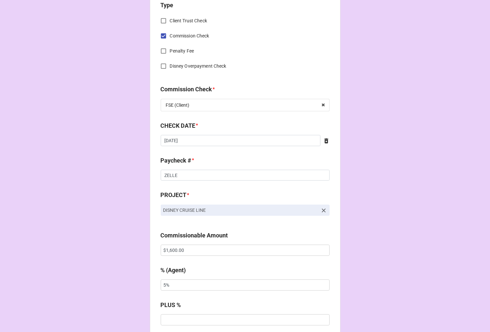
click at [325, 140] on icon at bounding box center [326, 140] width 4 height 5
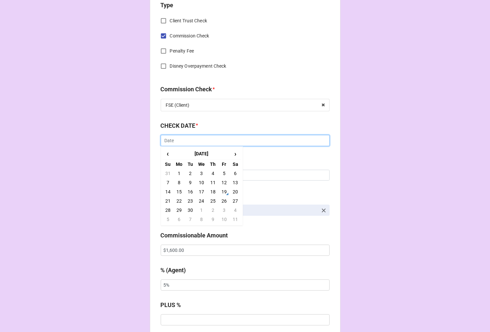
click at [246, 140] on input "text" at bounding box center [245, 140] width 169 height 11
drag, startPoint x: 189, startPoint y: 191, endPoint x: 186, endPoint y: 185, distance: 6.3
click at [188, 190] on td "16" at bounding box center [190, 191] width 11 height 9
type input "9/16/2025"
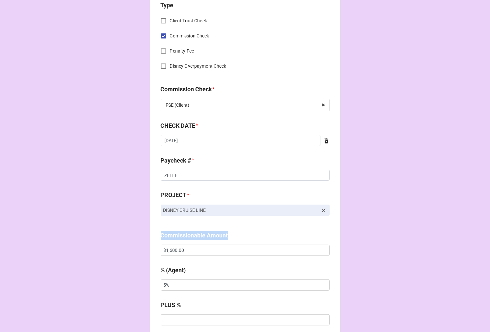
drag, startPoint x: 195, startPoint y: 256, endPoint x: 110, endPoint y: 246, distance: 85.6
click at [113, 247] on div "CHECK PROCESSING FORM Client * Kris Bona Agent (from Client) Kara Agent * Kara …" at bounding box center [245, 254] width 490 height 1093
click at [188, 246] on input "$1,600.00" at bounding box center [245, 250] width 169 height 11
drag, startPoint x: 188, startPoint y: 254, endPoint x: 152, endPoint y: 250, distance: 36.0
click at [152, 250] on div "CHECK PROCESSING FORM Client * Kris Bona Agent (from Client) Kara Agent * Kara …" at bounding box center [245, 252] width 191 height 1077
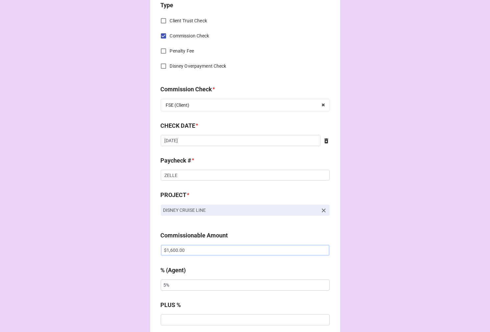
paste input "84"
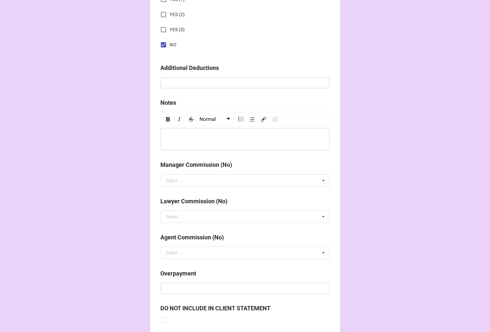
scroll to position [760, 0]
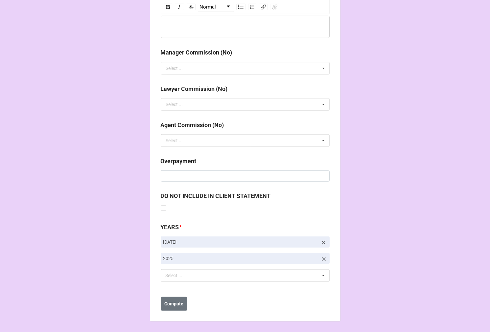
type input "$840.00"
click at [324, 241] on icon at bounding box center [323, 242] width 7 height 7
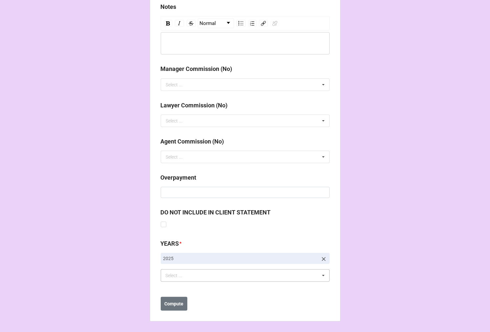
click at [183, 276] on div "Select ..." at bounding box center [178, 276] width 28 height 8
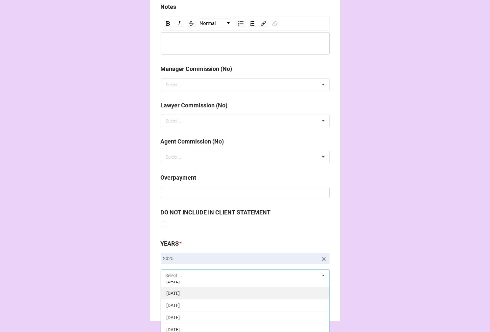
scroll to position [73, 0]
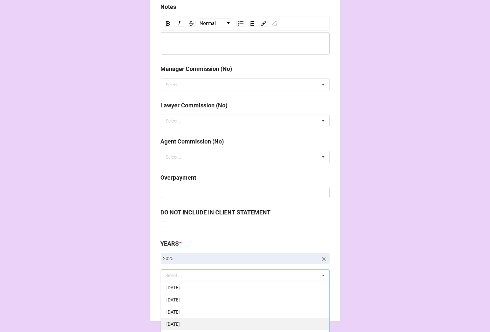
click at [180, 324] on span "[DATE]" at bounding box center [172, 324] width 13 height 5
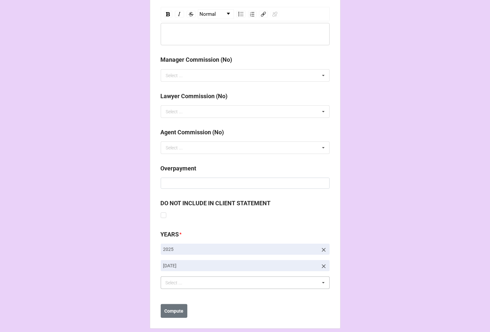
scroll to position [760, 0]
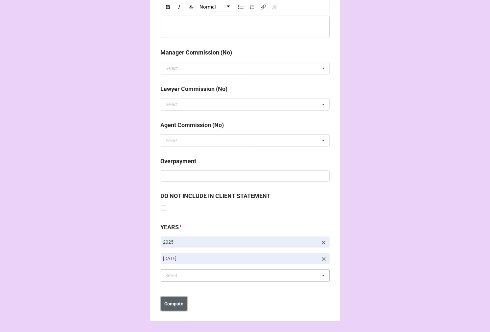
click at [175, 303] on b "Compute" at bounding box center [173, 304] width 19 height 7
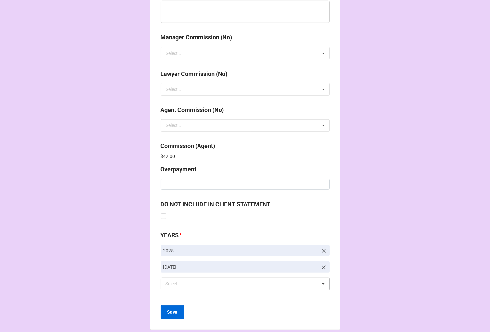
scroll to position [784, 0]
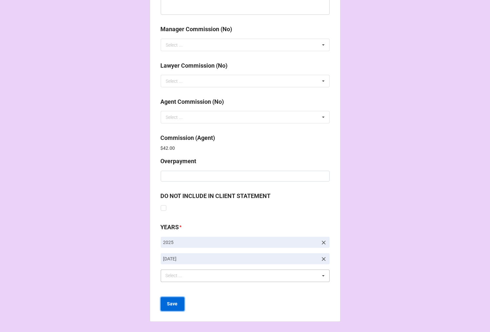
click at [168, 307] on b "Save" at bounding box center [172, 304] width 11 height 7
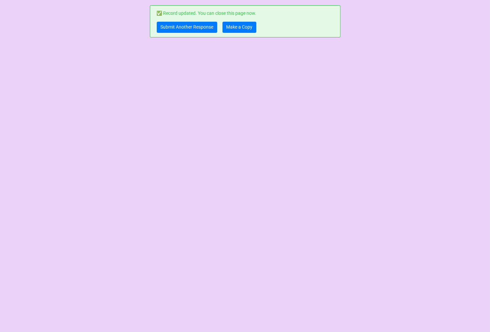
scroll to position [0, 0]
click at [233, 26] on link "Make a Copy" at bounding box center [239, 27] width 34 height 11
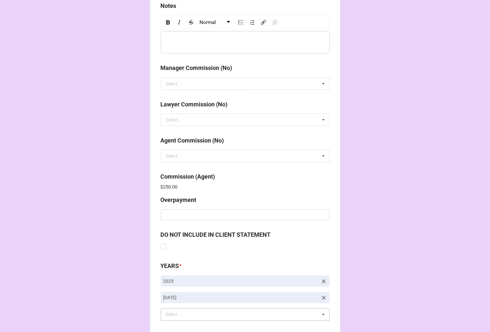
scroll to position [784, 0]
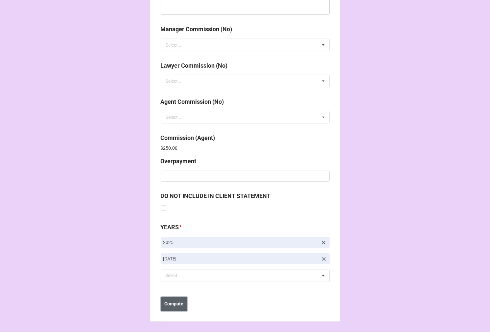
click at [171, 309] on button "Compute" at bounding box center [174, 304] width 27 height 14
click at [175, 305] on b "Save" at bounding box center [172, 304] width 11 height 7
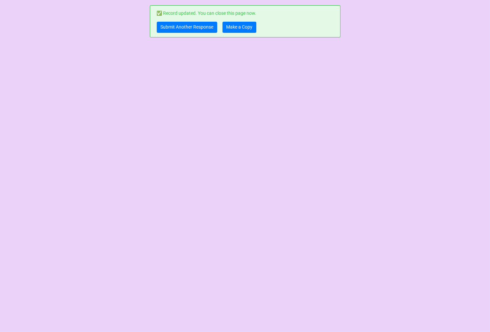
scroll to position [0, 0]
click at [232, 24] on link "Make a Copy" at bounding box center [239, 27] width 34 height 11
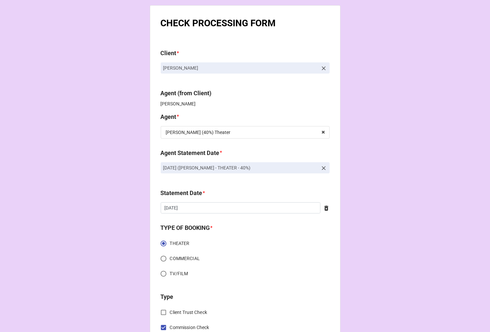
click at [322, 168] on icon at bounding box center [324, 168] width 4 height 4
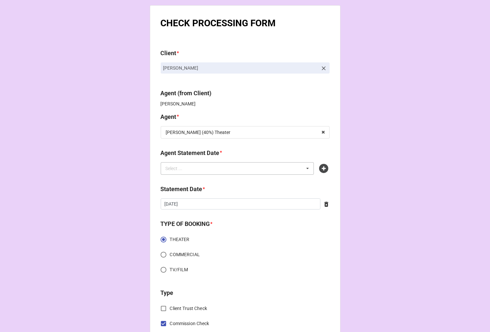
click at [282, 171] on div "Select ... No results found." at bounding box center [237, 168] width 153 height 12
type input "rebe"
click at [314, 151] on b "Agent Statement Date *" at bounding box center [245, 153] width 169 height 11
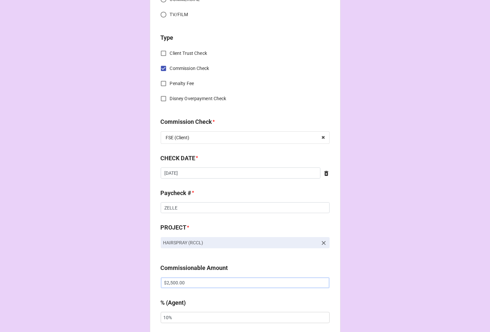
drag, startPoint x: 193, startPoint y: 285, endPoint x: 139, endPoint y: 285, distance: 53.9
click at [139, 285] on div "CHECK PROCESSING FORM Client * [PERSON_NAME] Agent (from Client) [PERSON_NAME] …" at bounding box center [245, 289] width 490 height 1089
paste input "78"
type input "$2,780.00"
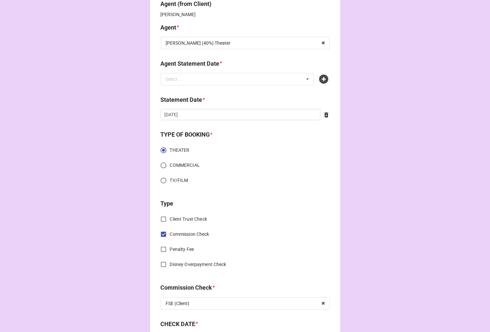
scroll to position [73, 0]
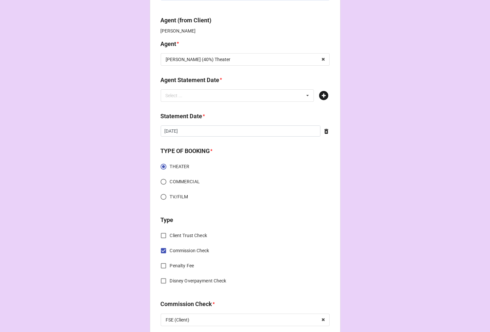
click at [323, 95] on icon at bounding box center [323, 95] width 9 height 9
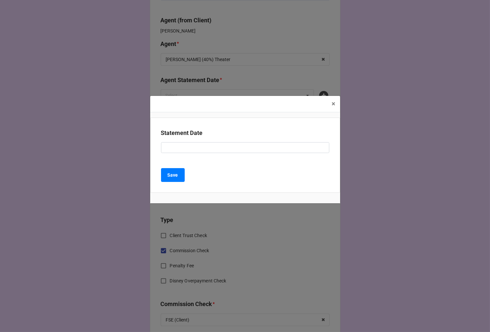
click at [197, 140] on div "Statement Date" at bounding box center [245, 135] width 168 height 14
click at [195, 146] on input at bounding box center [245, 147] width 168 height 11
paste input ""[DATE] ([PERSON_NAME] - THEATER - 40%)""
drag, startPoint x: 196, startPoint y: 149, endPoint x: 102, endPoint y: 136, distance: 94.8
click at [131, 148] on div "× Close Statement Date "[DATE] ([PERSON_NAME] - THEATER - 40%)" Save" at bounding box center [245, 166] width 490 height 332
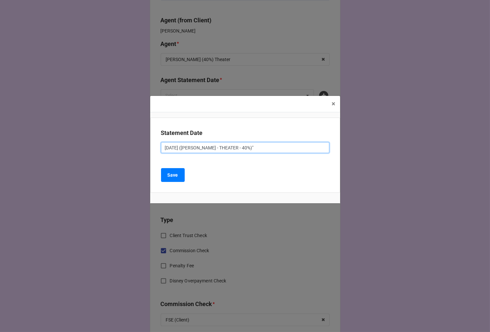
click at [295, 147] on input "[DATE] ([PERSON_NAME] - THEATER - 40%)"" at bounding box center [245, 147] width 168 height 11
type input "[DATE] ([PERSON_NAME] - THEATER - 40%)"
click at [173, 176] on b "Save" at bounding box center [173, 175] width 11 height 7
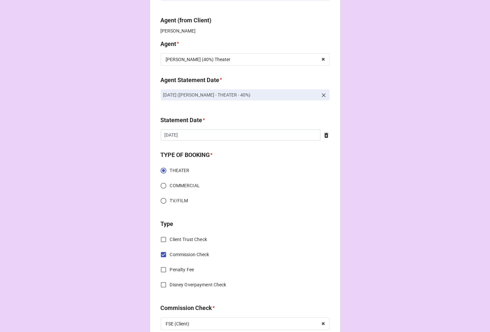
drag, startPoint x: 193, startPoint y: 129, endPoint x: 200, endPoint y: 133, distance: 8.3
click at [193, 129] on div "Statement Date *" at bounding box center [245, 123] width 169 height 14
drag, startPoint x: 205, startPoint y: 137, endPoint x: 209, endPoint y: 137, distance: 3.9
click at [205, 137] on input "[DATE]" at bounding box center [241, 134] width 160 height 11
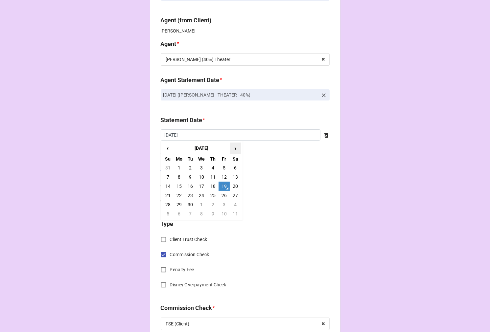
click at [234, 149] on span "›" at bounding box center [235, 148] width 11 height 11
click at [222, 165] on td "3" at bounding box center [223, 167] width 11 height 9
type input "[DATE]"
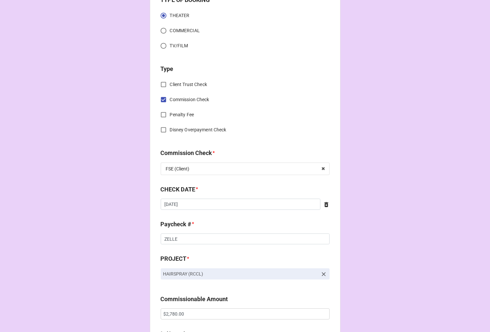
scroll to position [292, 0]
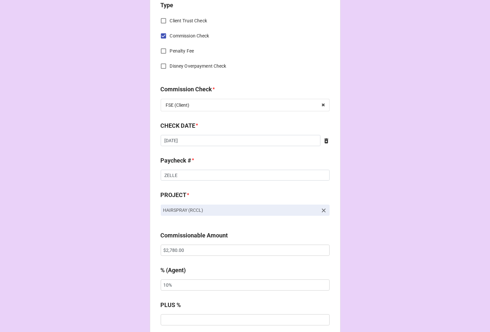
click at [324, 141] on icon at bounding box center [326, 140] width 4 height 5
click at [214, 140] on input "text" at bounding box center [245, 140] width 169 height 11
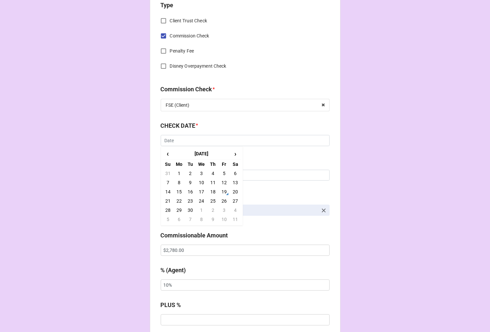
click at [188, 191] on td "16" at bounding box center [190, 191] width 11 height 9
type input "[DATE]"
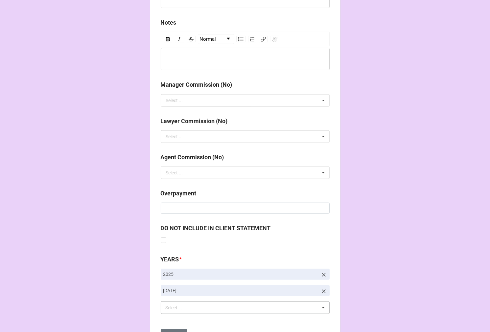
scroll to position [760, 0]
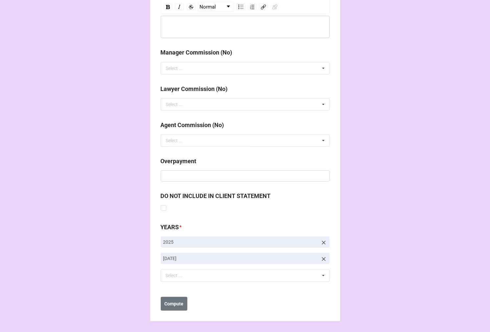
drag, startPoint x: 324, startPoint y: 258, endPoint x: 286, endPoint y: 267, distance: 39.1
click at [324, 258] on icon at bounding box center [323, 259] width 7 height 7
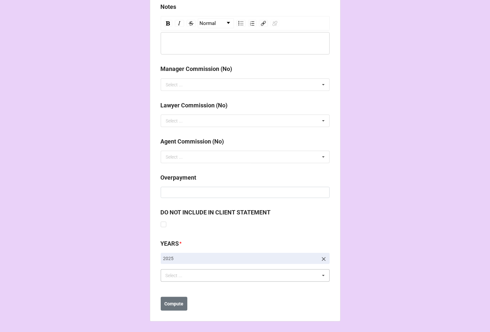
click at [240, 270] on div "Select ... No results found." at bounding box center [245, 275] width 169 height 12
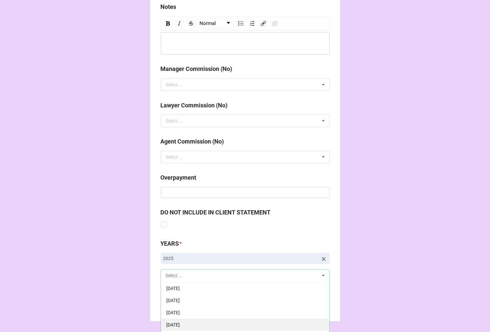
scroll to position [109, 0]
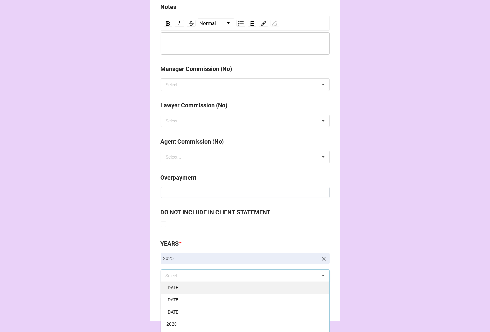
click at [221, 290] on div "[DATE]" at bounding box center [245, 288] width 168 height 12
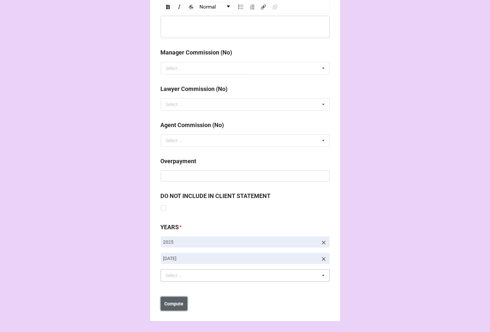
click at [176, 301] on b "Compute" at bounding box center [173, 304] width 19 height 7
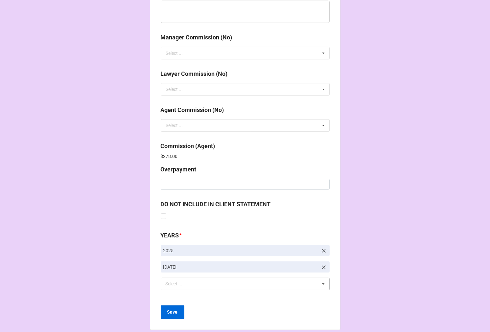
scroll to position [784, 0]
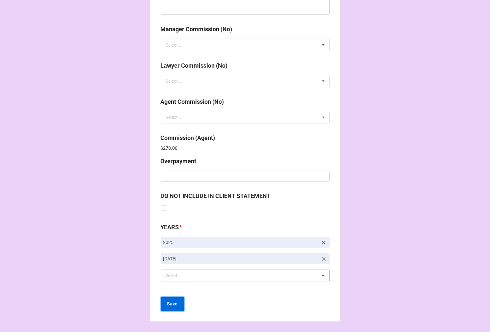
click at [167, 304] on b "Save" at bounding box center [172, 304] width 11 height 7
